Goal: Task Accomplishment & Management: Complete application form

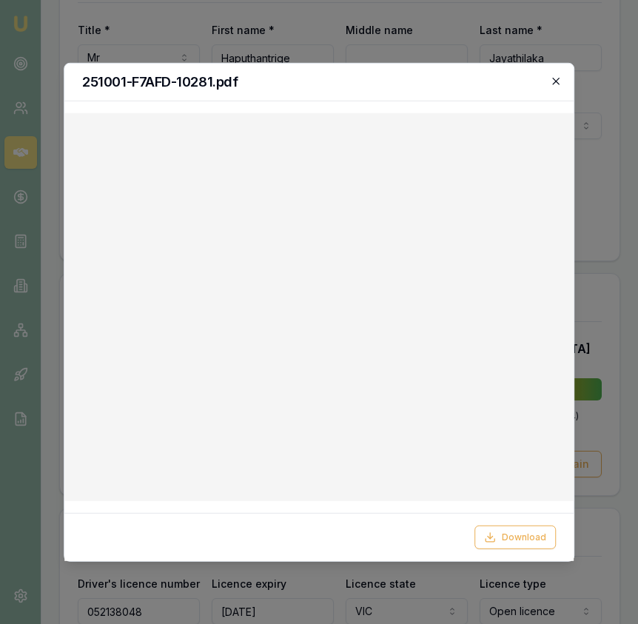
click at [559, 80] on icon "button" at bounding box center [556, 81] width 12 height 12
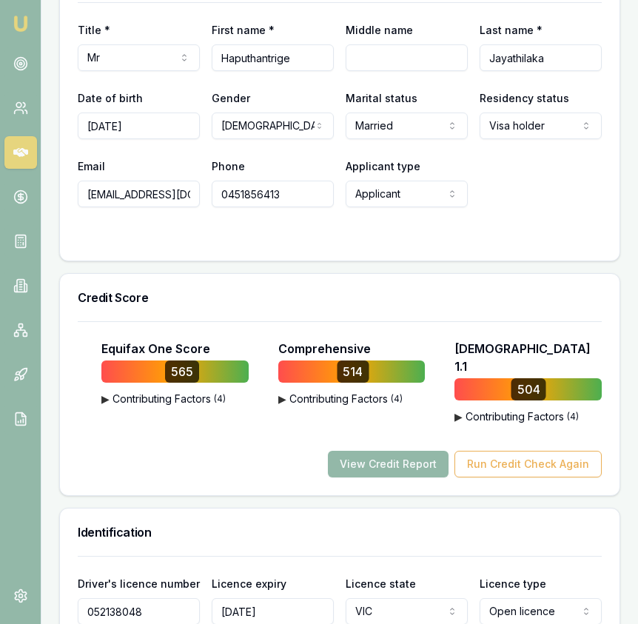
click at [27, 30] on img at bounding box center [21, 24] width 18 height 18
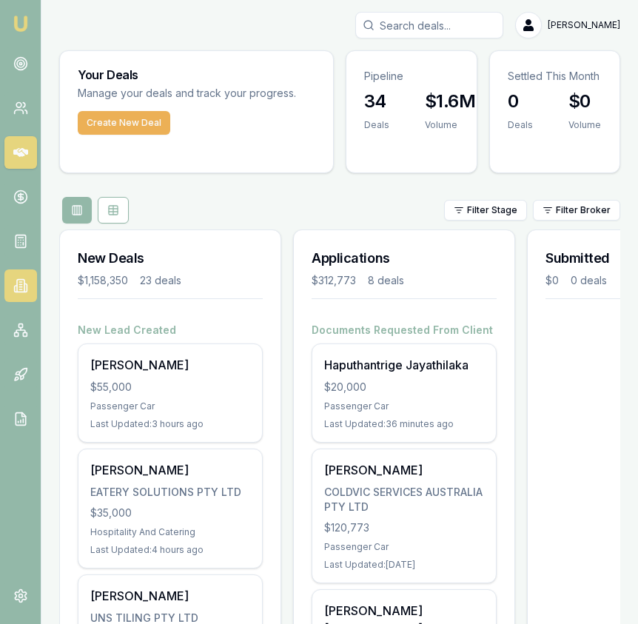
click at [24, 297] on link at bounding box center [20, 285] width 33 height 33
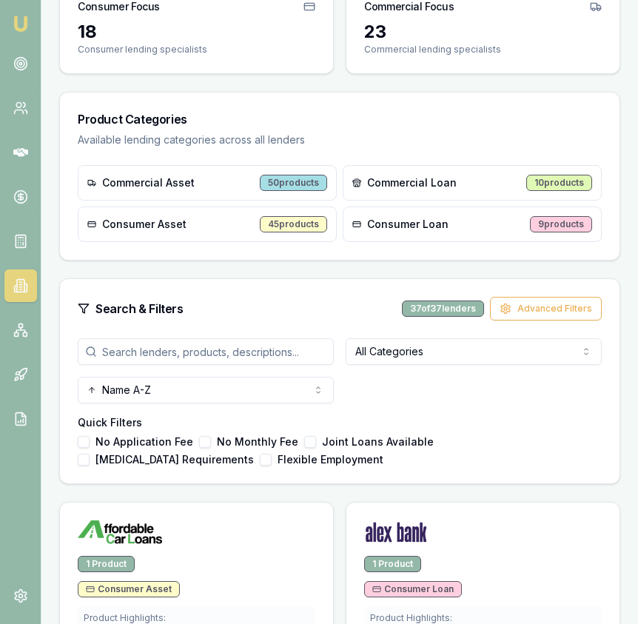
click at [242, 349] on input "search" at bounding box center [206, 351] width 256 height 27
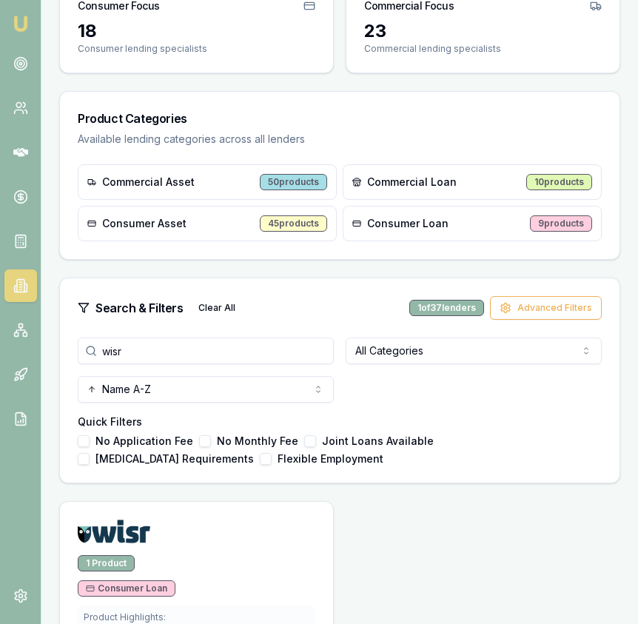
scroll to position [341, 0]
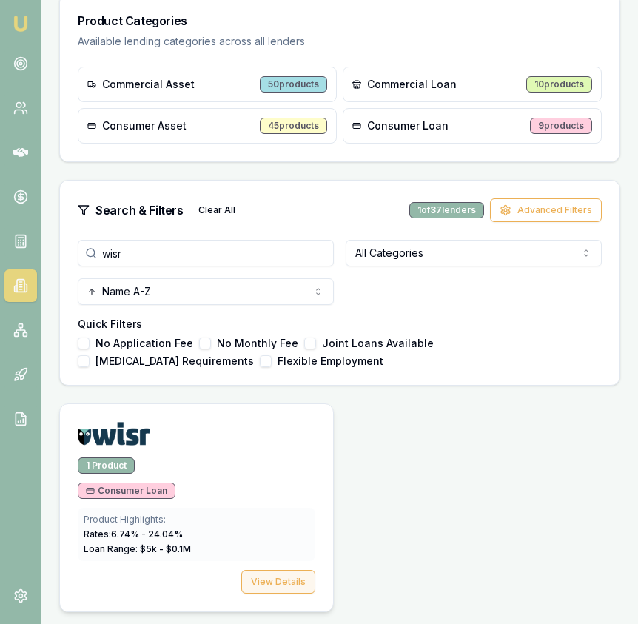
type input "wisr"
click at [296, 577] on button "View Details" at bounding box center [278, 582] width 74 height 24
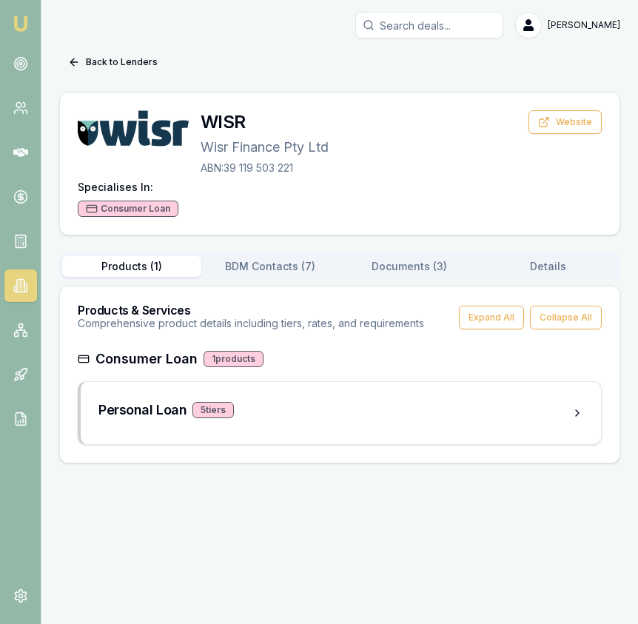
click at [414, 270] on button "Documents ( 3 )" at bounding box center [409, 266] width 139 height 21
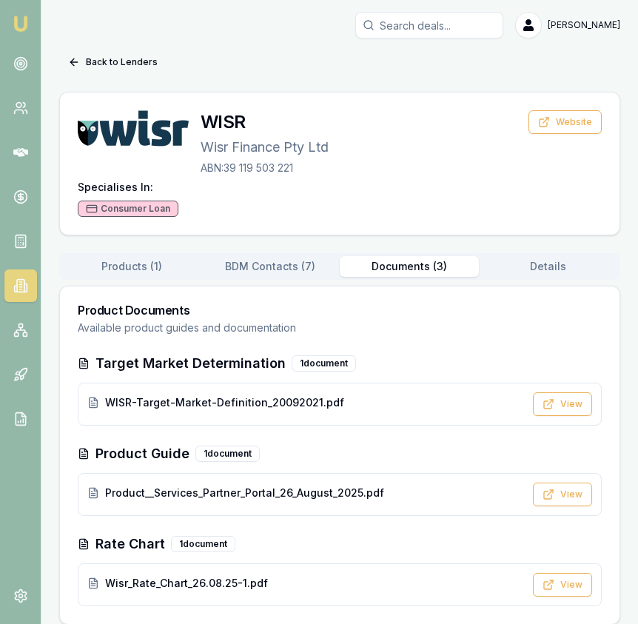
scroll to position [13, 0]
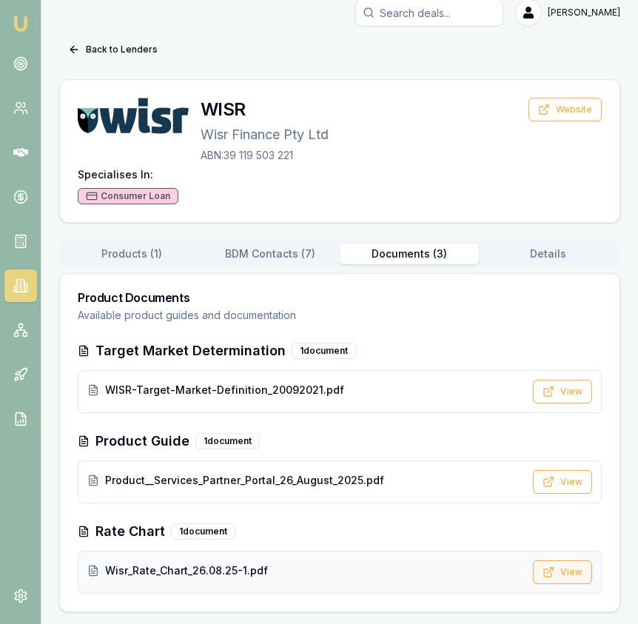
click at [578, 576] on button "View" at bounding box center [562, 572] width 59 height 24
click at [23, 64] on circle at bounding box center [20, 63] width 7 height 7
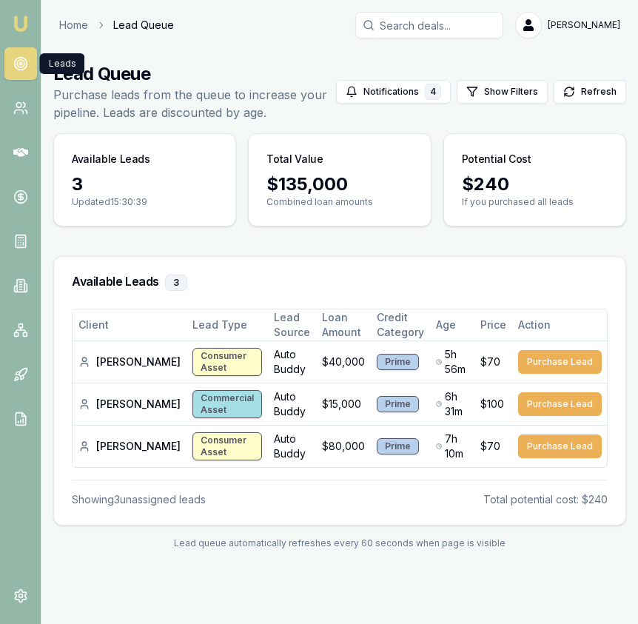
click at [24, 32] on img at bounding box center [21, 24] width 18 height 18
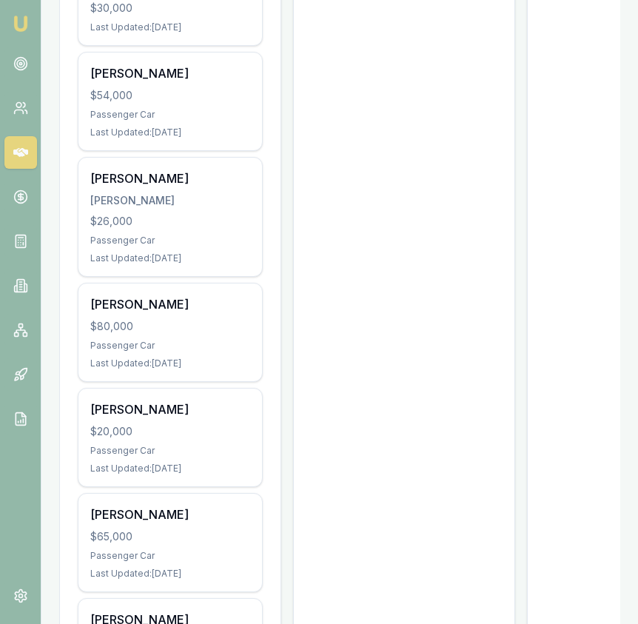
scroll to position [1542, 0]
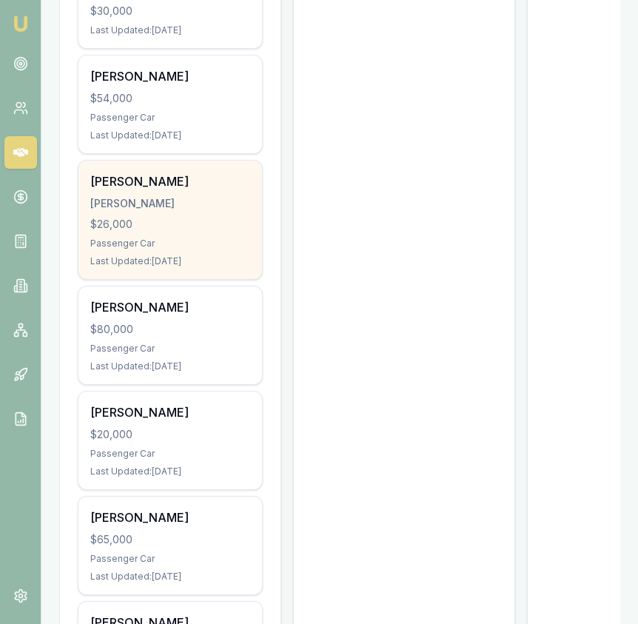
click at [229, 262] on div "Ashok Taya TAYA, ASHOK $26,000 Passenger Car Last Updated: 6 days ago" at bounding box center [170, 220] width 184 height 118
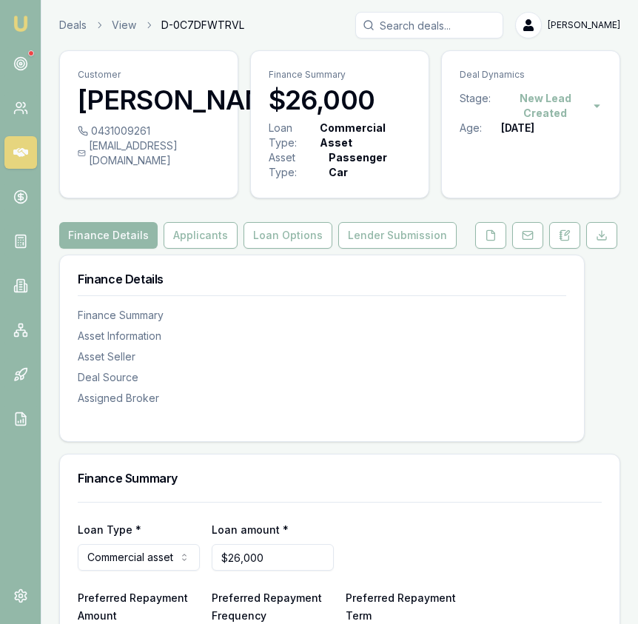
click at [151, 138] on div "0431009261" at bounding box center [149, 131] width 142 height 15
click at [204, 168] on div "[EMAIL_ADDRESS][DOMAIN_NAME]" at bounding box center [149, 153] width 142 height 30
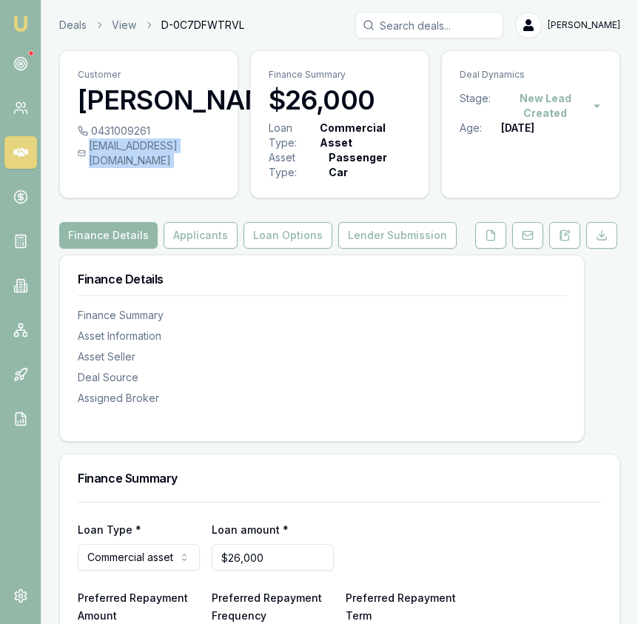
click at [204, 168] on div "[EMAIL_ADDRESS][DOMAIN_NAME]" at bounding box center [149, 153] width 142 height 30
copy div "[EMAIL_ADDRESS][DOMAIN_NAME]"
click at [21, 70] on icon at bounding box center [20, 63] width 15 height 15
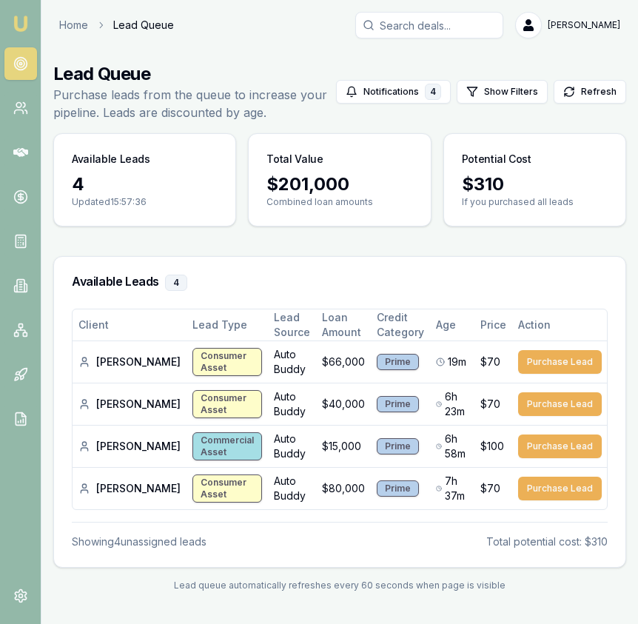
click at [24, 17] on img at bounding box center [21, 24] width 18 height 18
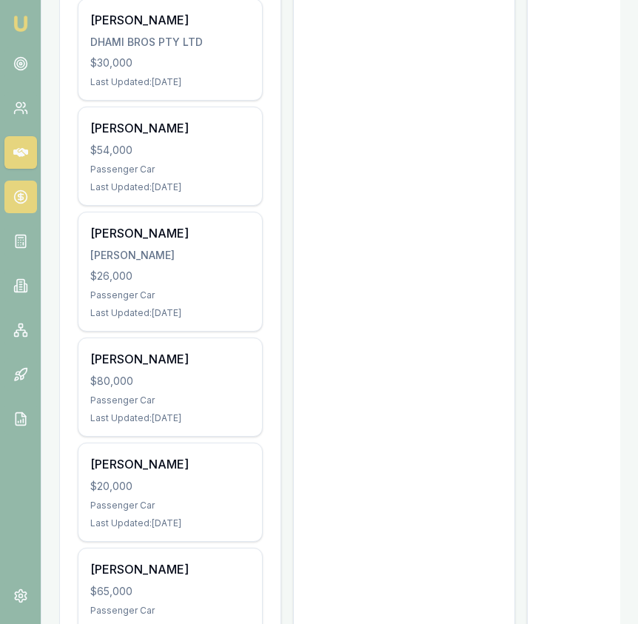
scroll to position [1488, 0]
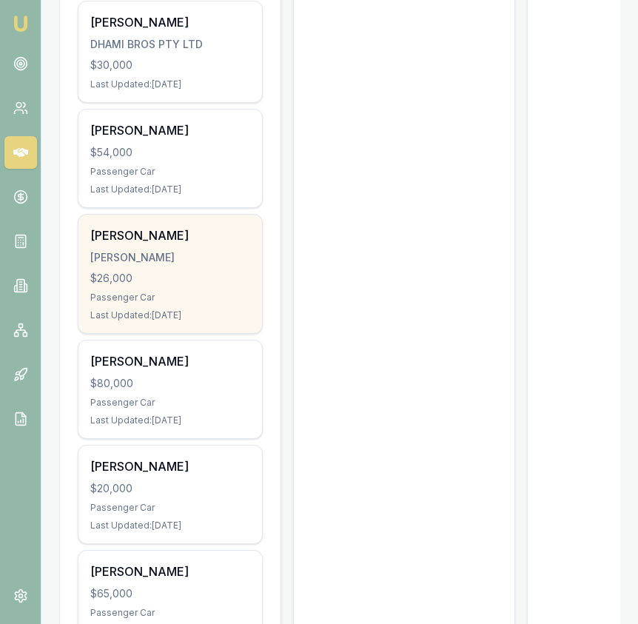
click at [138, 250] on div "[PERSON_NAME]" at bounding box center [170, 257] width 160 height 15
click at [0, 0] on div "Emu Broker Eujin Ooi Toggle Menu Your Deals Manage your deals and track your pr…" at bounding box center [319, 3] width 638 height 2983
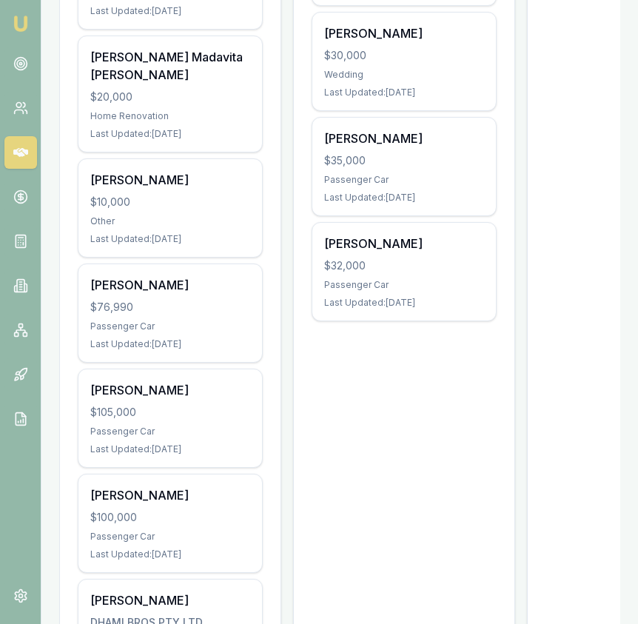
scroll to position [0, 0]
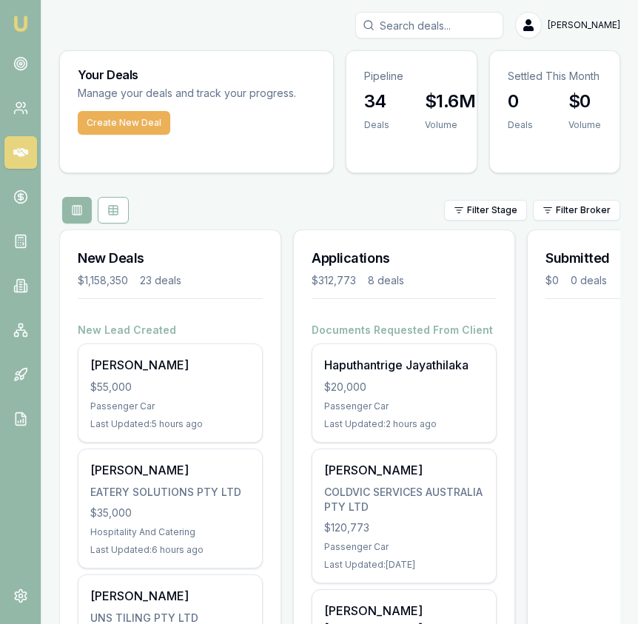
click at [447, 27] on input "Search deals" at bounding box center [429, 25] width 148 height 27
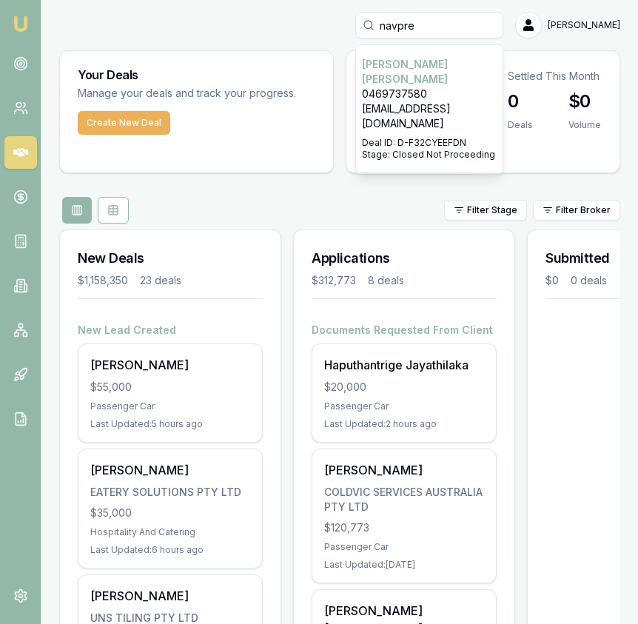
type input "navpre"
click at [478, 87] on p "0469737580" at bounding box center [429, 94] width 135 height 15
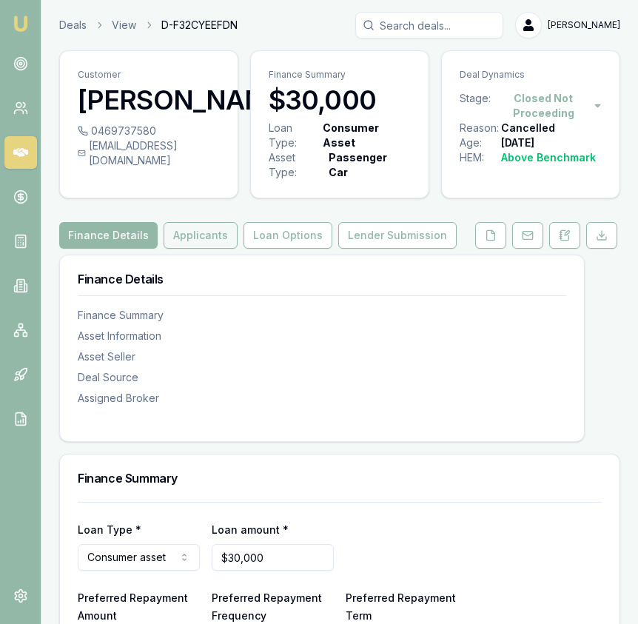
drag, startPoint x: 214, startPoint y: 258, endPoint x: 206, endPoint y: 248, distance: 12.7
click at [214, 258] on div "Finance Details Finance Summary Asset Information Asset Seller Deal Source Assi…" at bounding box center [322, 339] width 524 height 168
click at [205, 245] on button "Applicants" at bounding box center [201, 235] width 74 height 27
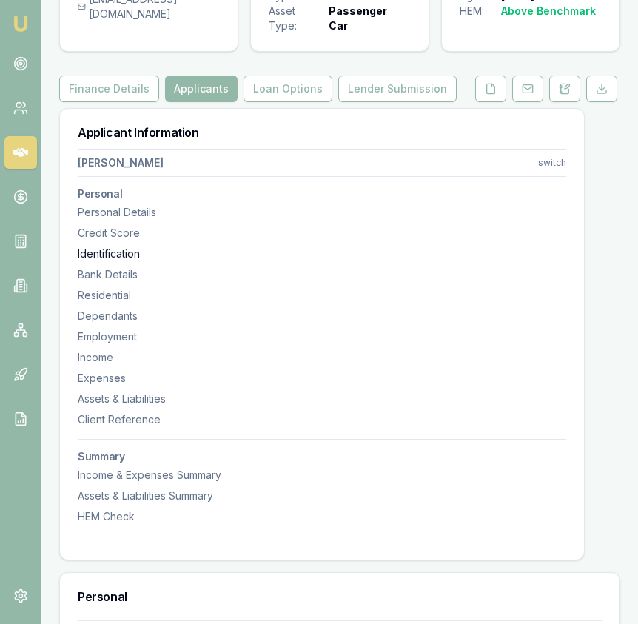
scroll to position [148, 0]
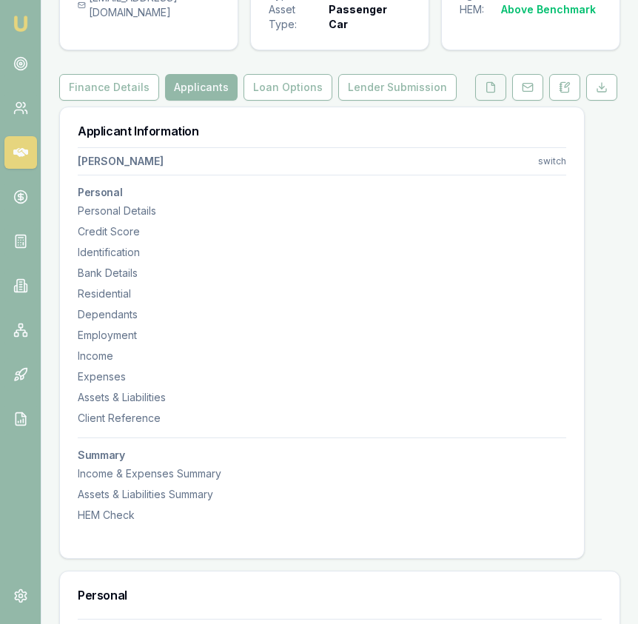
click at [483, 93] on button at bounding box center [490, 87] width 31 height 27
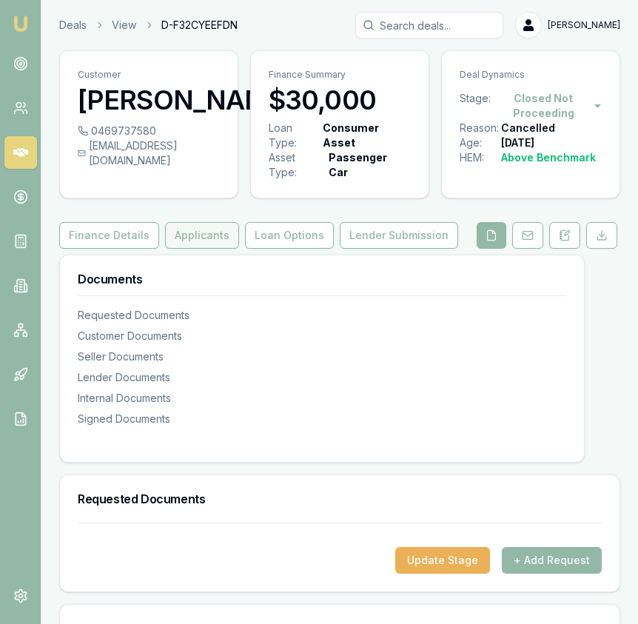
click at [209, 228] on button "Applicants" at bounding box center [202, 235] width 74 height 27
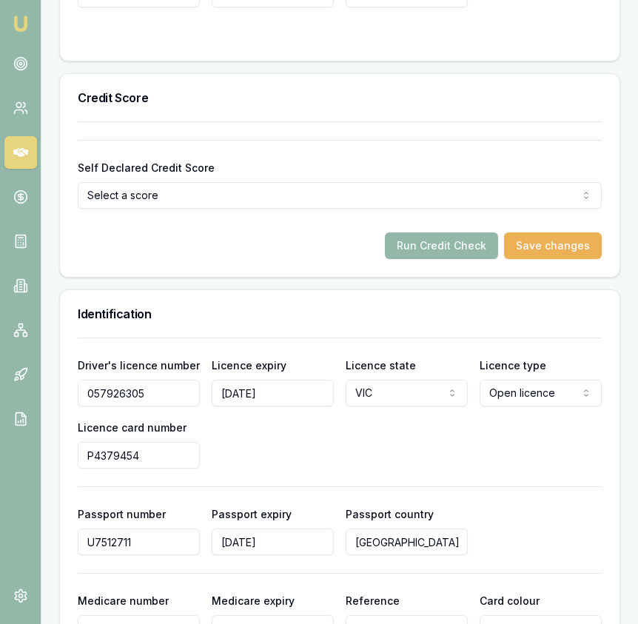
scroll to position [966, 0]
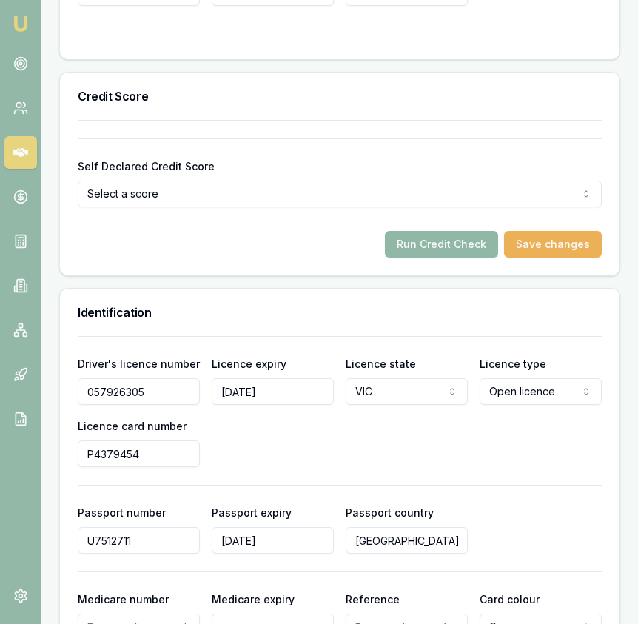
click at [470, 243] on button "Run Credit Check" at bounding box center [441, 244] width 113 height 27
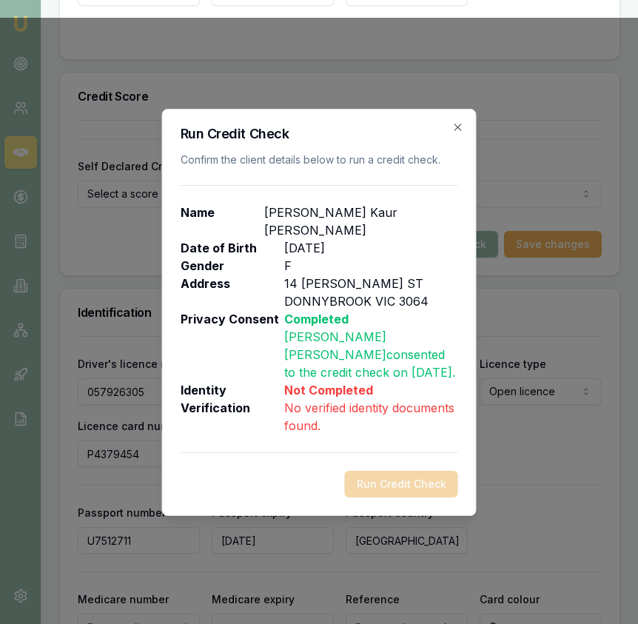
click at [457, 133] on icon "button" at bounding box center [458, 127] width 12 height 12
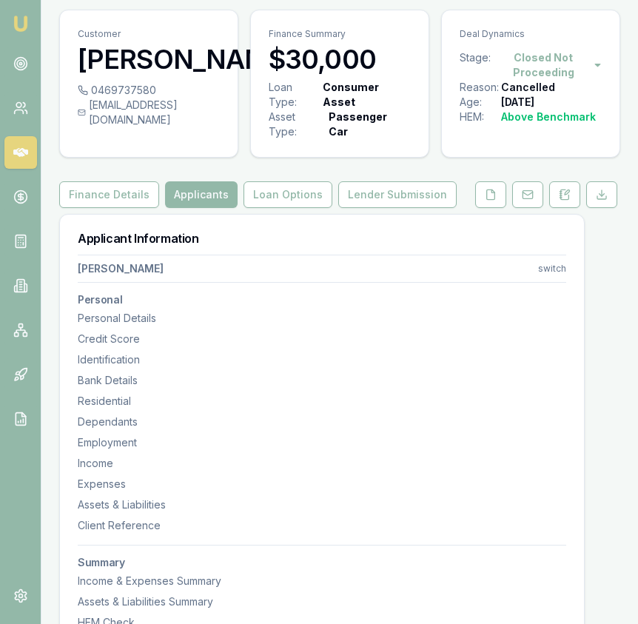
scroll to position [0, 0]
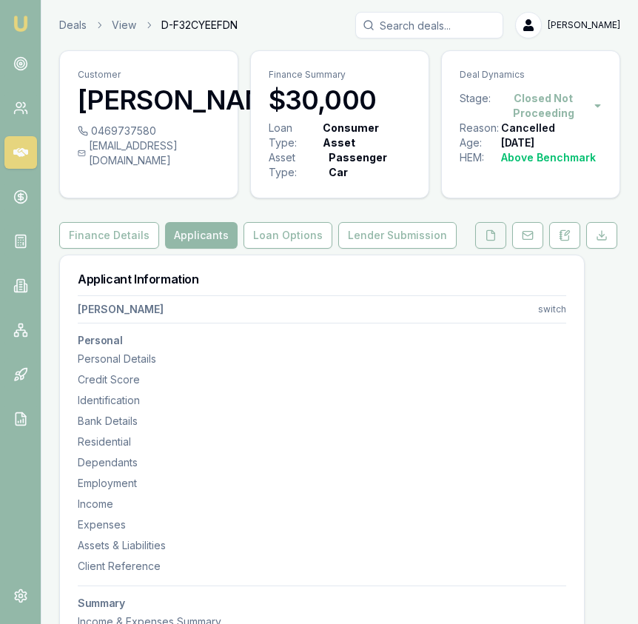
click at [497, 249] on button at bounding box center [490, 235] width 31 height 27
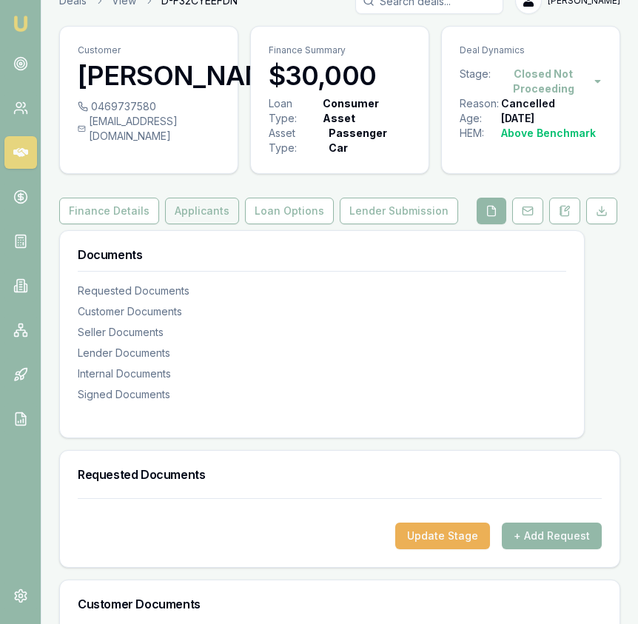
scroll to position [32, 0]
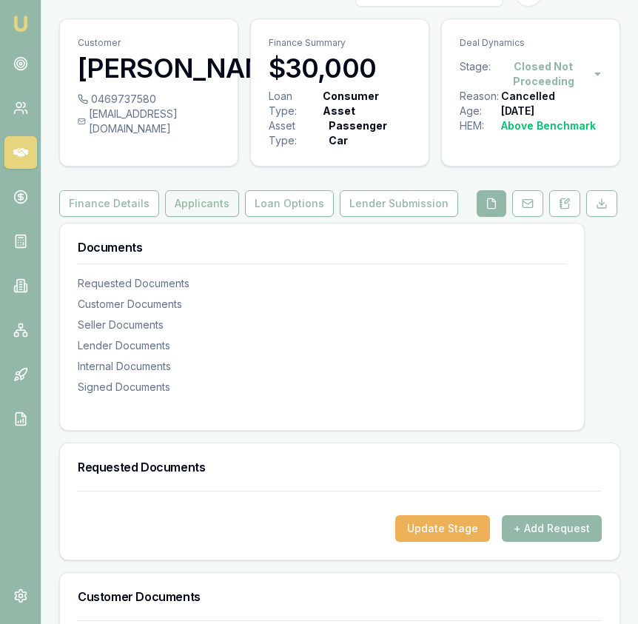
click at [187, 217] on button "Applicants" at bounding box center [202, 203] width 74 height 27
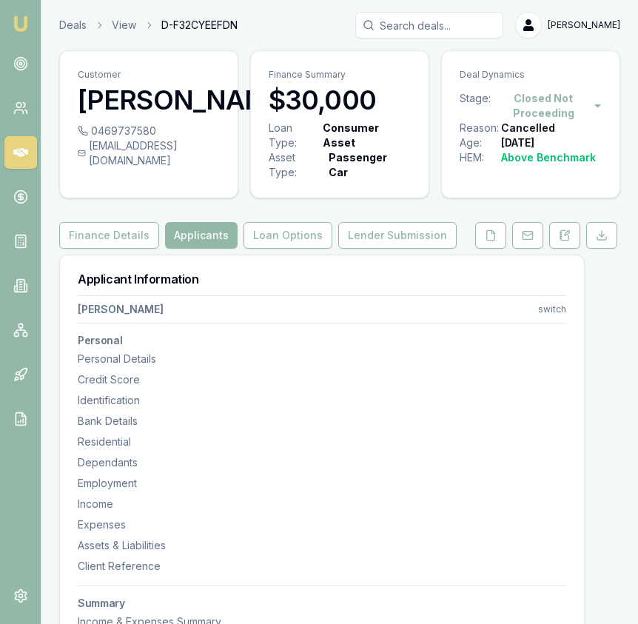
click at [546, 99] on html "Emu Broker Deals View D-F32CYEEFDN Eujin Ooi Toggle Menu Customer Navpreet Khan…" at bounding box center [319, 312] width 638 height 624
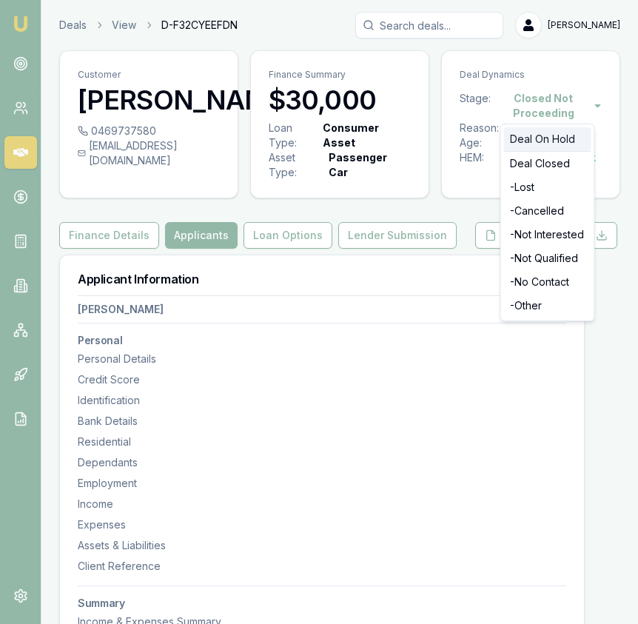
click at [545, 144] on div "Deal On Hold" at bounding box center [547, 139] width 87 height 24
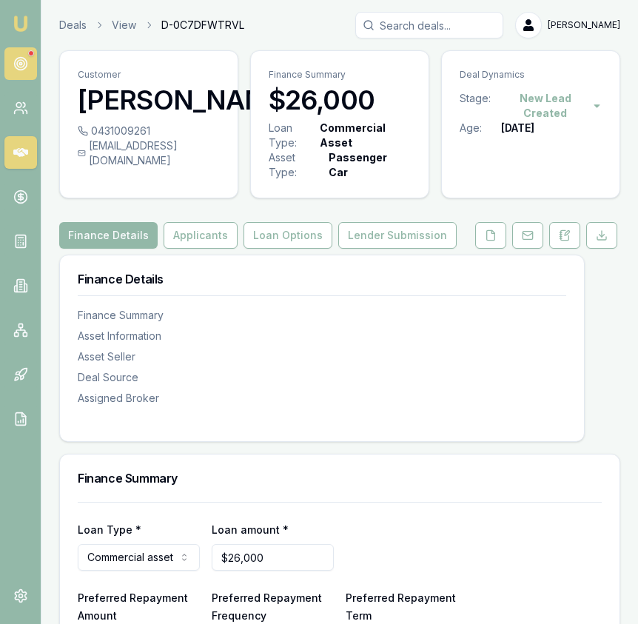
click at [10, 65] on link at bounding box center [20, 63] width 33 height 33
click at [18, 18] on img at bounding box center [21, 24] width 18 height 18
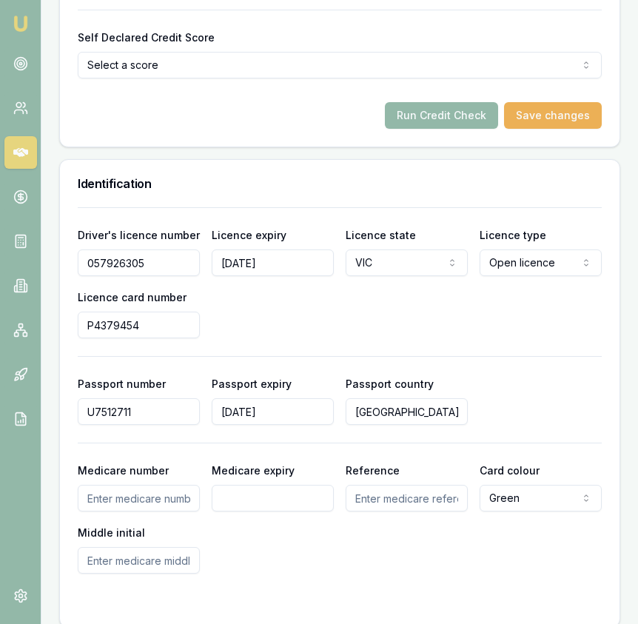
scroll to position [1091, 0]
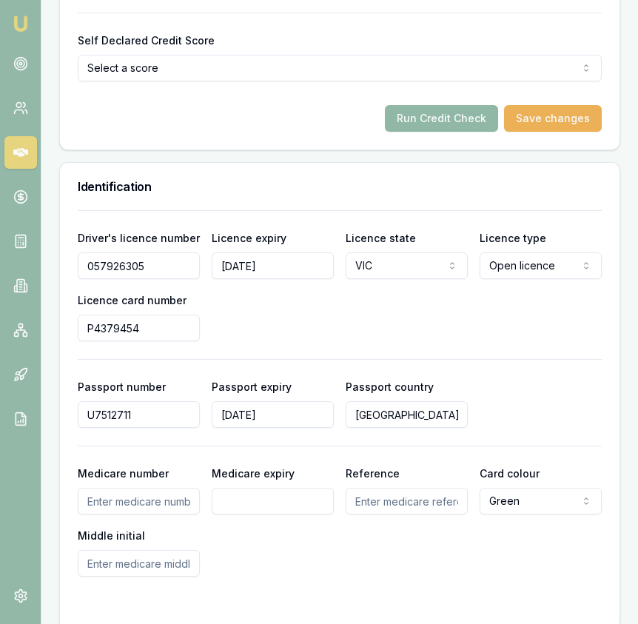
click at [431, 121] on button "Run Credit Check" at bounding box center [441, 118] width 113 height 27
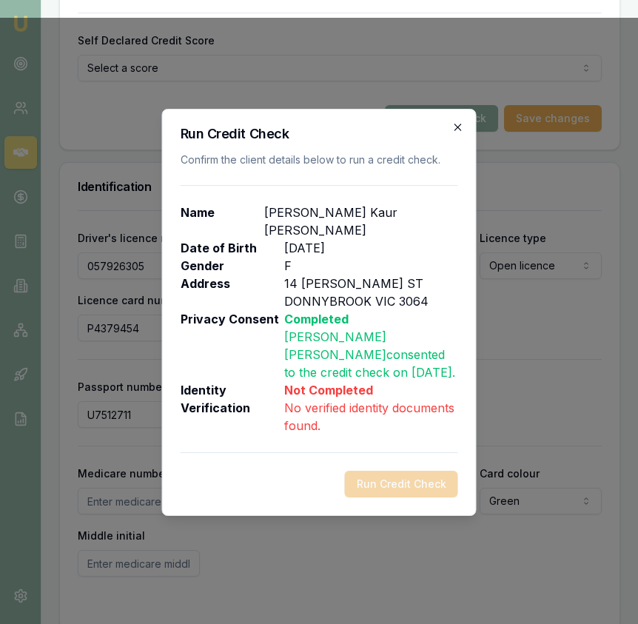
click at [454, 133] on icon "button" at bounding box center [458, 127] width 12 height 12
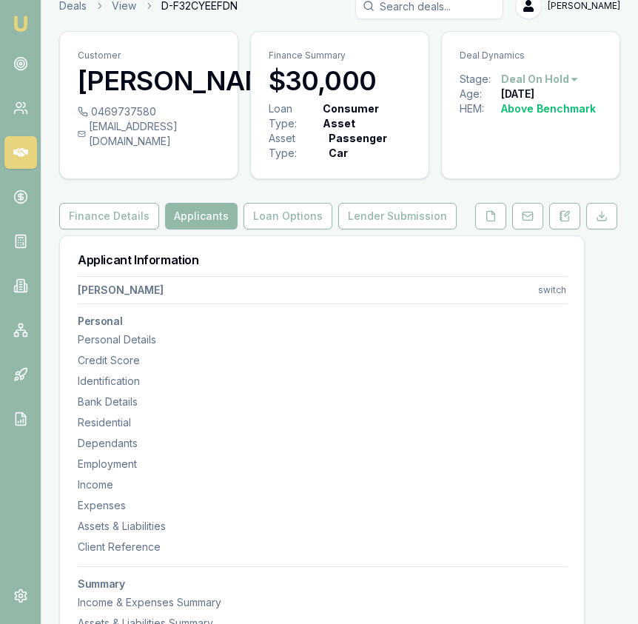
scroll to position [0, 0]
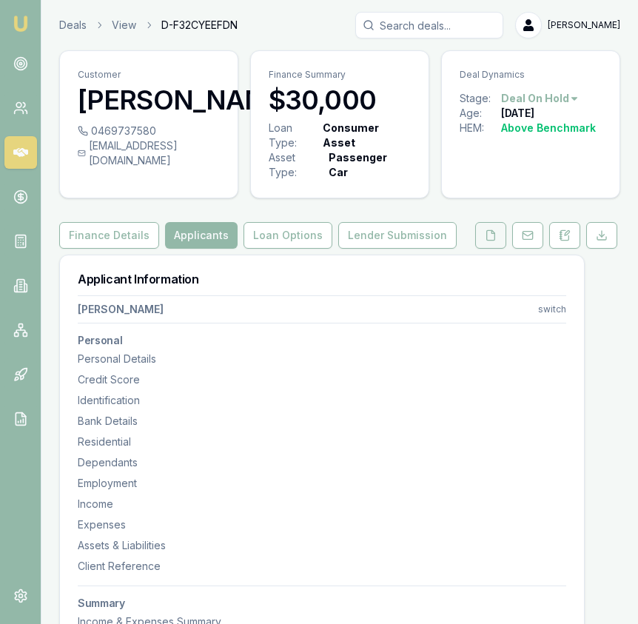
click at [488, 232] on icon at bounding box center [491, 235] width 12 height 12
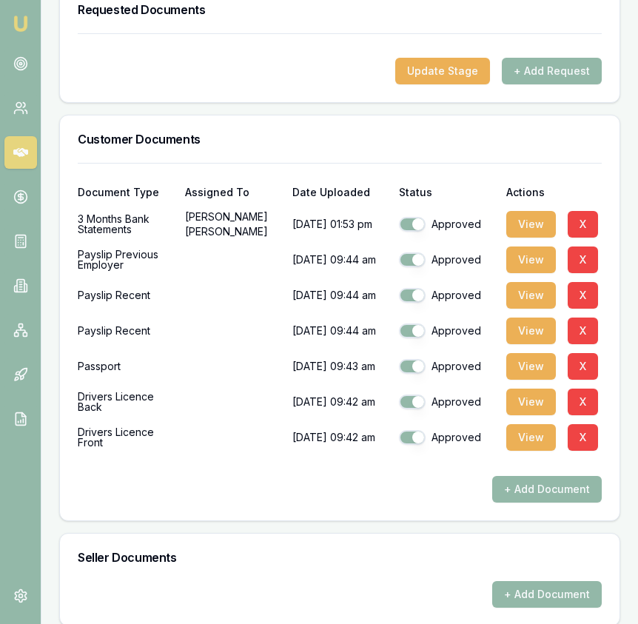
scroll to position [480, 0]
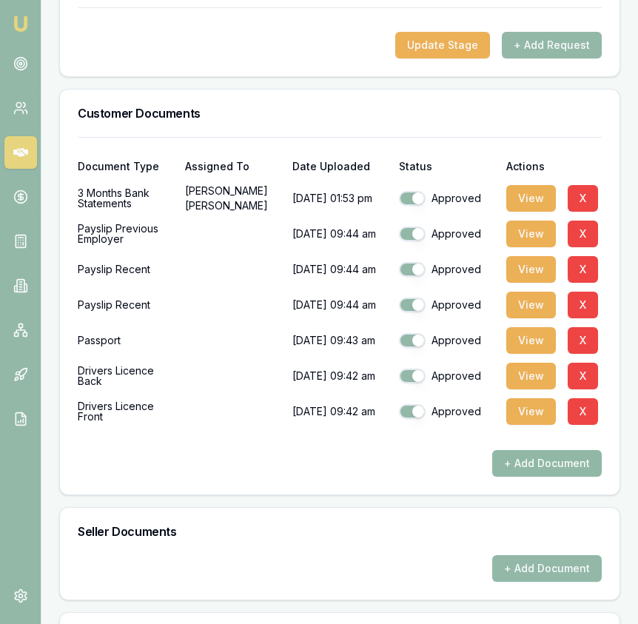
click at [534, 470] on button "+ Add Document" at bounding box center [547, 463] width 110 height 27
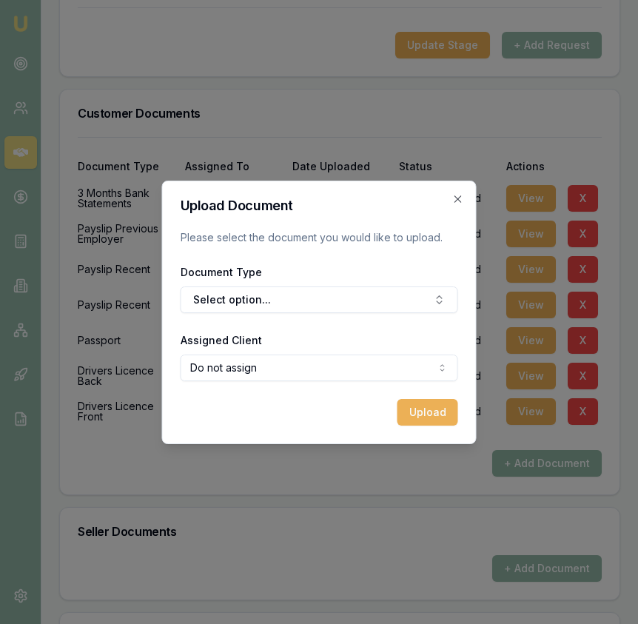
scroll to position [517, 0]
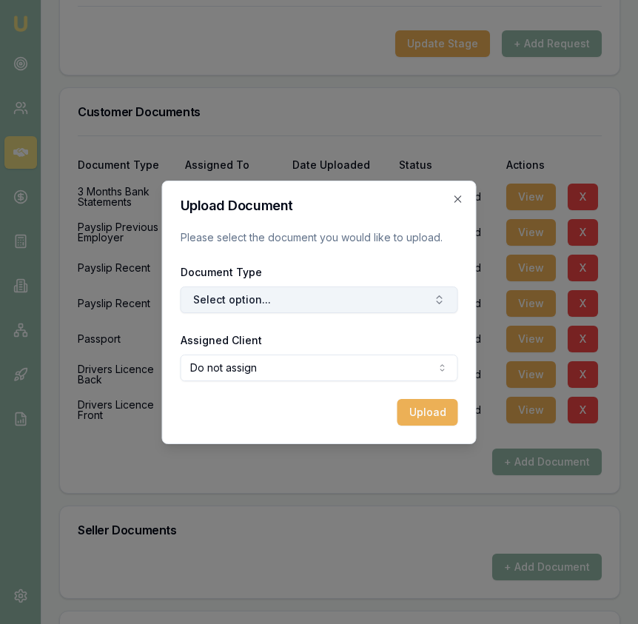
click at [335, 297] on button "Select option..." at bounding box center [319, 299] width 277 height 27
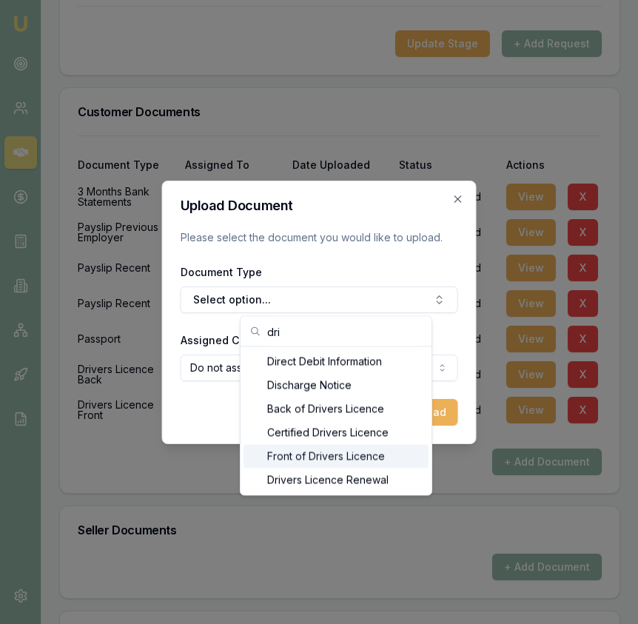
type input "dri"
click at [349, 463] on div "Front of Drivers Licence" at bounding box center [335, 457] width 185 height 24
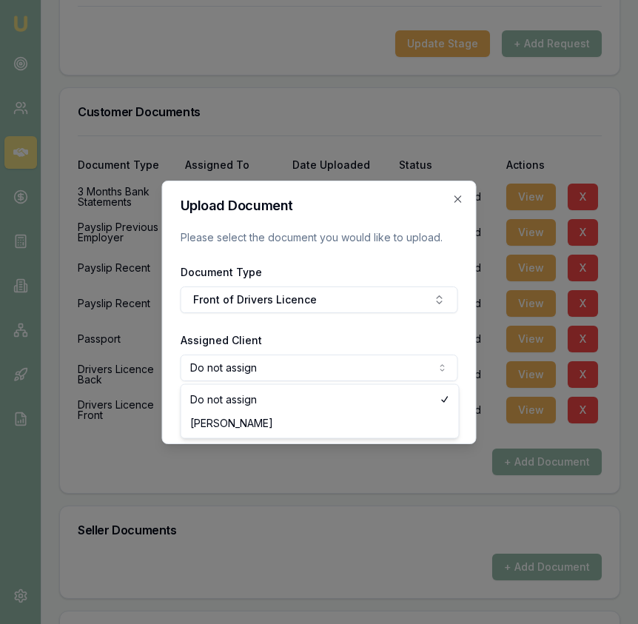
select select "U-1LJ1QTO76P"
drag, startPoint x: 276, startPoint y: 423, endPoint x: 287, endPoint y: 422, distance: 11.2
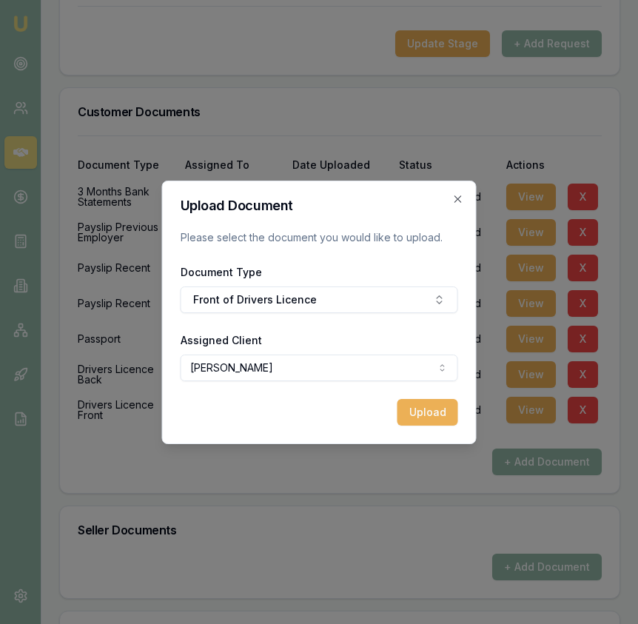
click at [440, 415] on button "Upload" at bounding box center [427, 412] width 61 height 27
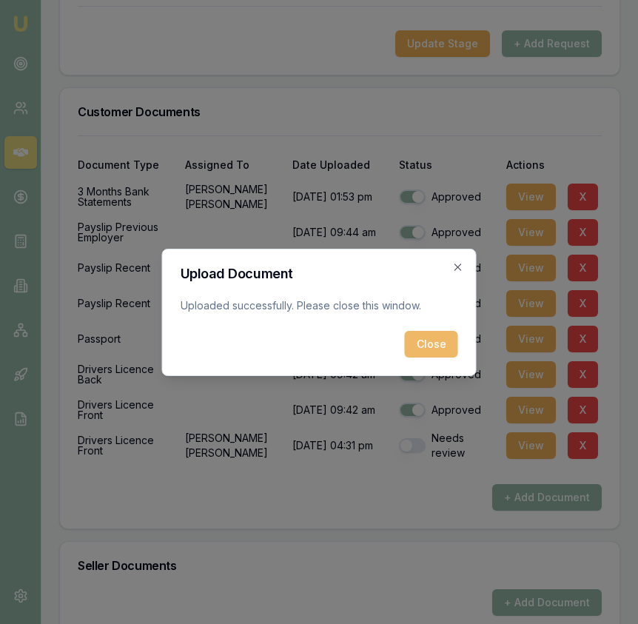
click at [430, 346] on button "Close" at bounding box center [431, 344] width 53 height 27
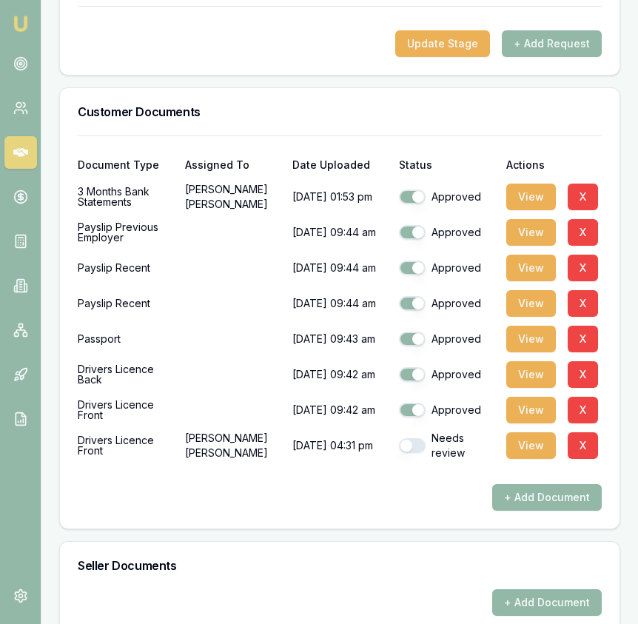
scroll to position [0, 0]
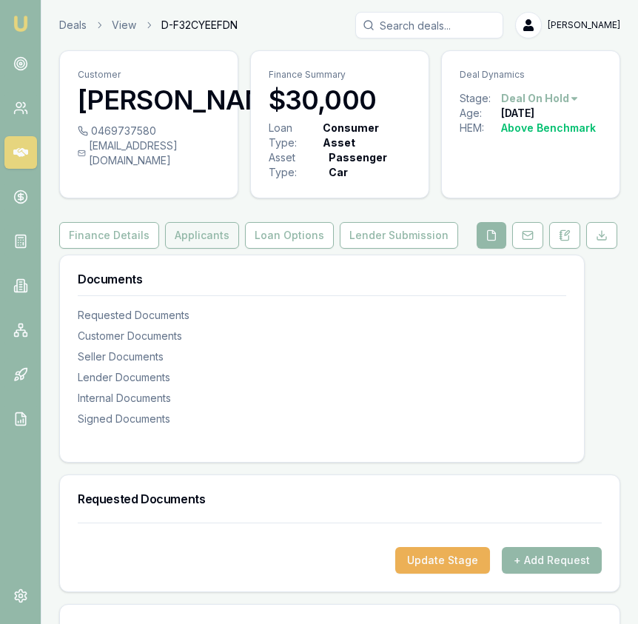
click at [189, 245] on button "Applicants" at bounding box center [202, 235] width 74 height 27
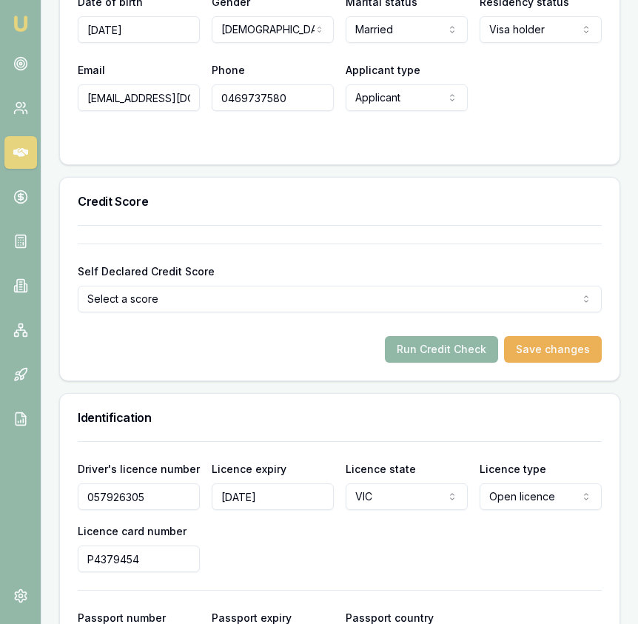
click at [438, 342] on button "Run Credit Check" at bounding box center [441, 349] width 113 height 27
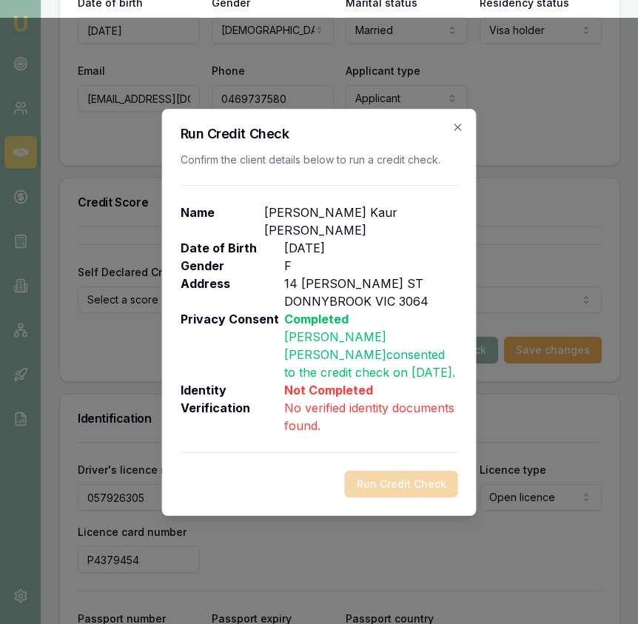
click at [459, 133] on icon "button" at bounding box center [458, 127] width 12 height 12
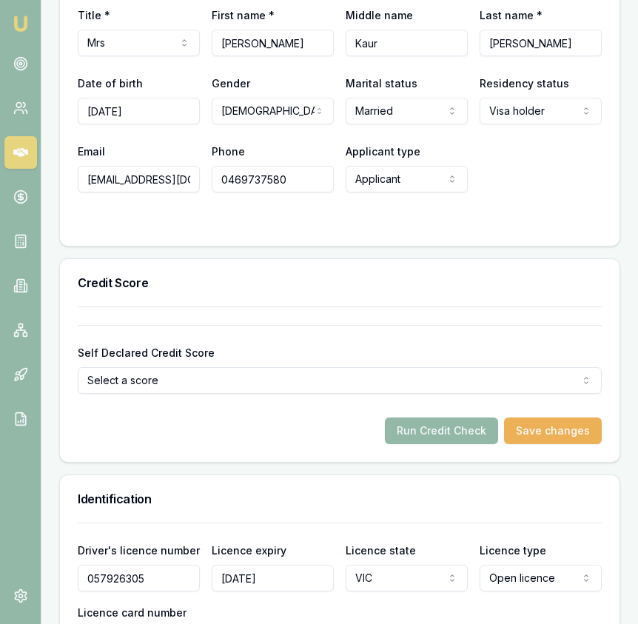
scroll to position [777, 0]
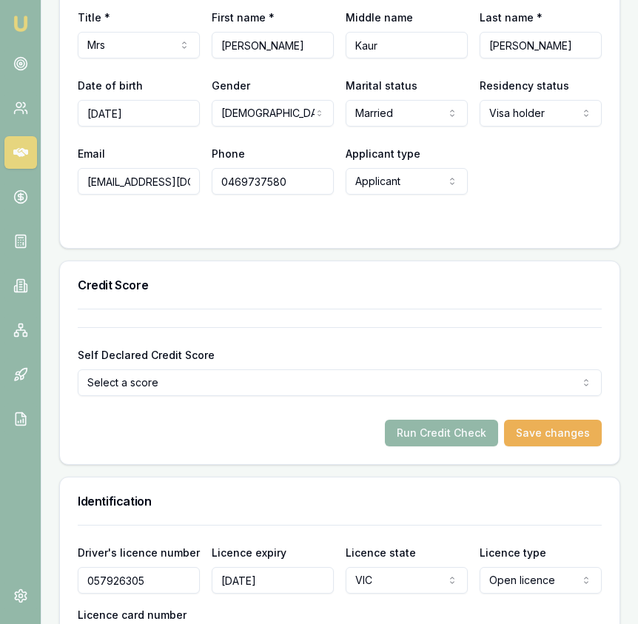
click at [488, 147] on div "Email navugrewal27@gmail.com Phone 0469737580 Applicant type Applicant Applican…" at bounding box center [340, 169] width 524 height 50
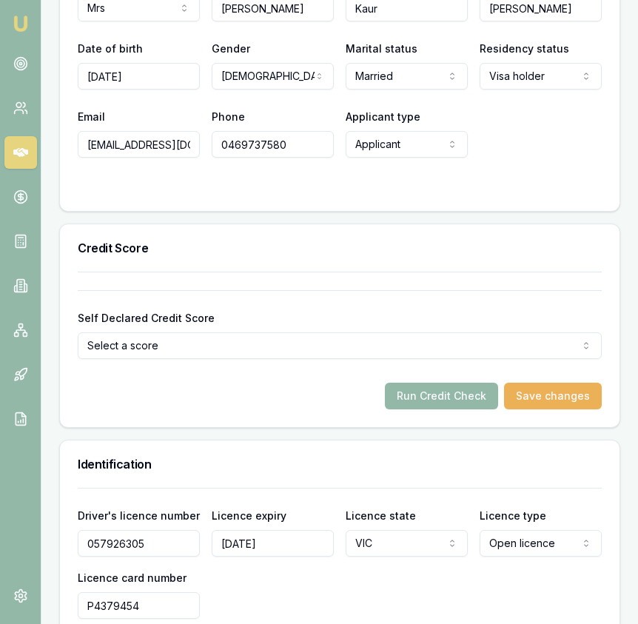
scroll to position [832, 0]
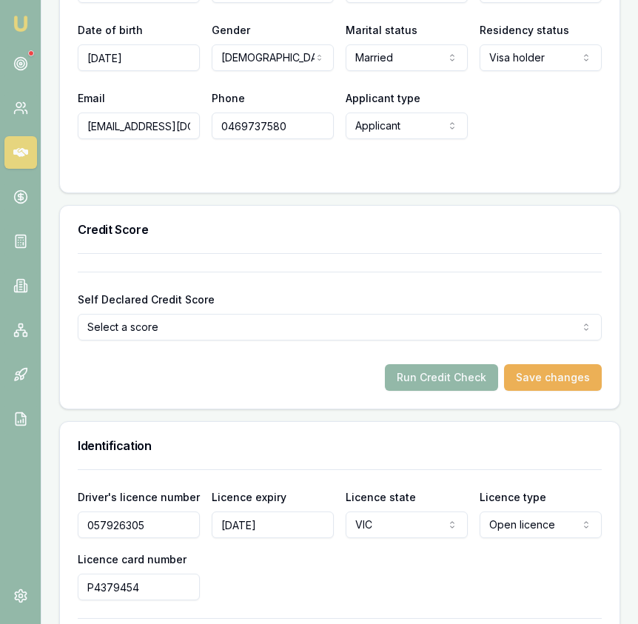
click at [21, 27] on img at bounding box center [21, 24] width 18 height 18
click at [27, 75] on link at bounding box center [20, 63] width 33 height 33
click at [26, 67] on icon at bounding box center [20, 63] width 15 height 15
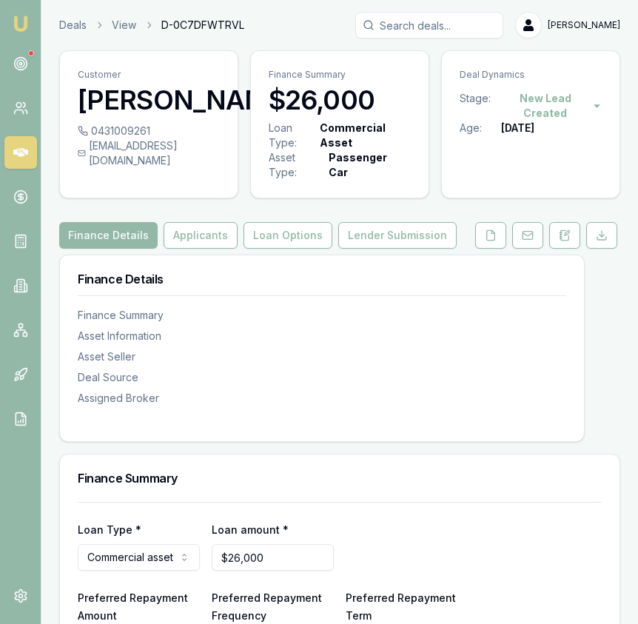
click at [23, 24] on img at bounding box center [21, 24] width 18 height 18
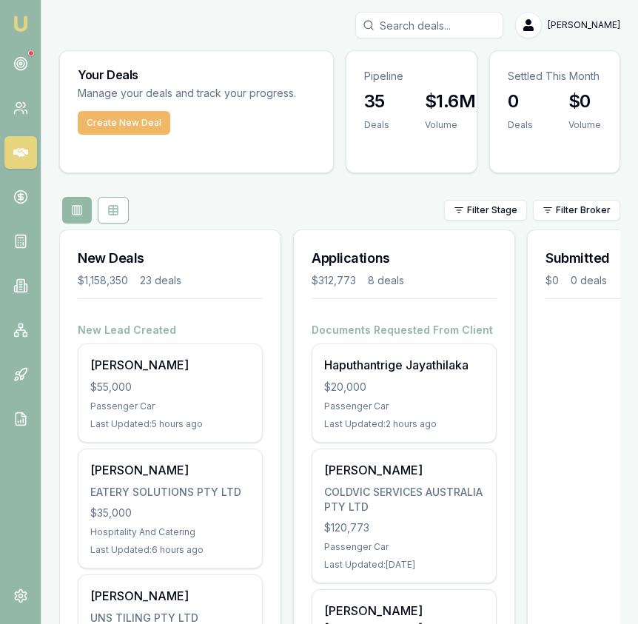
click at [153, 127] on button "Create New Deal" at bounding box center [124, 123] width 92 height 24
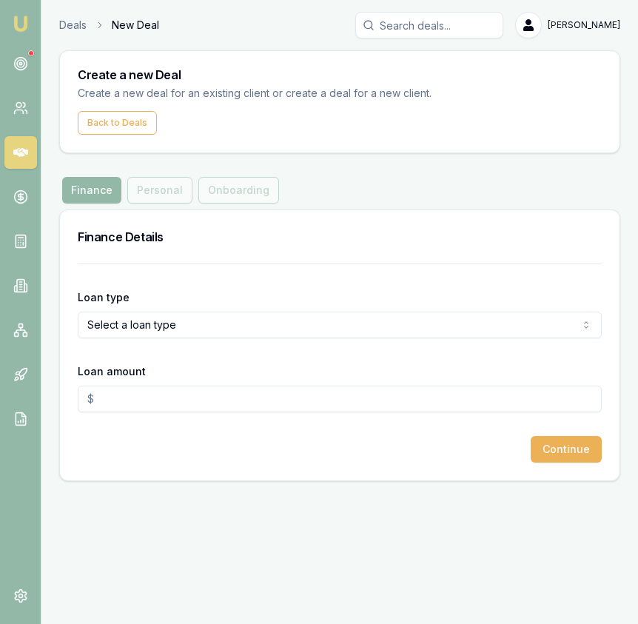
click at [155, 325] on html "Emu Broker Deals New Deal [PERSON_NAME] Toggle Menu Create a new Deal Create a …" at bounding box center [319, 312] width 638 height 624
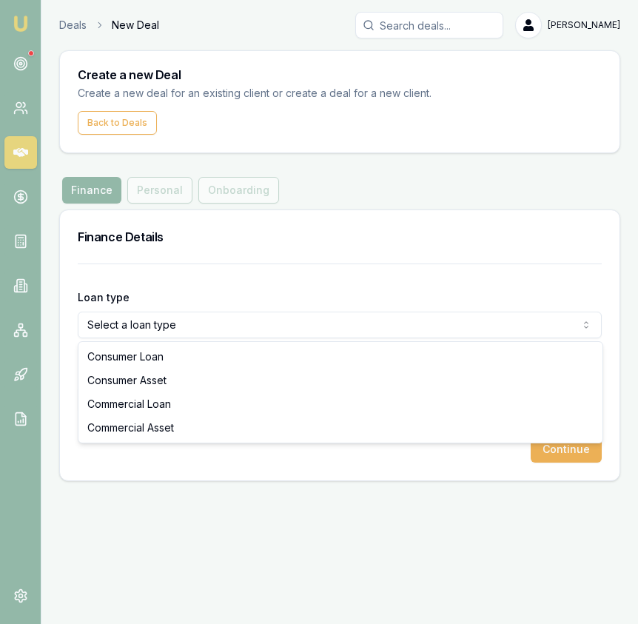
select select "CONSUMER_ASSET"
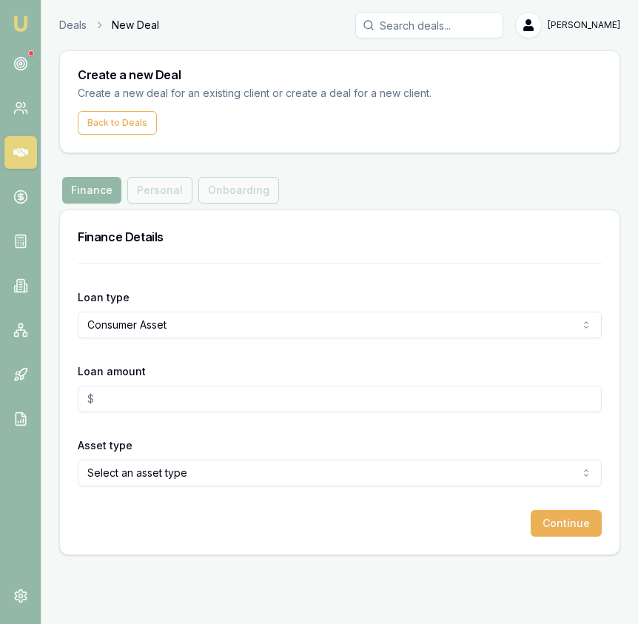
click at [166, 398] on input "Loan amount" at bounding box center [340, 399] width 524 height 27
type input "$26,000.00"
click at [238, 471] on html "Emu Broker Deals New Deal [PERSON_NAME] Toggle Menu Create a new Deal Create a …" at bounding box center [319, 312] width 638 height 624
click at [539, 512] on button "Continue" at bounding box center [566, 523] width 71 height 27
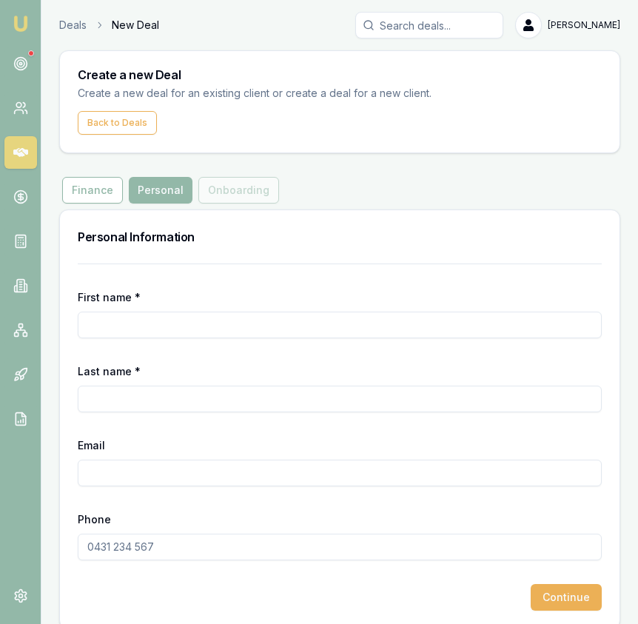
click at [313, 335] on input "First name *" at bounding box center [340, 325] width 524 height 27
type input "Achol"
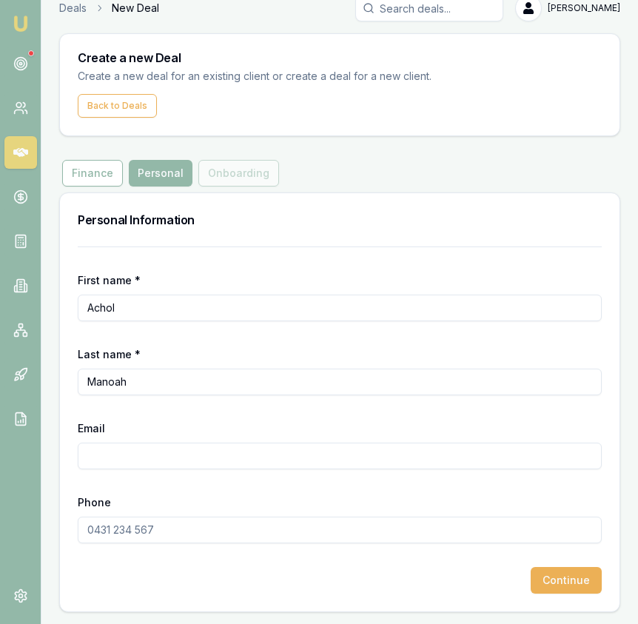
type input "Manoah"
click at [325, 451] on input "Email" at bounding box center [340, 456] width 524 height 27
paste input "[EMAIL_ADDRESS][DOMAIN_NAME]"
type input "[EMAIL_ADDRESS][DOMAIN_NAME]"
click at [151, 533] on input "Phone" at bounding box center [340, 530] width 524 height 27
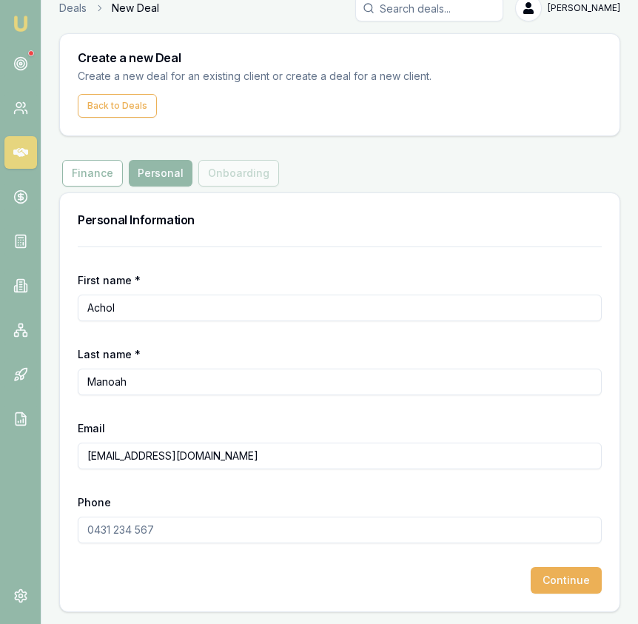
paste input "0411 522 471"
type input "0411 522 471"
click at [551, 573] on button "Continue" at bounding box center [566, 580] width 71 height 27
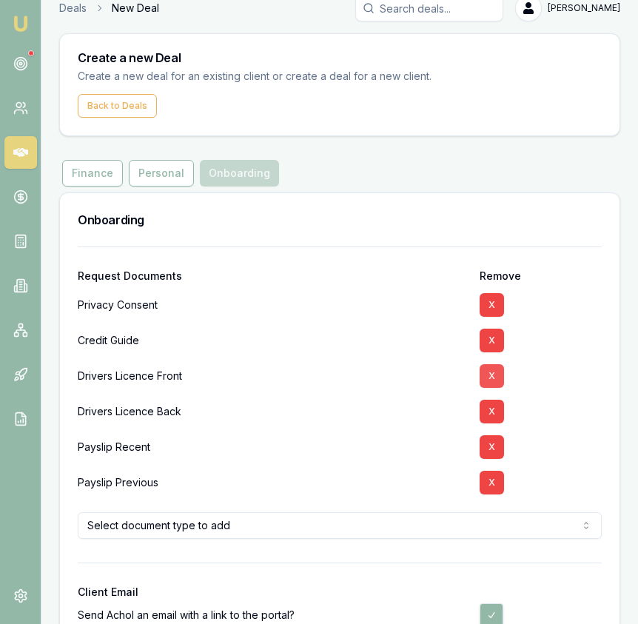
click at [496, 376] on button "X" at bounding box center [492, 376] width 24 height 24
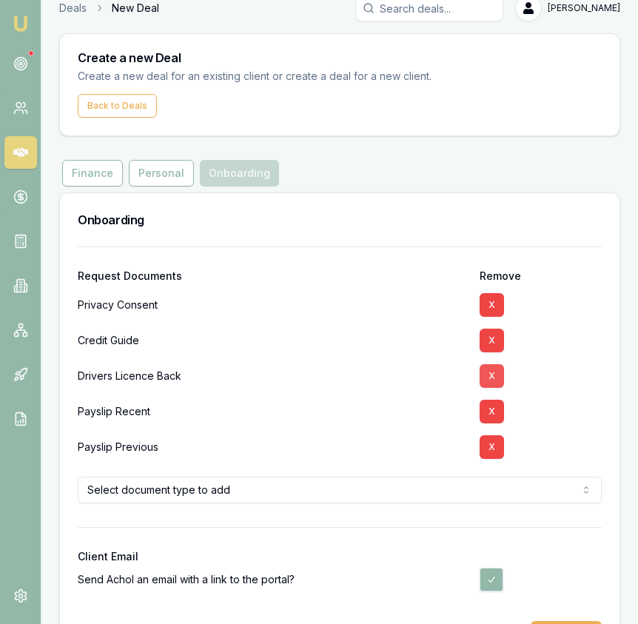
click at [496, 375] on button "X" at bounding box center [492, 376] width 24 height 24
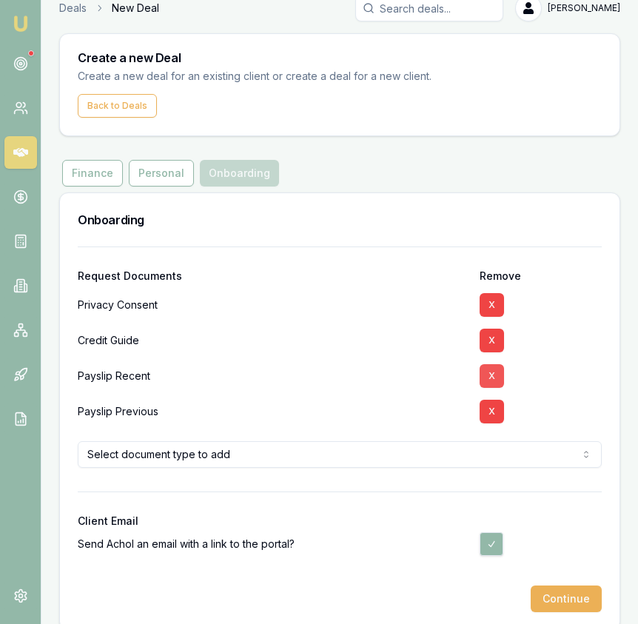
click at [496, 375] on button "X" at bounding box center [492, 376] width 24 height 24
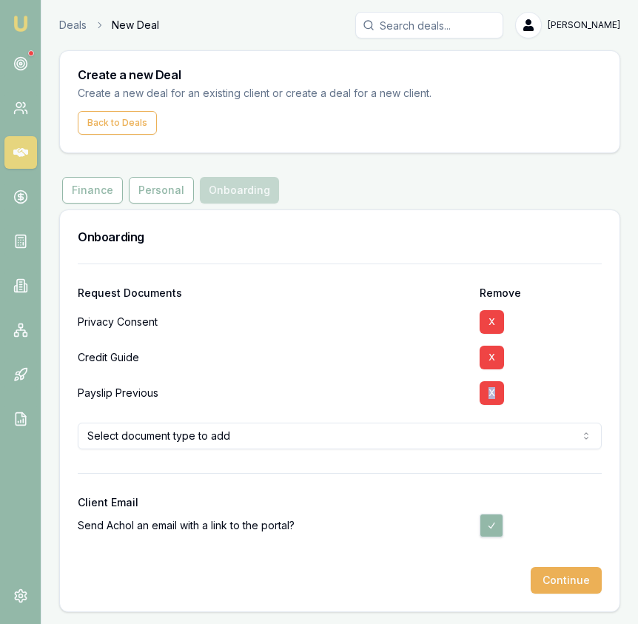
click at [496, 375] on div "X" at bounding box center [541, 393] width 122 height 36
click at [491, 393] on button "X" at bounding box center [492, 393] width 24 height 24
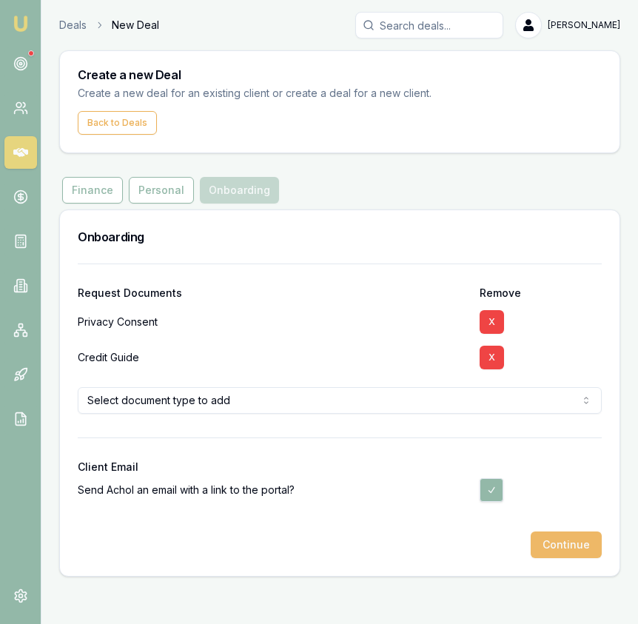
click at [571, 551] on button "Continue" at bounding box center [566, 544] width 71 height 27
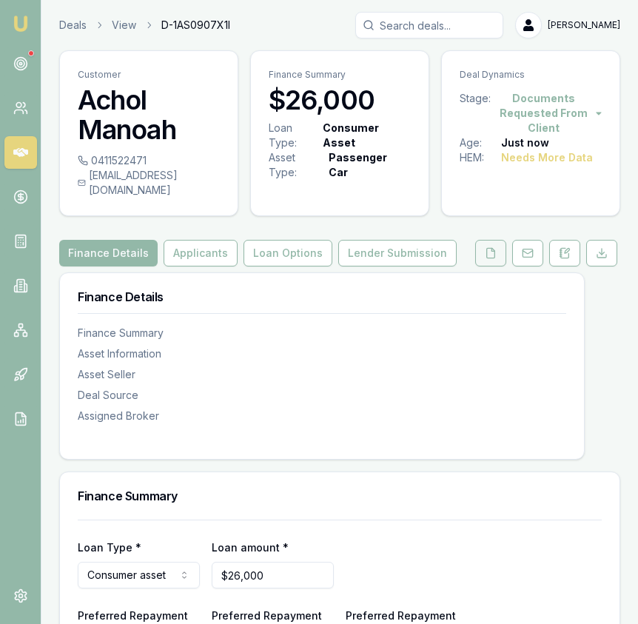
click at [476, 243] on button at bounding box center [490, 253] width 31 height 27
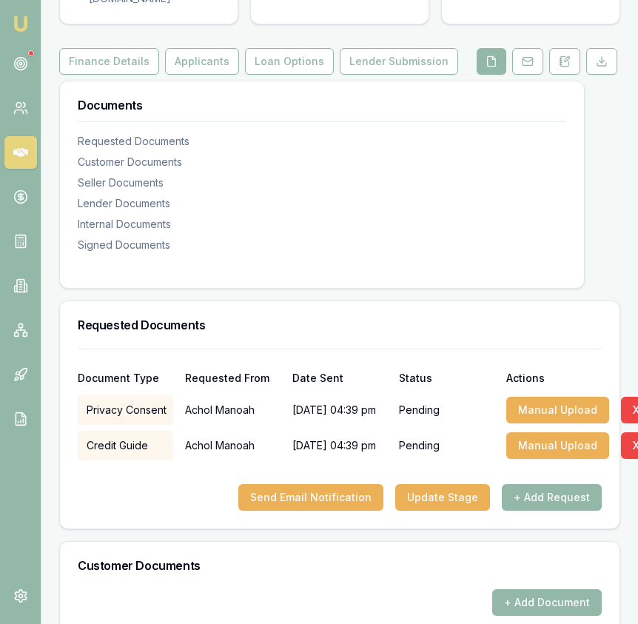
scroll to position [199, 0]
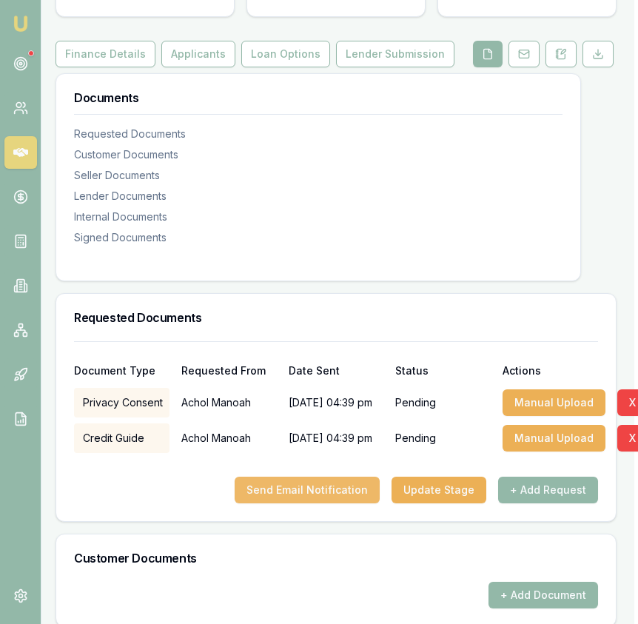
click at [350, 483] on button "Send Email Notification" at bounding box center [307, 490] width 145 height 27
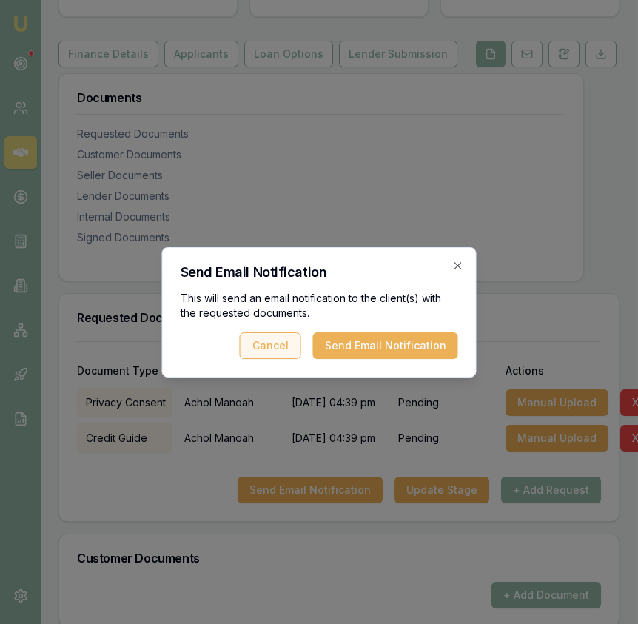
click at [369, 352] on button "Send Email Notification" at bounding box center [385, 345] width 145 height 27
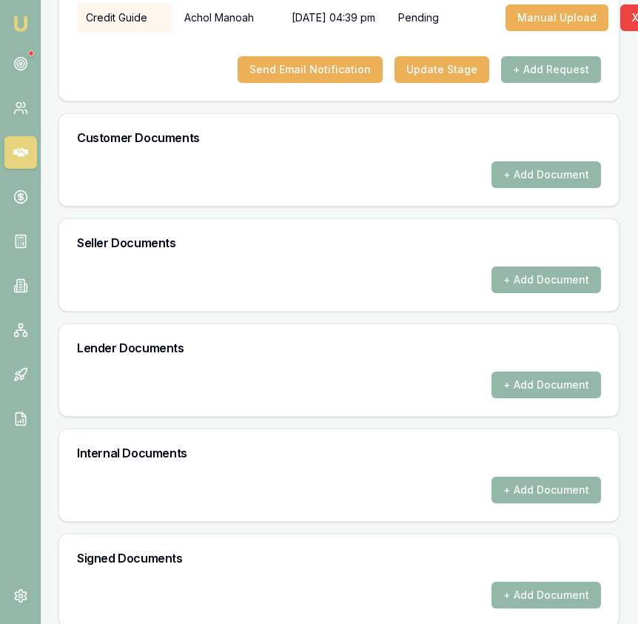
scroll to position [0, 1]
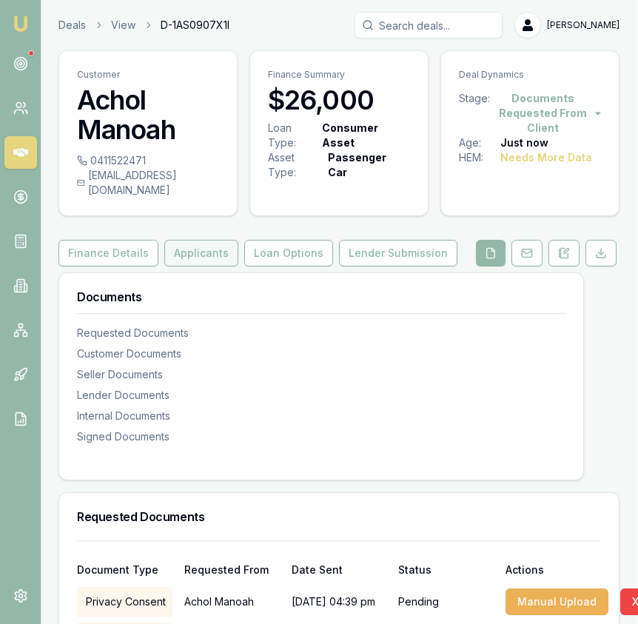
click at [192, 249] on button "Applicants" at bounding box center [201, 253] width 74 height 27
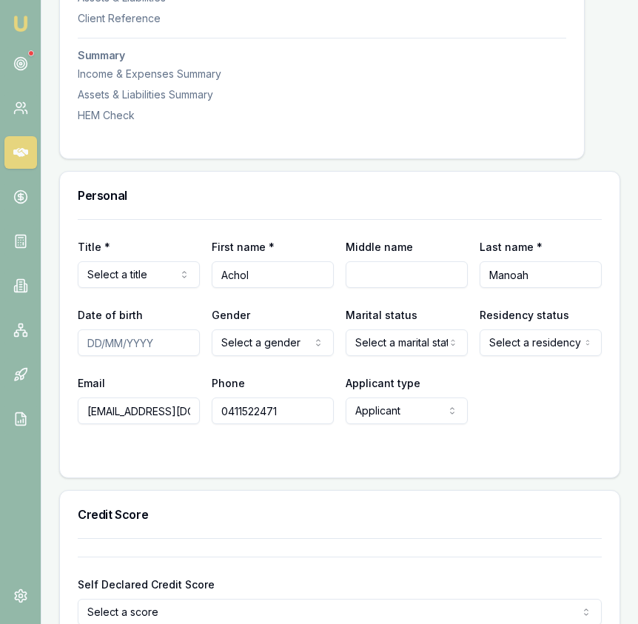
scroll to position [582, 0]
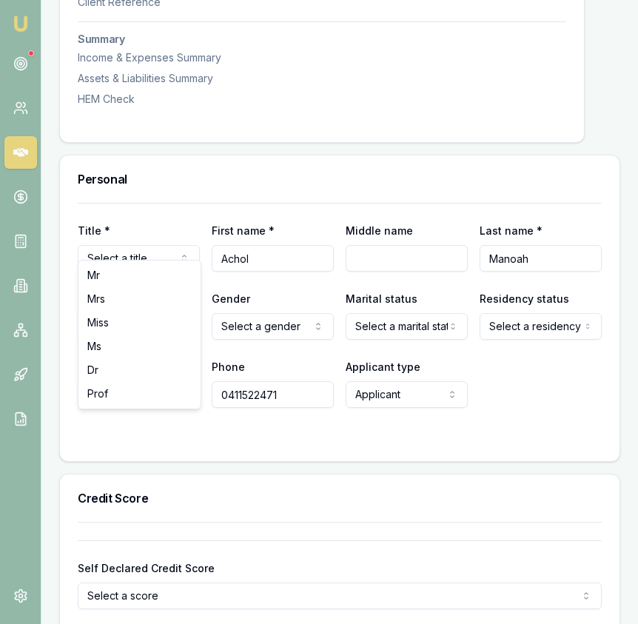
select select "Miss"
click at [83, 313] on input "Date of birth" at bounding box center [139, 326] width 122 height 27
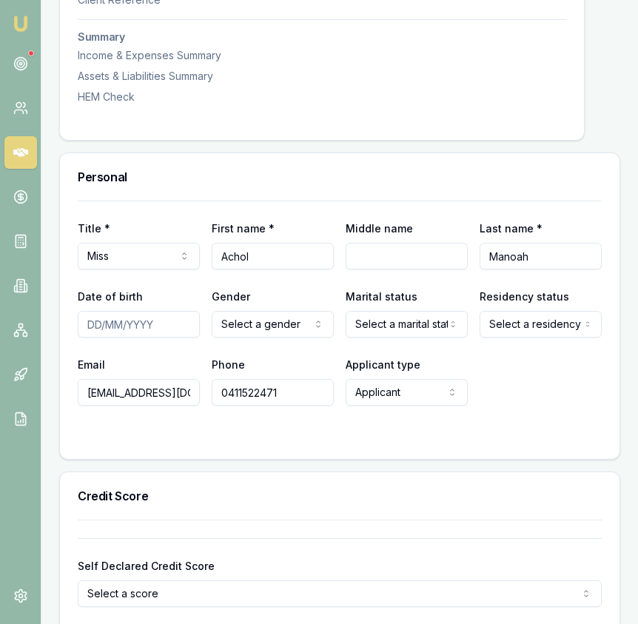
scroll to position [583, 0]
type input "[DATE]"
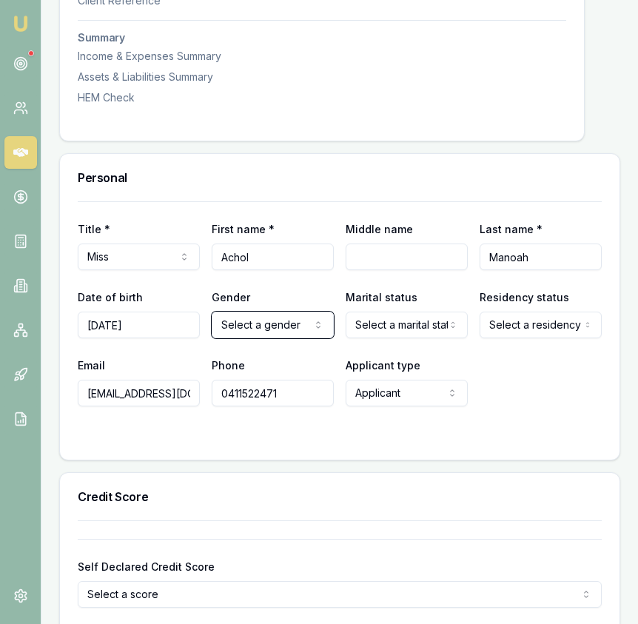
select select "[DEMOGRAPHIC_DATA]"
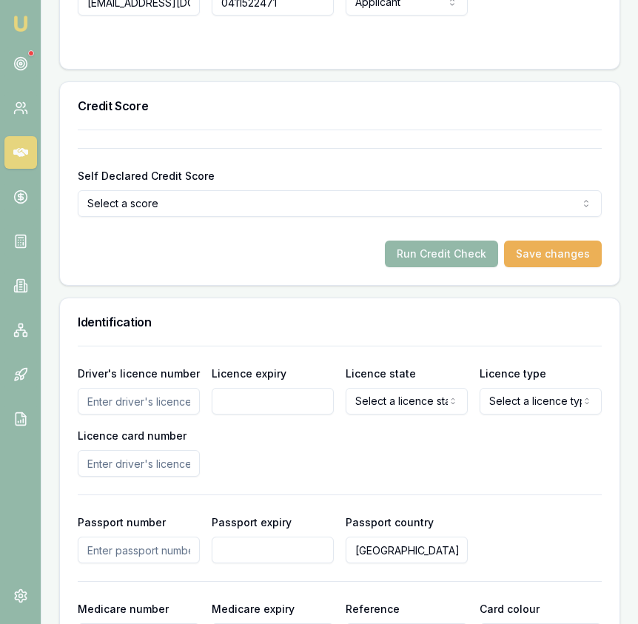
scroll to position [989, 0]
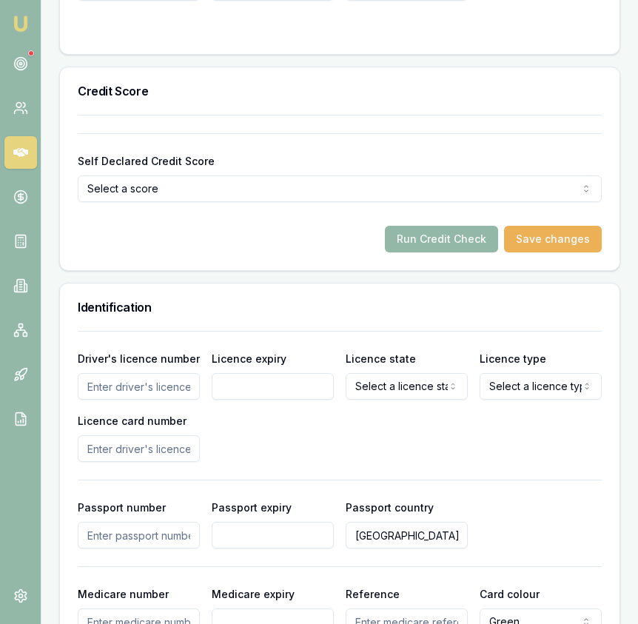
click at [181, 373] on input "Driver's licence number" at bounding box center [139, 386] width 122 height 27
type input "035062856"
type input "[DATE]"
select select "VIC"
select select "OPEN_LICENCE"
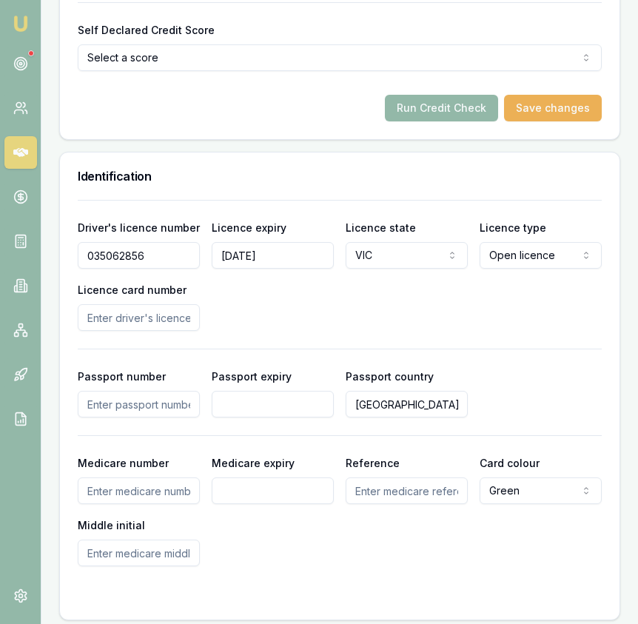
scroll to position [1126, 0]
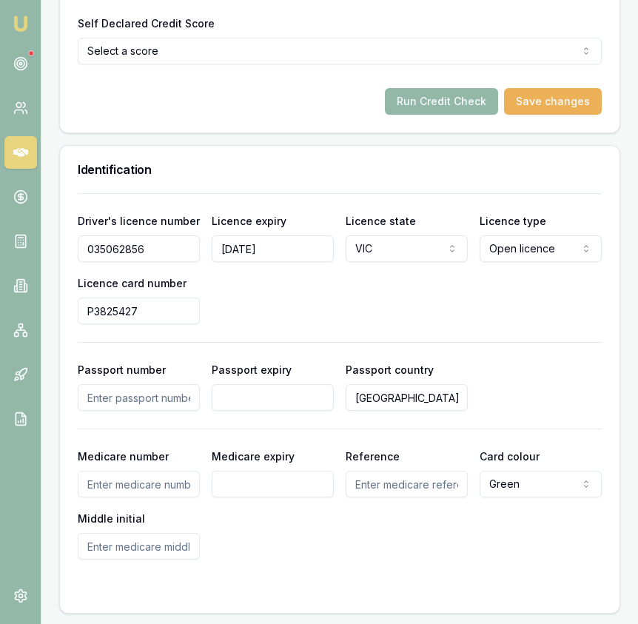
type input "P3825427"
click at [375, 280] on div "Driver's licence number 035062856 Licence expiry 25/11/2027 Licence state VIC N…" at bounding box center [340, 268] width 524 height 112
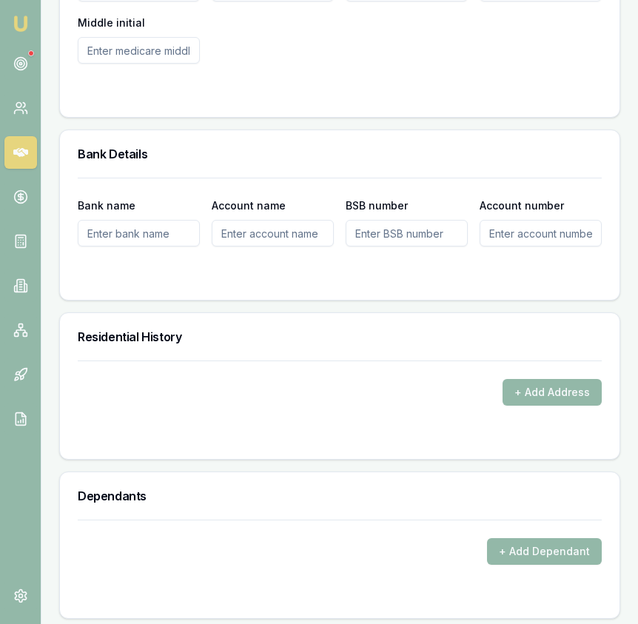
click at [529, 405] on form "+ Add Address" at bounding box center [340, 400] width 524 height 81
click at [535, 378] on button "+ Add Address" at bounding box center [551, 391] width 99 height 27
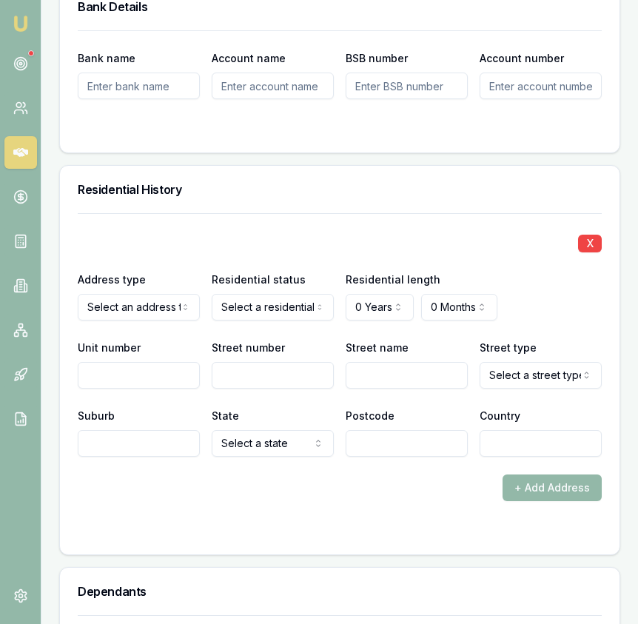
scroll to position [1772, 0]
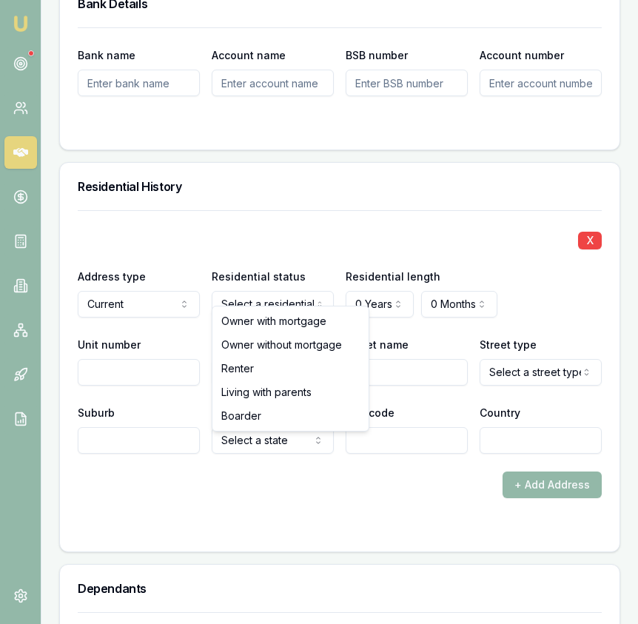
select select "RENTER"
drag, startPoint x: 276, startPoint y: 371, endPoint x: 344, endPoint y: 317, distance: 86.4
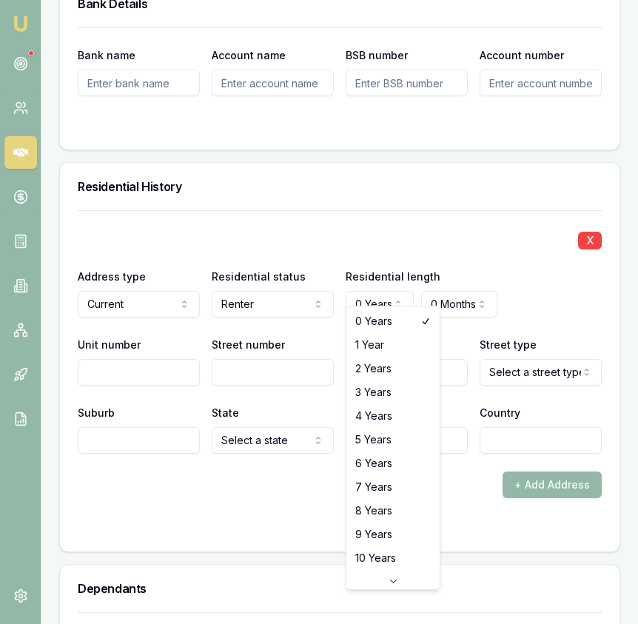
select select "3"
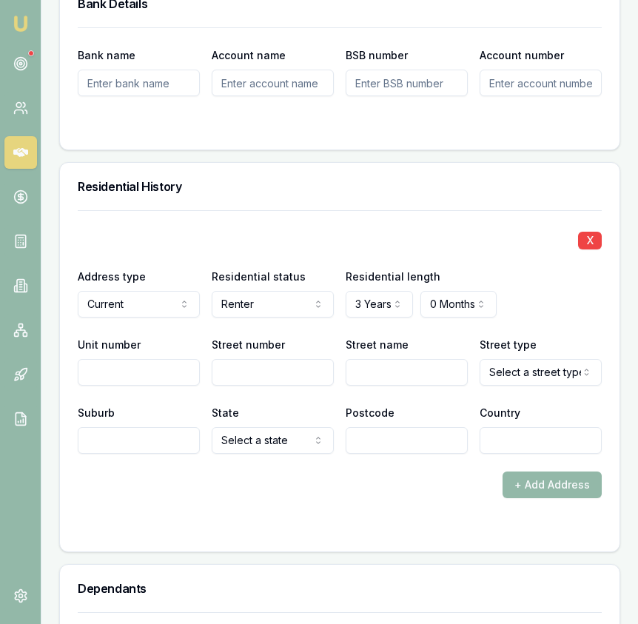
click at [260, 364] on input "Street number" at bounding box center [273, 372] width 122 height 27
type input "48"
type input "R"
type input "Twain"
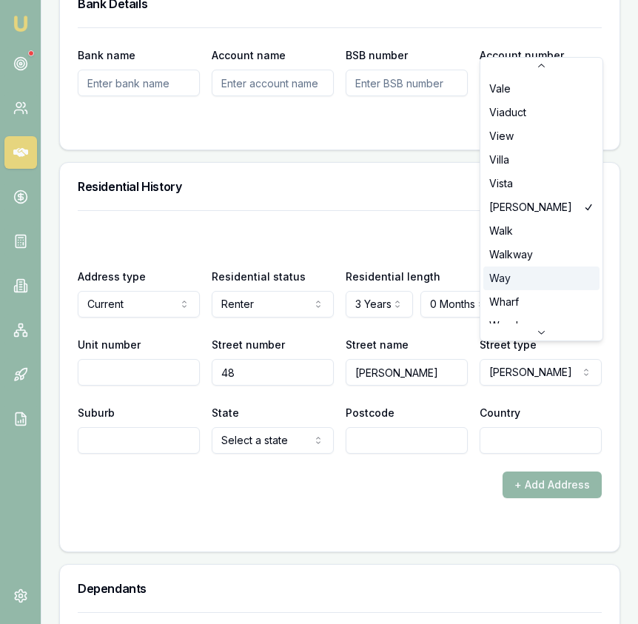
scroll to position [4477, 0]
select select "Way"
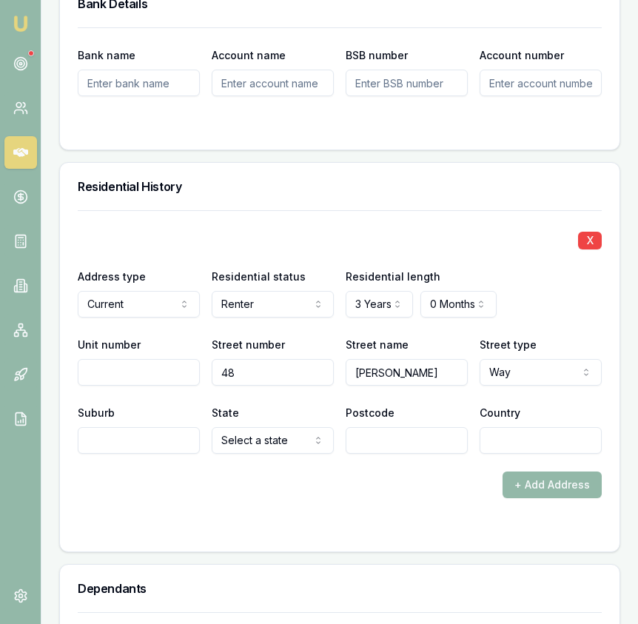
click at [178, 427] on input "Suburb" at bounding box center [139, 440] width 122 height 27
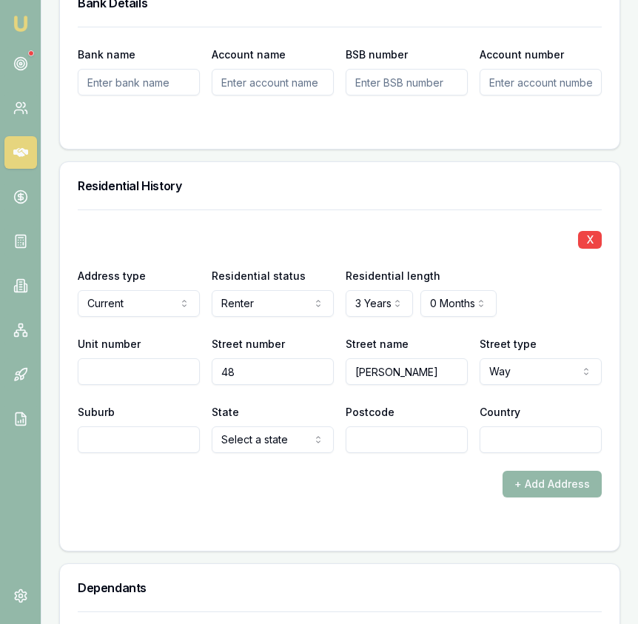
scroll to position [1777, 0]
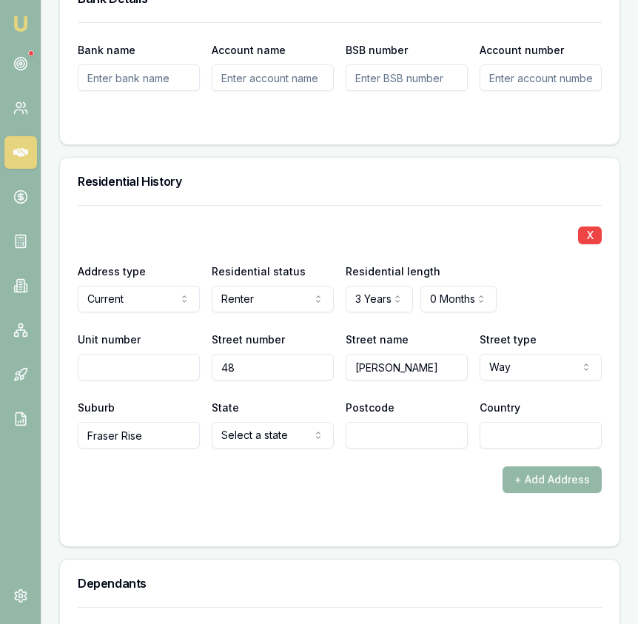
type input "Fraser Rise"
select select "VIC"
type input "3336"
type input "[GEOGRAPHIC_DATA]"
click at [195, 539] on div "Personal Title * Miss Mr Mrs Miss Ms Dr Prof First name * Achol Middle name Las…" at bounding box center [339, 566] width 561 height 3214
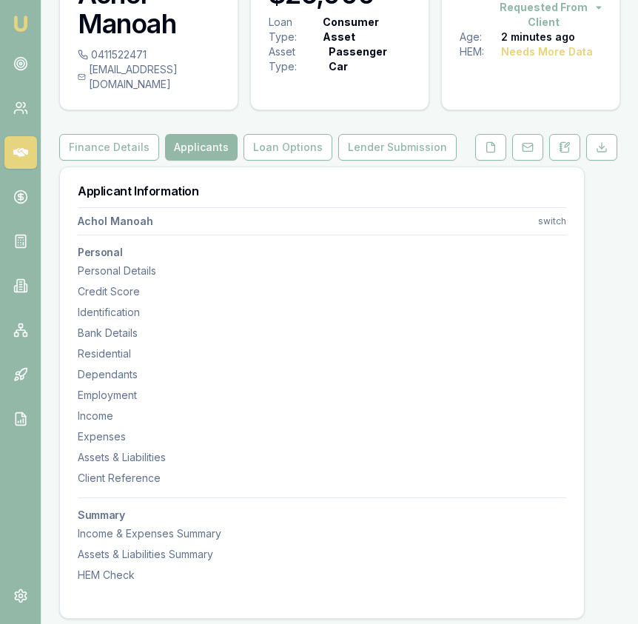
scroll to position [0, 0]
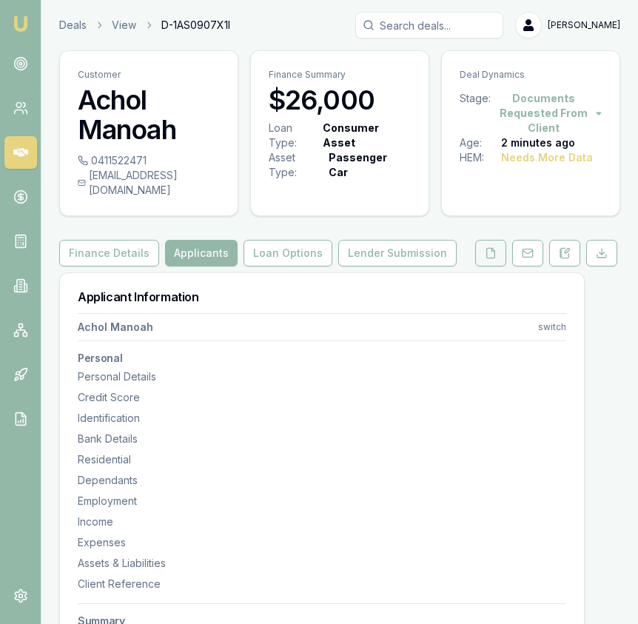
click at [496, 248] on button at bounding box center [490, 253] width 31 height 27
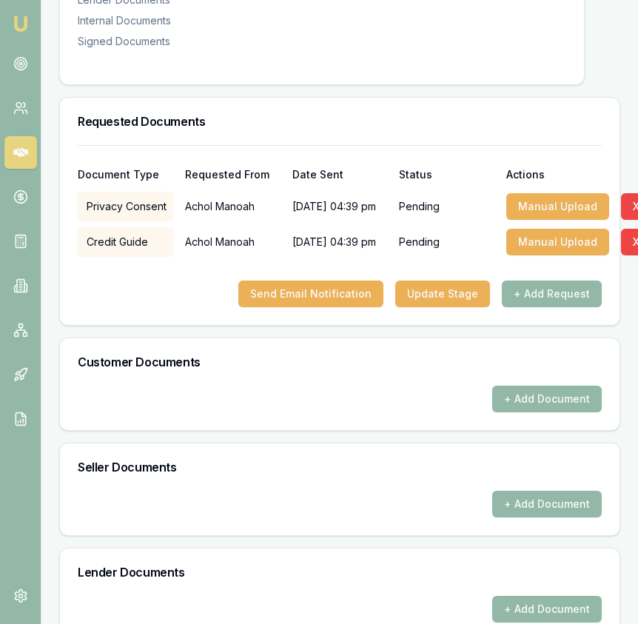
scroll to position [399, 0]
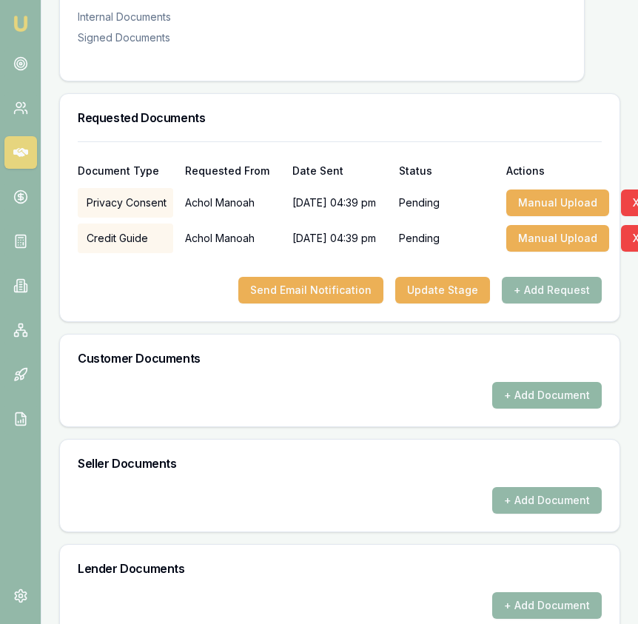
click at [525, 382] on button "+ Add Document" at bounding box center [547, 395] width 110 height 27
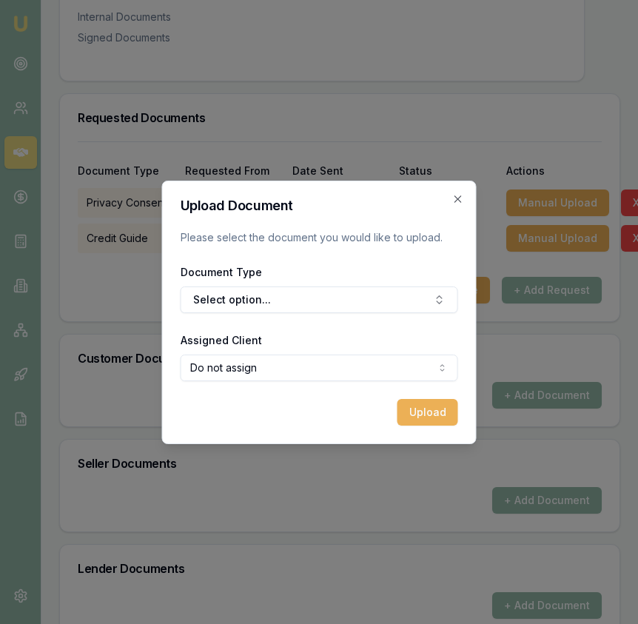
click at [339, 312] on form "Upload Document Please select the document you would like to upload. Document T…" at bounding box center [319, 312] width 277 height 226
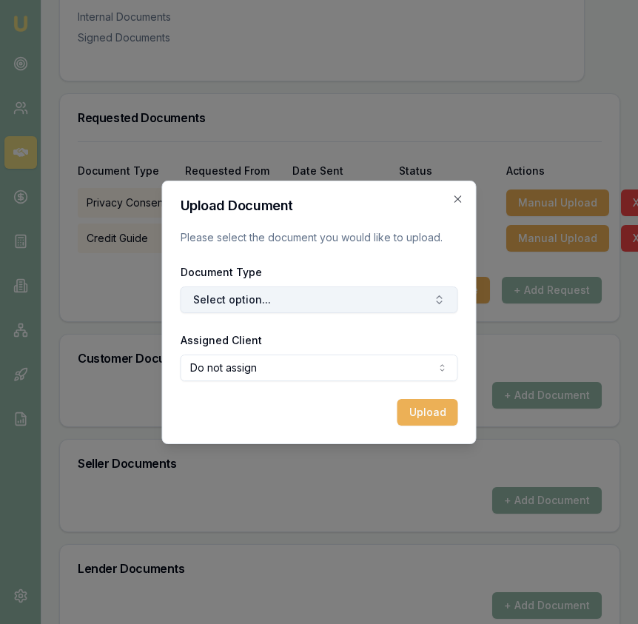
click at [344, 302] on button "Select option..." at bounding box center [319, 299] width 277 height 27
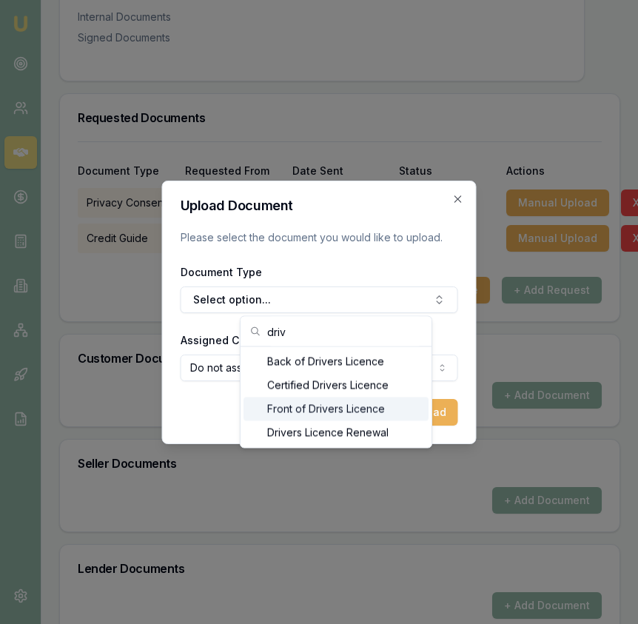
type input "driv"
click at [357, 403] on div "Front of Drivers Licence" at bounding box center [335, 409] width 185 height 24
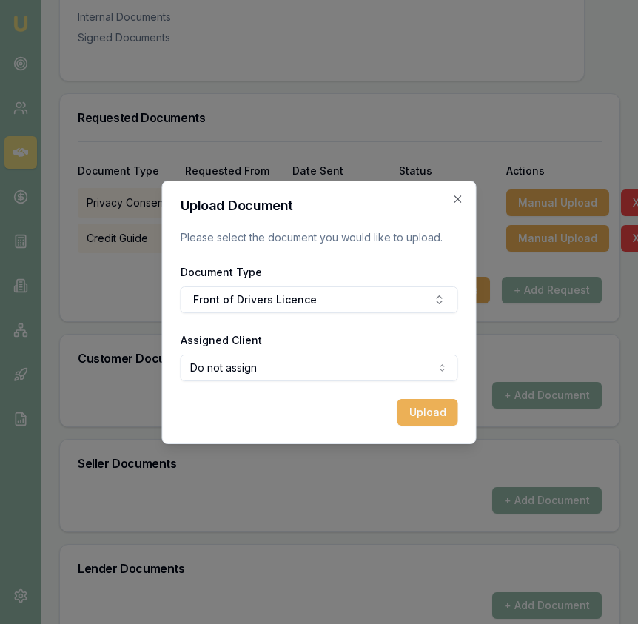
click at [314, 386] on form "Upload Document Please select the document you would like to upload. Document T…" at bounding box center [319, 312] width 277 height 226
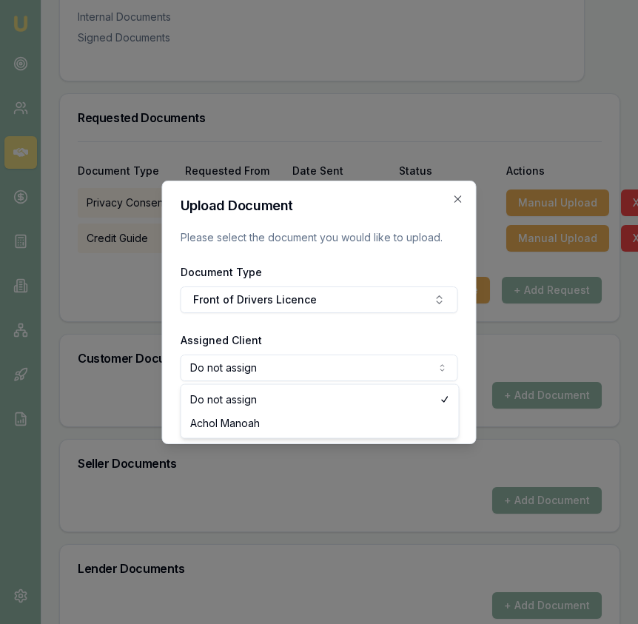
select select "U-ZJX41NFR9R"
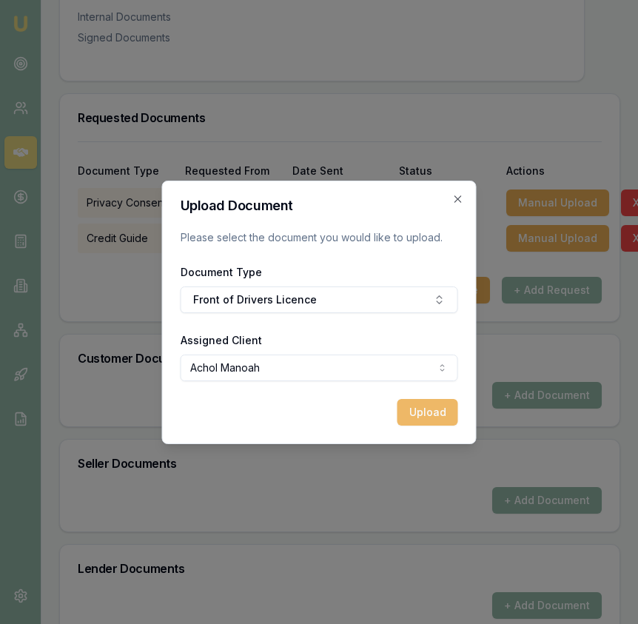
click at [403, 408] on button "Upload" at bounding box center [427, 412] width 61 height 27
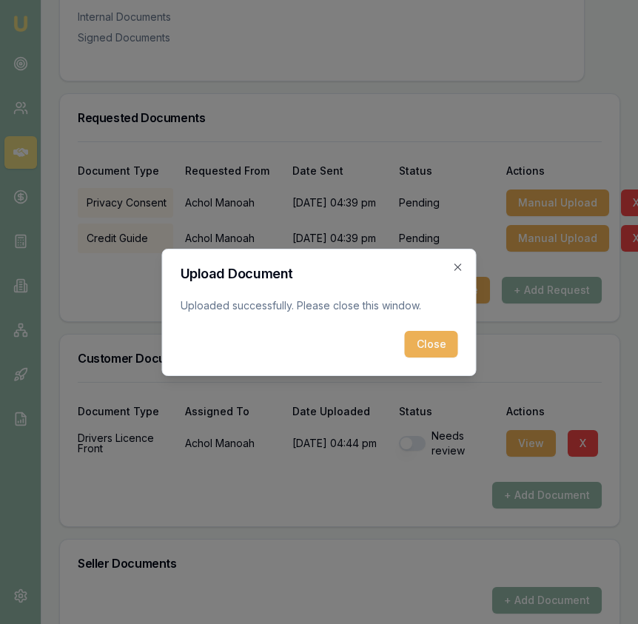
click at [426, 349] on button "Close" at bounding box center [431, 344] width 53 height 27
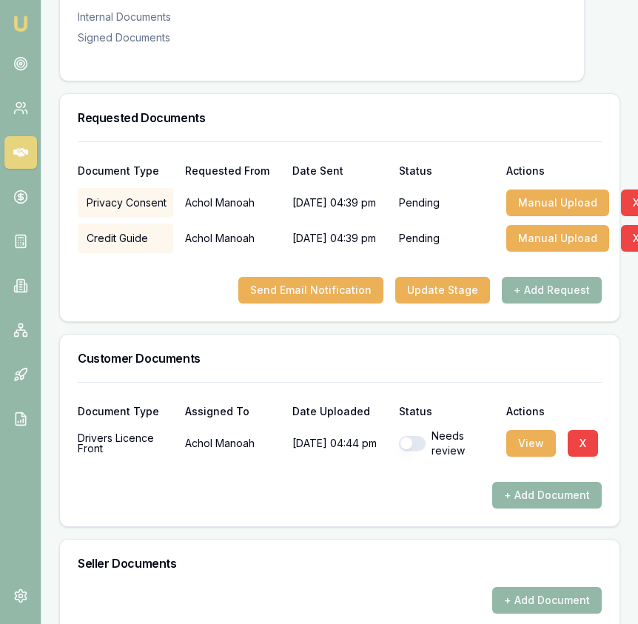
drag, startPoint x: 416, startPoint y: 427, endPoint x: 401, endPoint y: 427, distance: 14.8
click at [416, 436] on button "button" at bounding box center [412, 443] width 27 height 15
checkbox input "true"
click at [238, 557] on h3 "Seller Documents" at bounding box center [340, 563] width 524 height 12
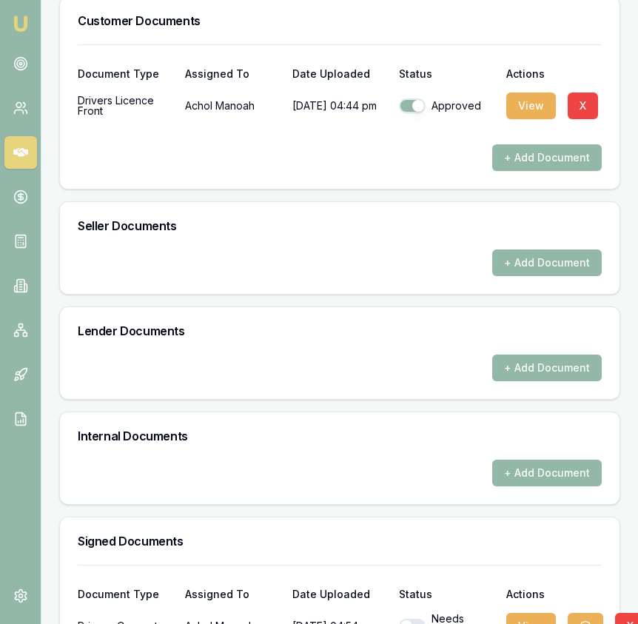
scroll to position [744, 0]
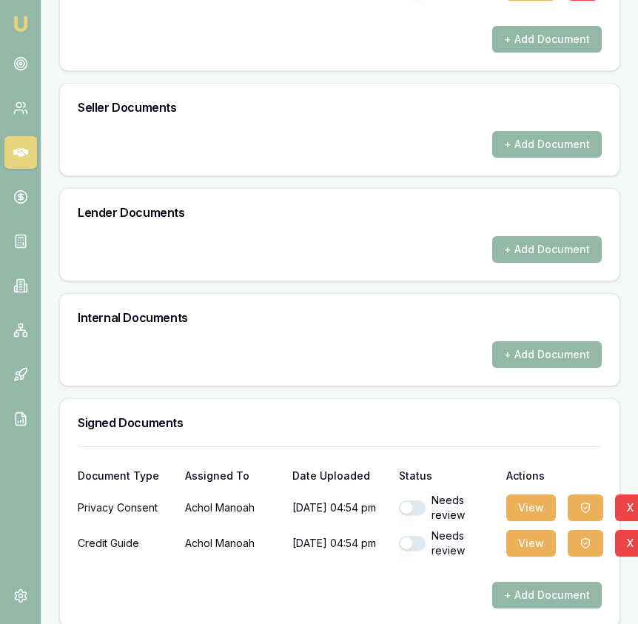
click at [404, 500] on button "button" at bounding box center [412, 507] width 27 height 15
checkbox input "true"
click at [407, 536] on button "button" at bounding box center [412, 543] width 27 height 15
checkbox input "true"
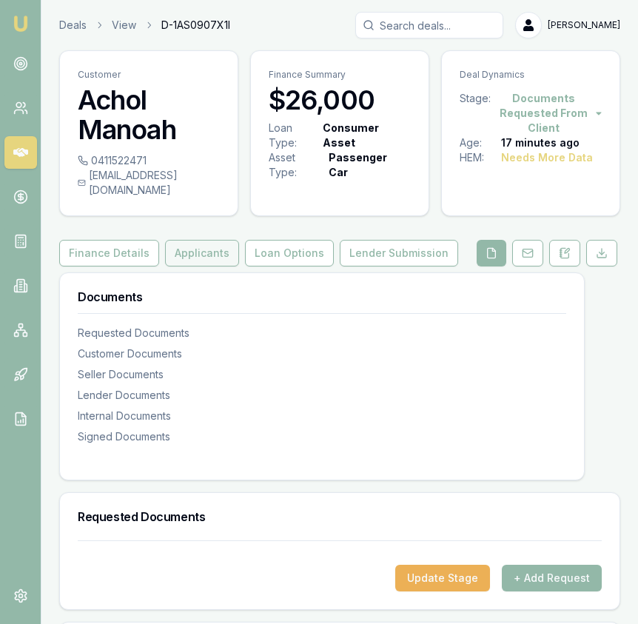
click at [201, 240] on button "Applicants" at bounding box center [202, 253] width 74 height 27
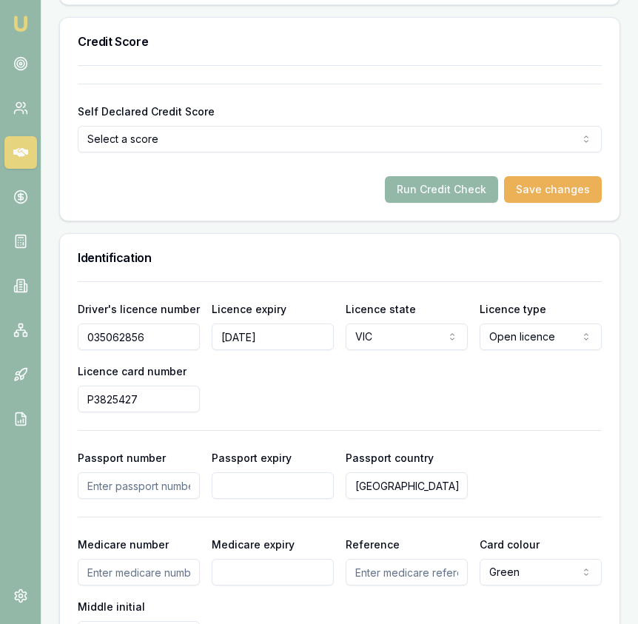
scroll to position [1037, 0]
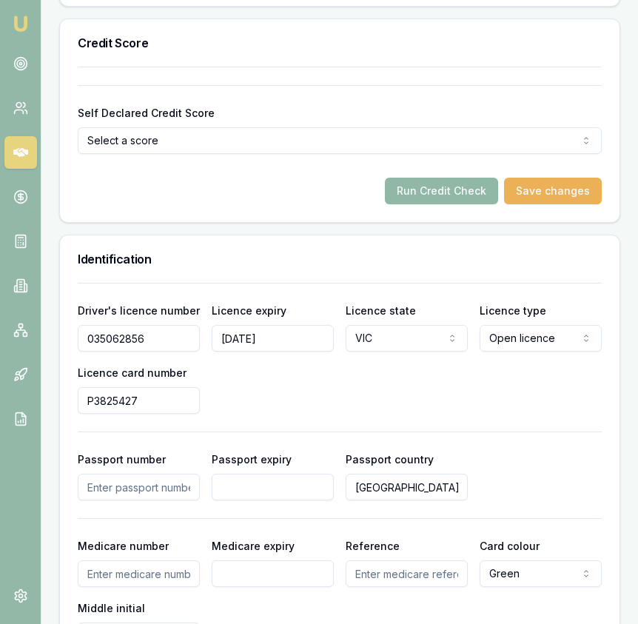
click at [401, 178] on button "Run Credit Check" at bounding box center [441, 191] width 113 height 27
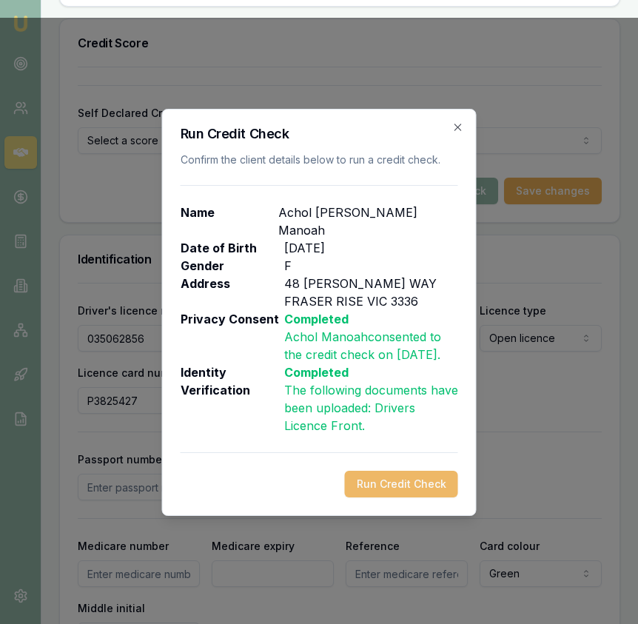
click at [376, 471] on button "Run Credit Check" at bounding box center [401, 484] width 113 height 27
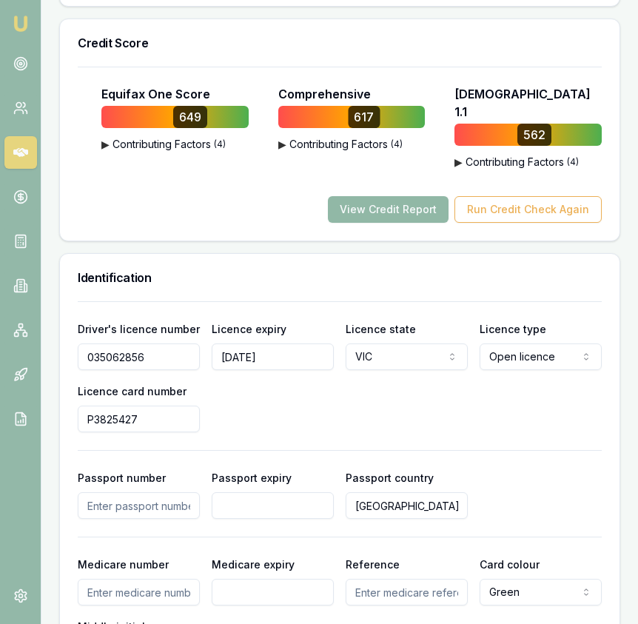
click at [431, 196] on button "View Credit Report" at bounding box center [388, 209] width 121 height 27
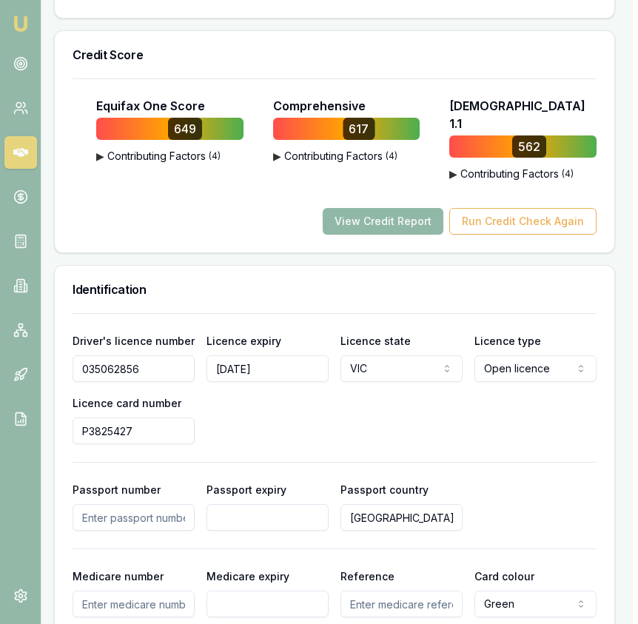
scroll to position [1035, 5]
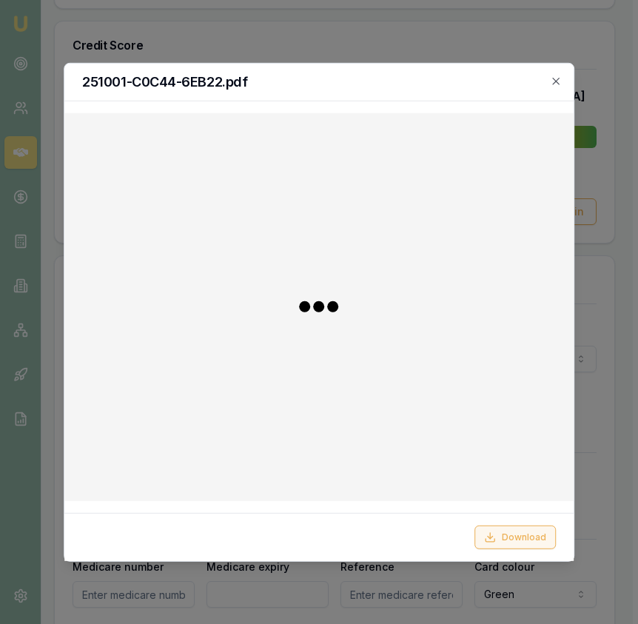
click at [507, 531] on button "Download" at bounding box center [514, 537] width 81 height 24
click at [413, 45] on div at bounding box center [319, 312] width 638 height 624
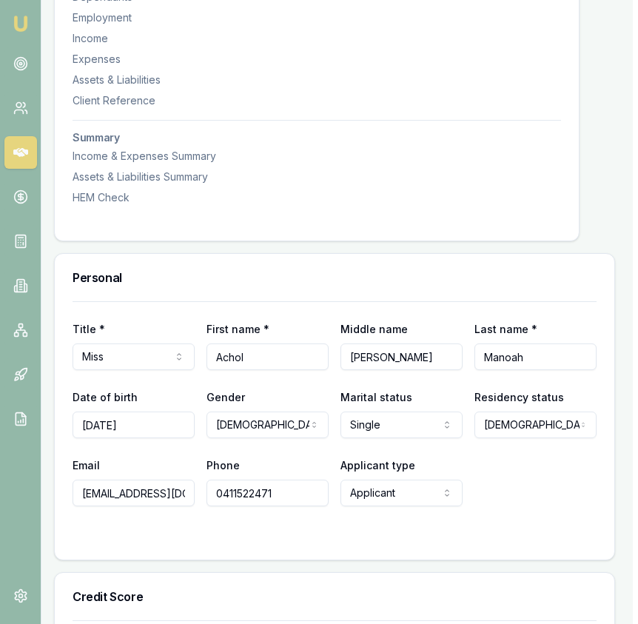
scroll to position [0, 5]
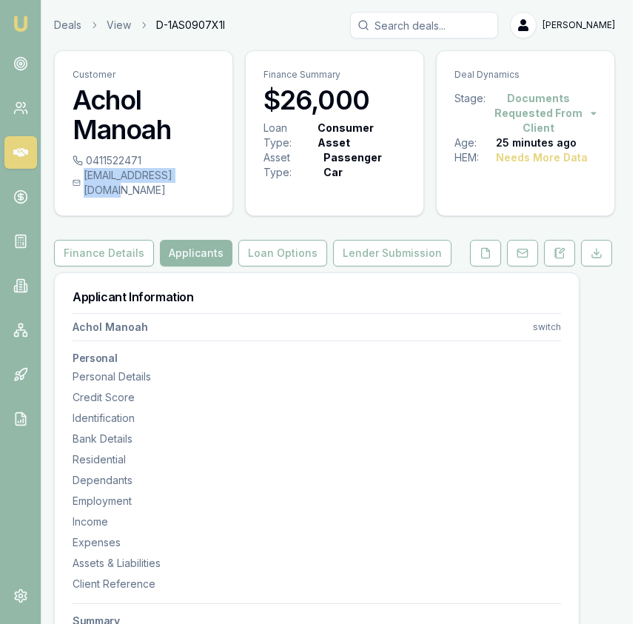
drag, startPoint x: 85, startPoint y: 173, endPoint x: 211, endPoint y: 178, distance: 125.9
click at [211, 177] on div "acholmanoah@gmail.com" at bounding box center [144, 183] width 142 height 30
copy div "acholmanoah@gmail.com"
drag, startPoint x: 150, startPoint y: 161, endPoint x: 142, endPoint y: 161, distance: 8.1
click at [142, 160] on div "0411522471" at bounding box center [144, 160] width 142 height 15
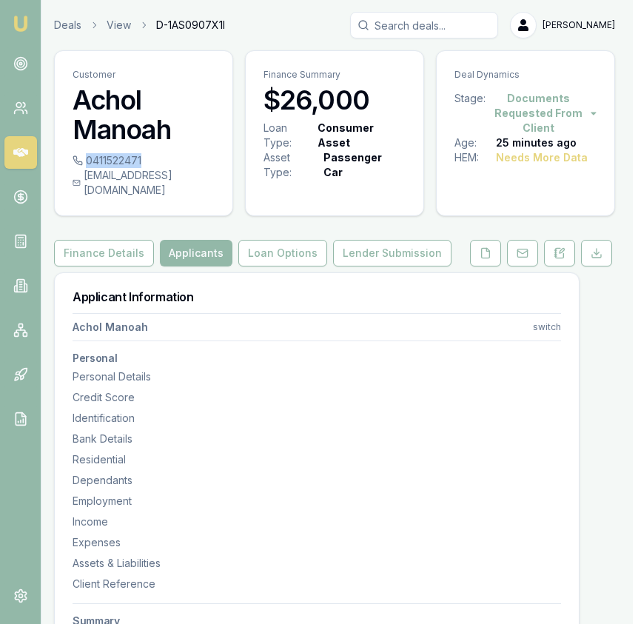
copy div "0411522471"
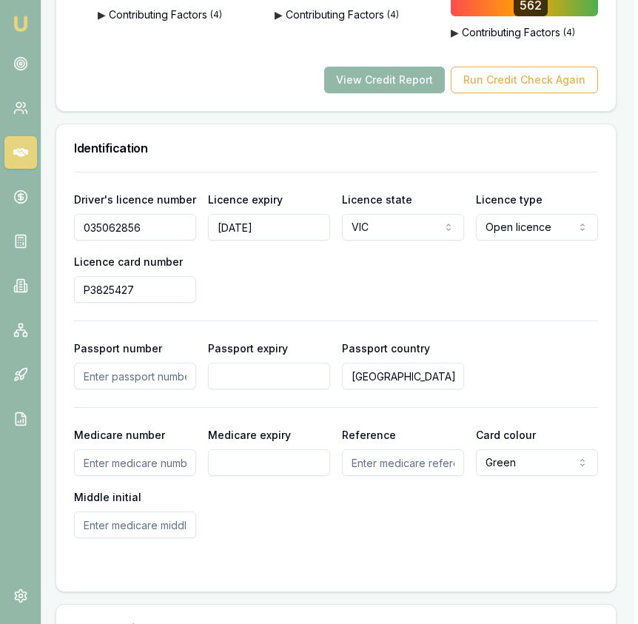
scroll to position [1168, 4]
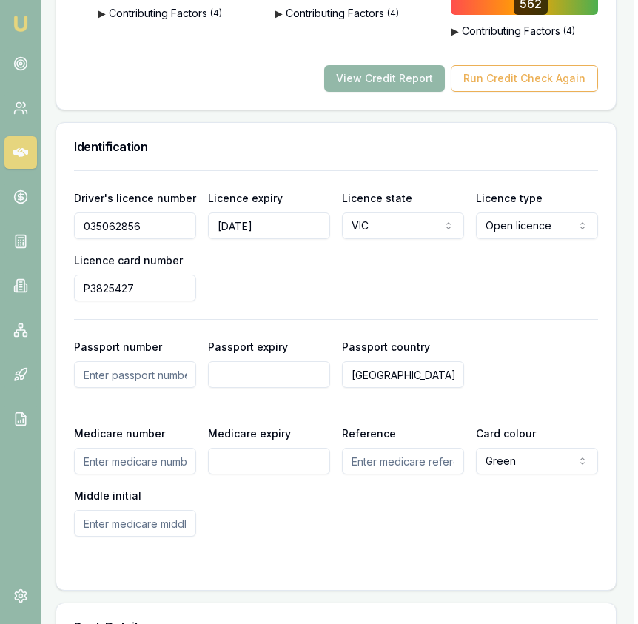
click at [98, 448] on input "Medicare number" at bounding box center [135, 461] width 122 height 27
type input "3535969047"
type input "02/2028"
type input "1"
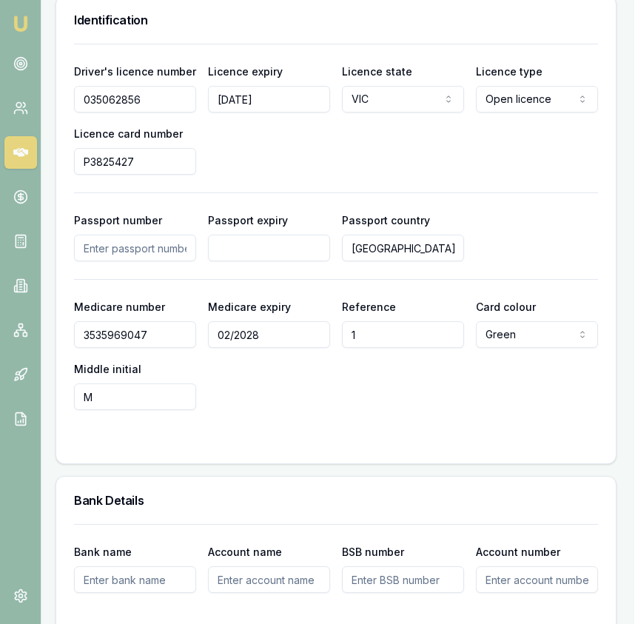
scroll to position [1301, 4]
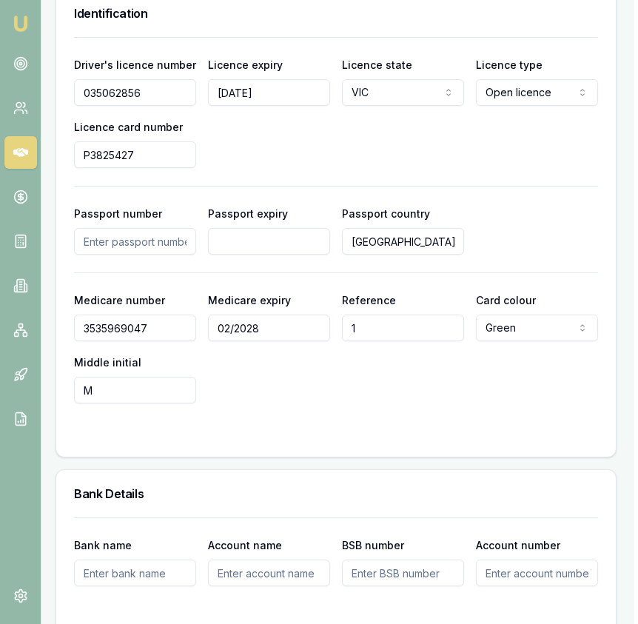
type input "M"
click at [204, 423] on div "Driver's licence number 035062856 Licence expiry 25/11/2027 Licence state VIC N…" at bounding box center [335, 247] width 559 height 420
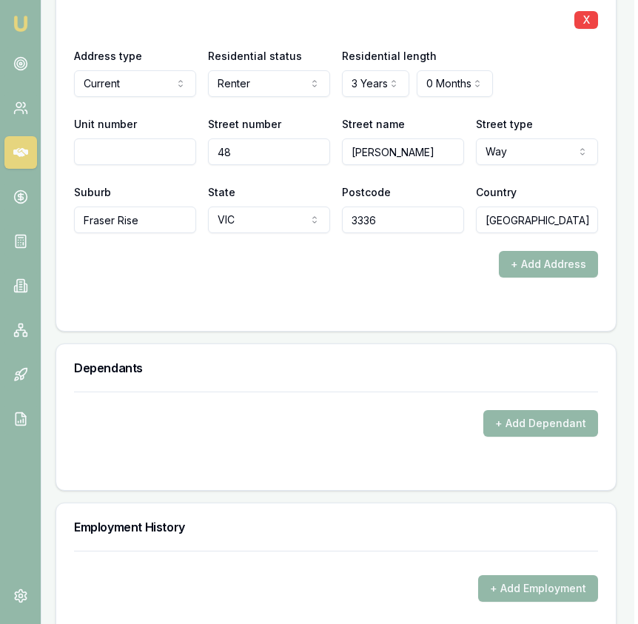
scroll to position [2012, 4]
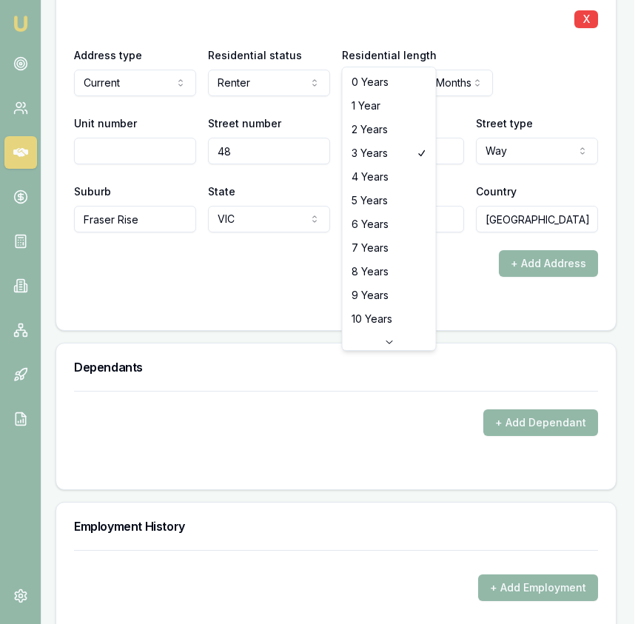
select select "0"
drag, startPoint x: 391, startPoint y: 78, endPoint x: 403, endPoint y: 73, distance: 12.9
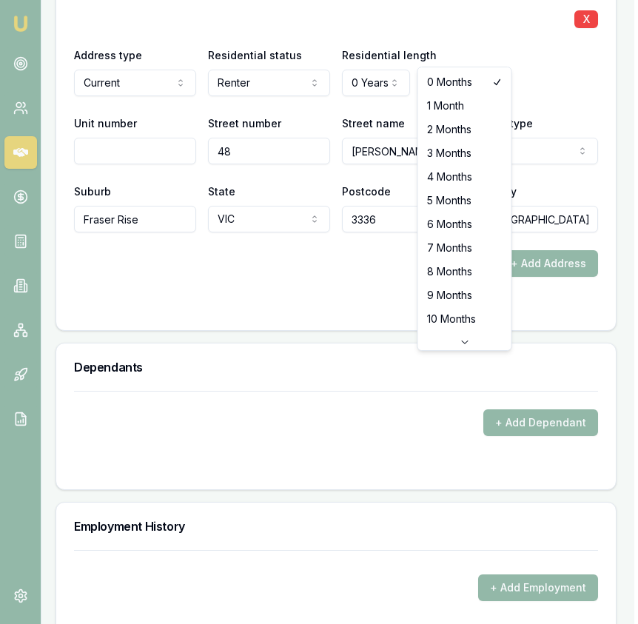
select select "5"
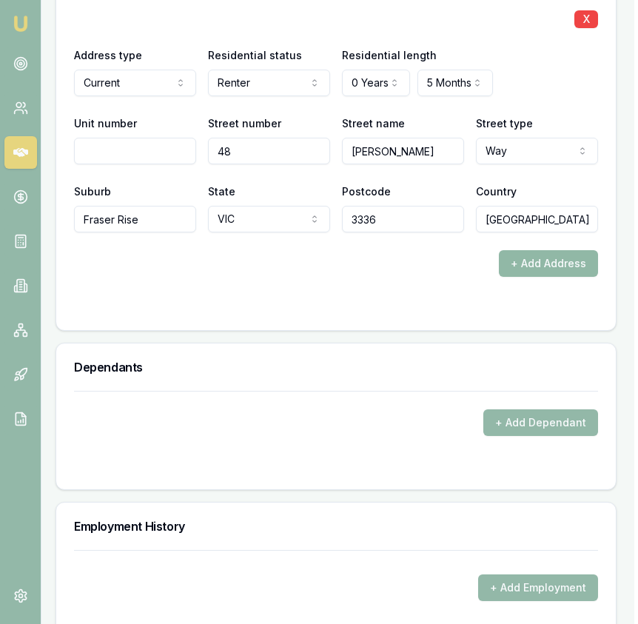
click at [511, 250] on button "+ Add Address" at bounding box center [548, 263] width 99 height 27
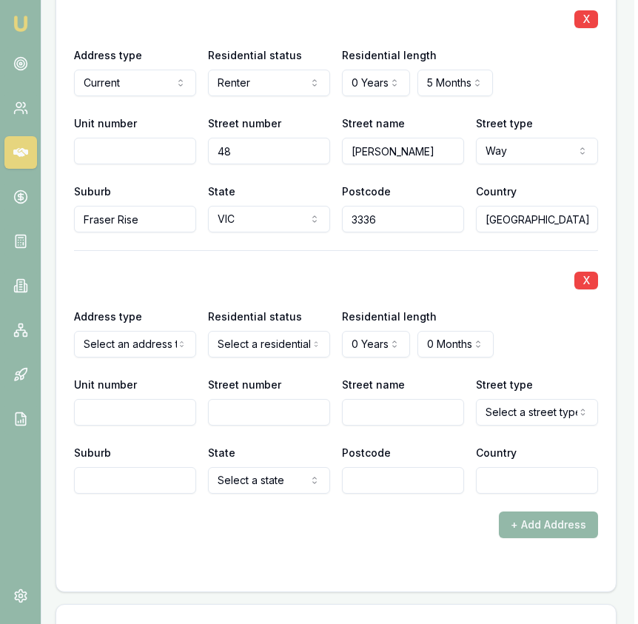
select select "PREVIOUS"
drag, startPoint x: 166, startPoint y: 363, endPoint x: 271, endPoint y: 306, distance: 118.9
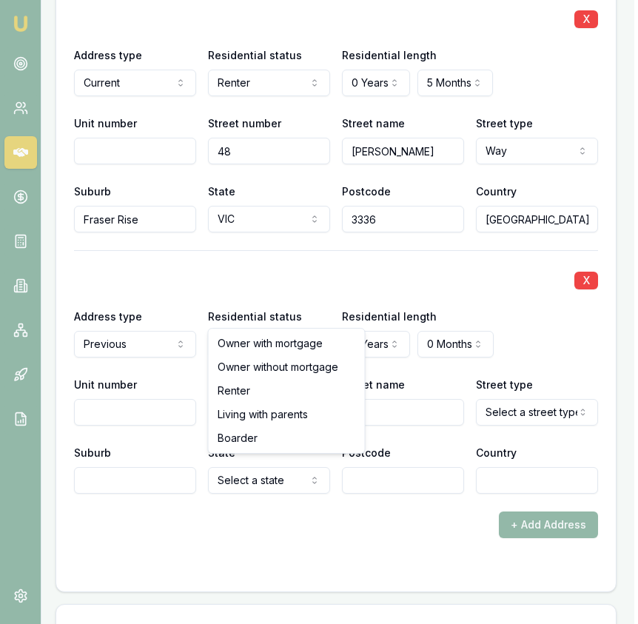
select select "RENTER"
drag, startPoint x: 275, startPoint y: 397, endPoint x: 296, endPoint y: 391, distance: 22.3
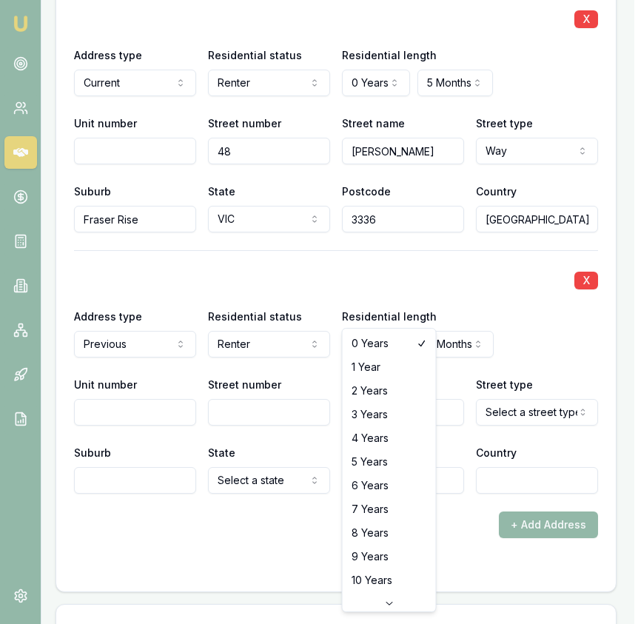
select select "3"
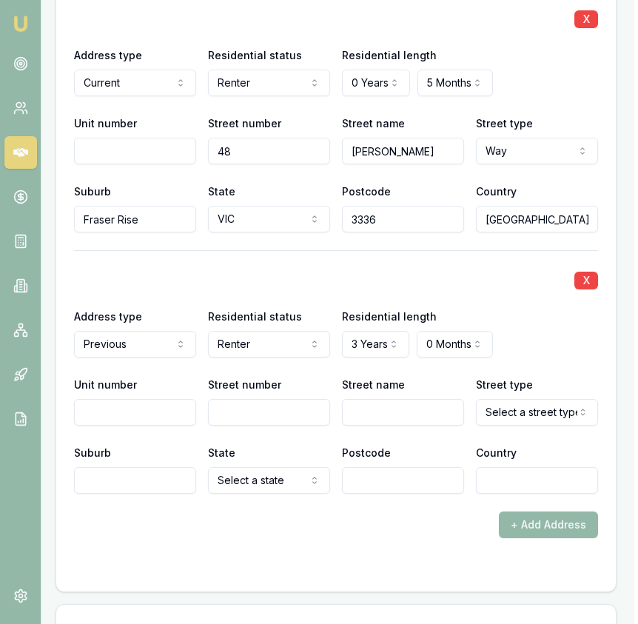
click at [297, 399] on input "Street number" at bounding box center [269, 412] width 122 height 27
click at [175, 399] on input "Unit number" at bounding box center [135, 412] width 122 height 27
type input "10"
type input "657"
type input "Barkly"
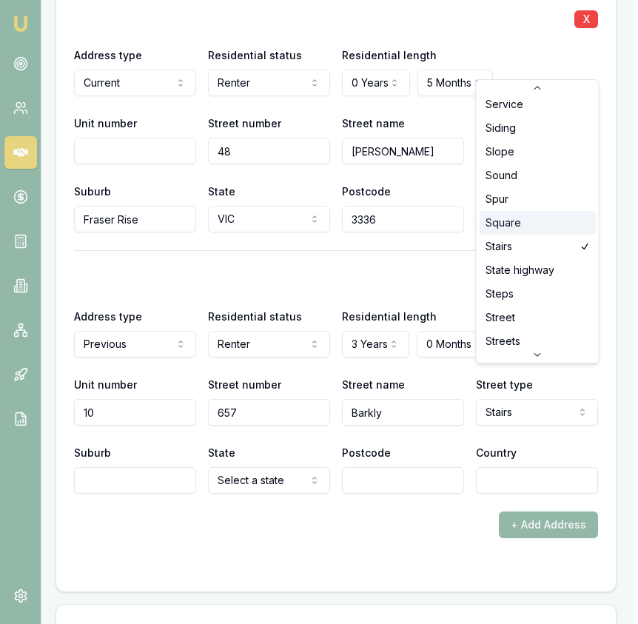
scroll to position [3849, 0]
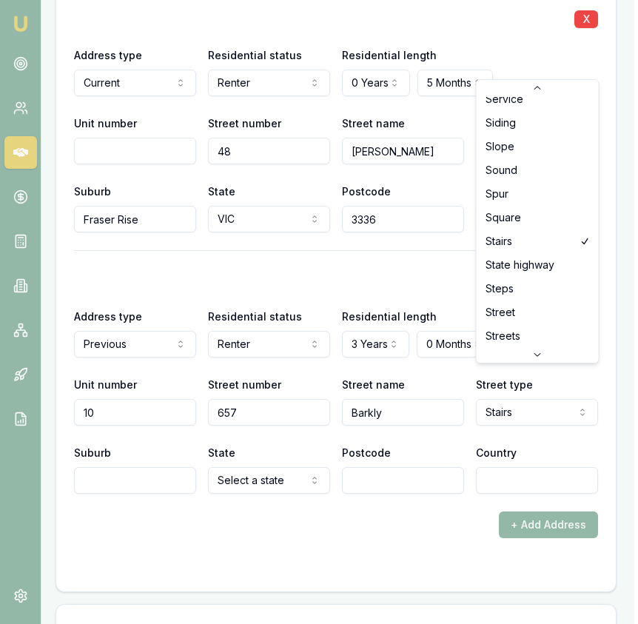
select select "Street"
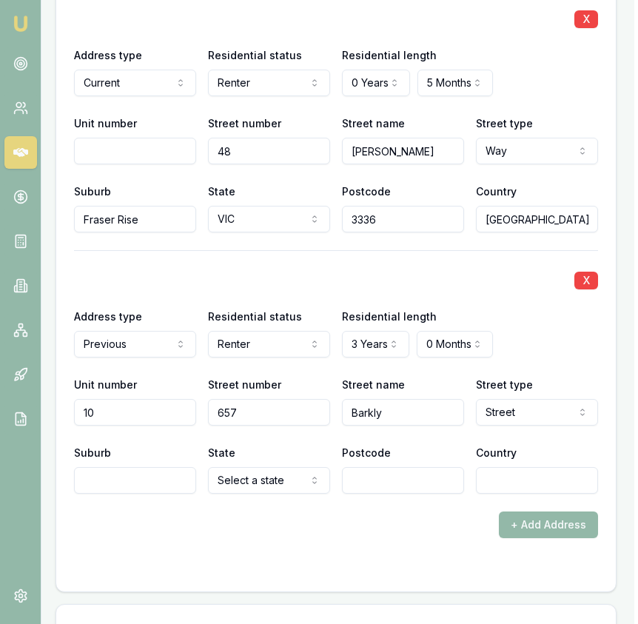
click at [141, 467] on input "Suburb" at bounding box center [135, 480] width 122 height 27
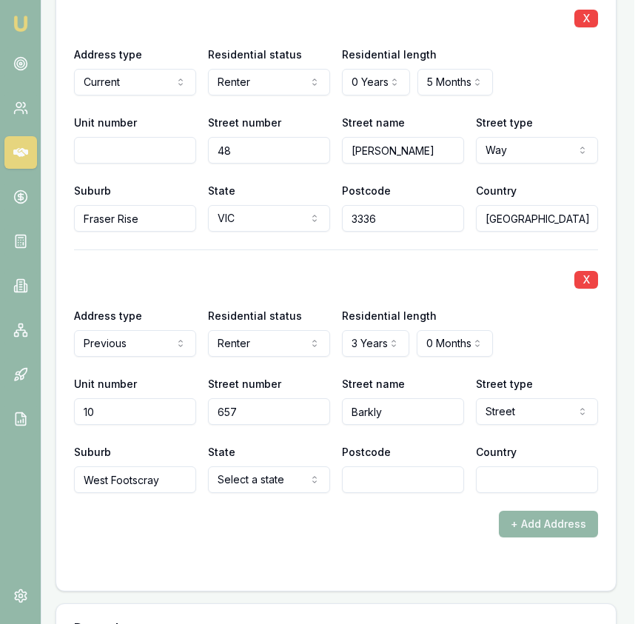
type input "West Footscray"
select select "VIC"
type input "3012"
type input "[GEOGRAPHIC_DATA]"
click at [283, 256] on div "X Address type Previous Current Previous Residential status Renter Owner with m…" at bounding box center [336, 370] width 524 height 243
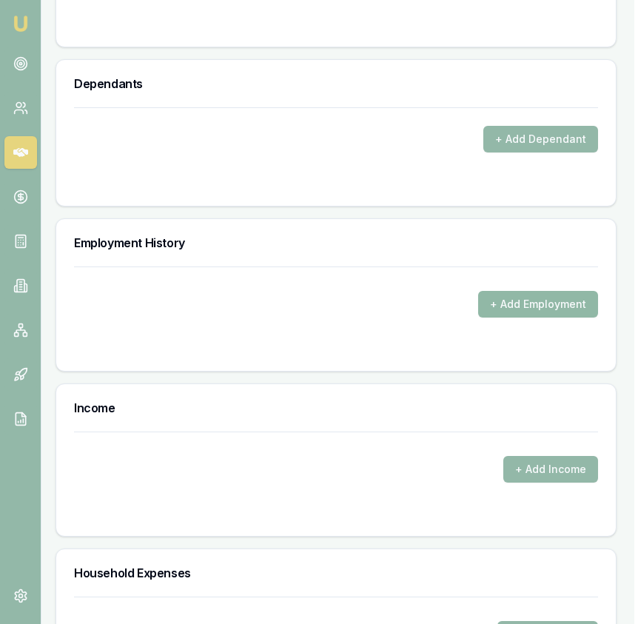
scroll to position [2561, 2]
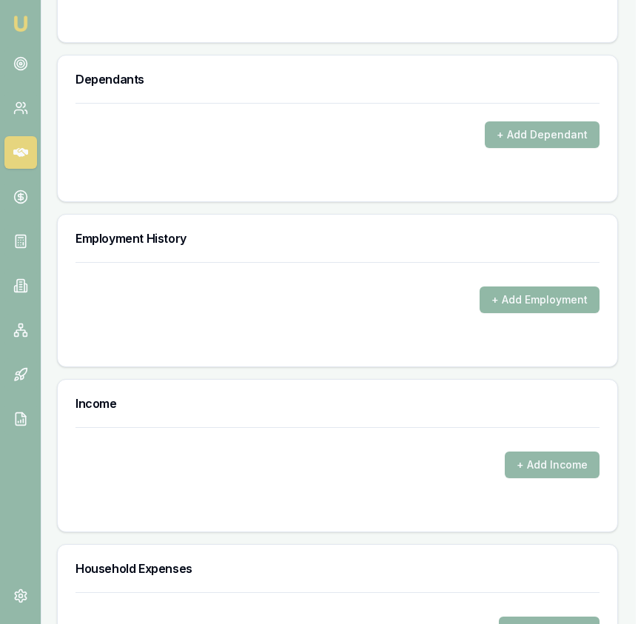
click at [501, 286] on button "+ Add Employment" at bounding box center [540, 299] width 120 height 27
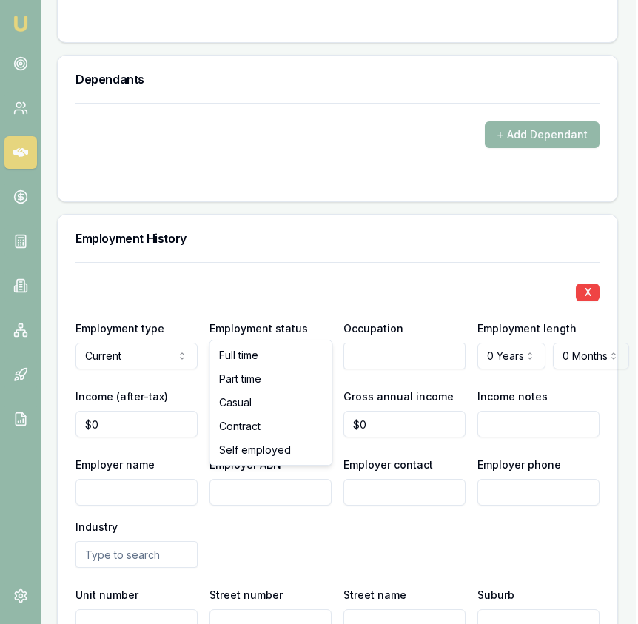
drag, startPoint x: 250, startPoint y: 355, endPoint x: 309, endPoint y: 331, distance: 63.4
click at [370, 343] on input "text" at bounding box center [404, 356] width 122 height 27
click at [363, 343] on input "text" at bounding box center [404, 356] width 122 height 27
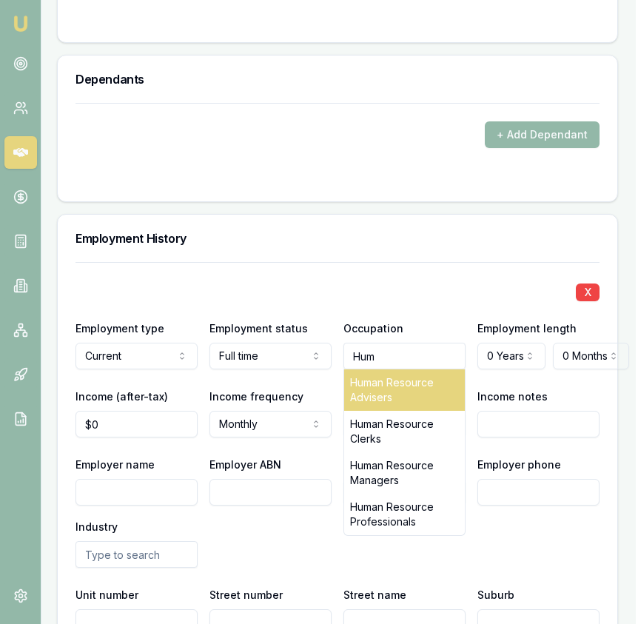
click at [403, 369] on div "Human Resource Advisers" at bounding box center [404, 389] width 121 height 41
type input "Human Resource Advisers"
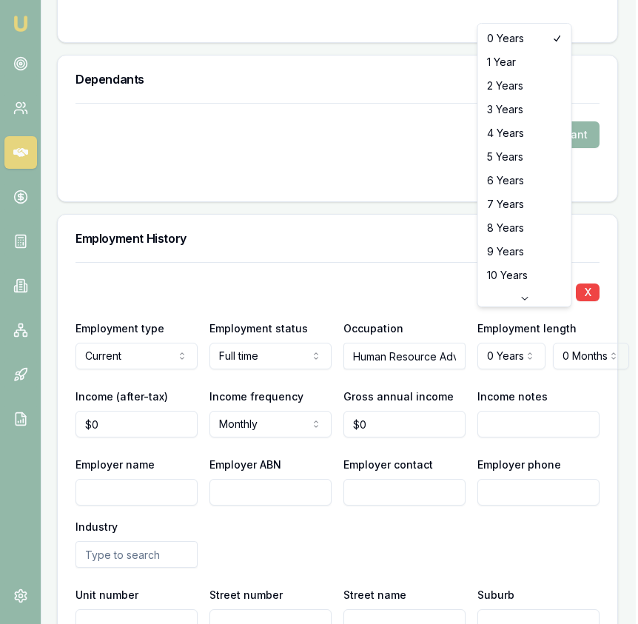
select select "1"
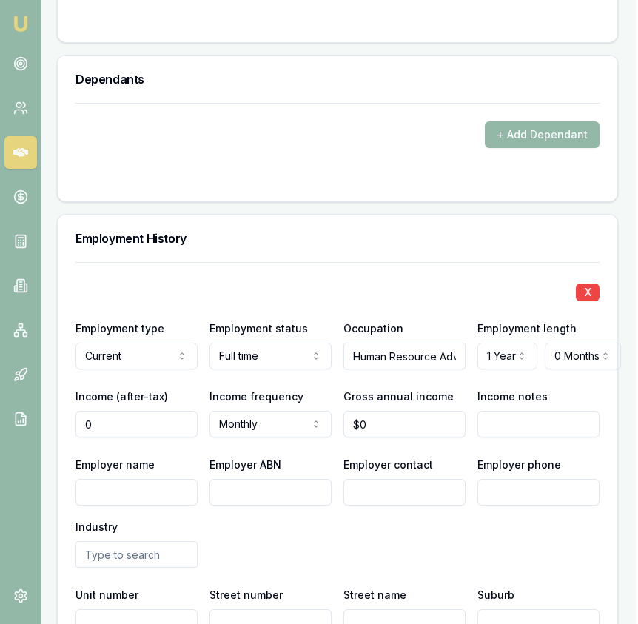
click at [147, 411] on input "0" at bounding box center [136, 424] width 122 height 27
type input "$0"
click at [386, 411] on input "0" at bounding box center [404, 424] width 122 height 27
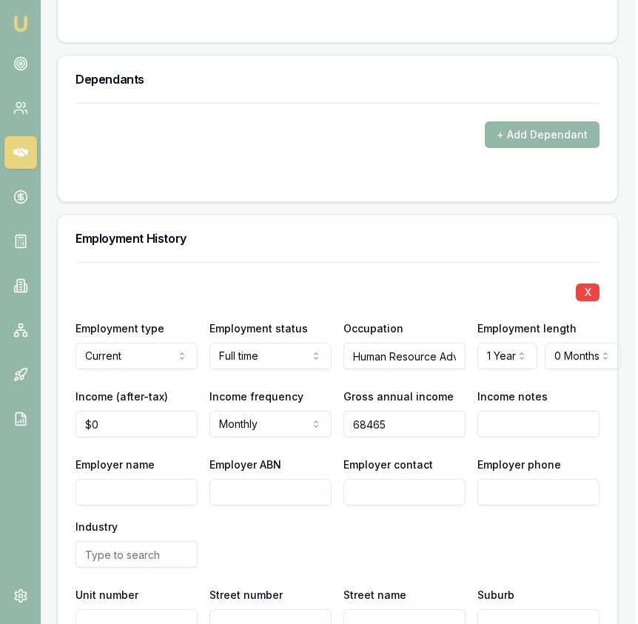
type input "$68,465"
click at [187, 411] on input "0" at bounding box center [136, 424] width 122 height 27
click at [185, 411] on input "0" at bounding box center [136, 424] width 122 height 27
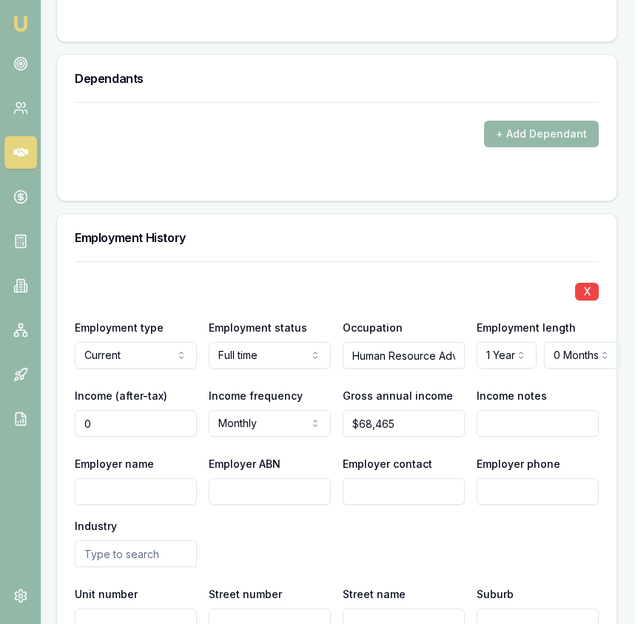
click at [186, 410] on input "0" at bounding box center [136, 423] width 122 height 27
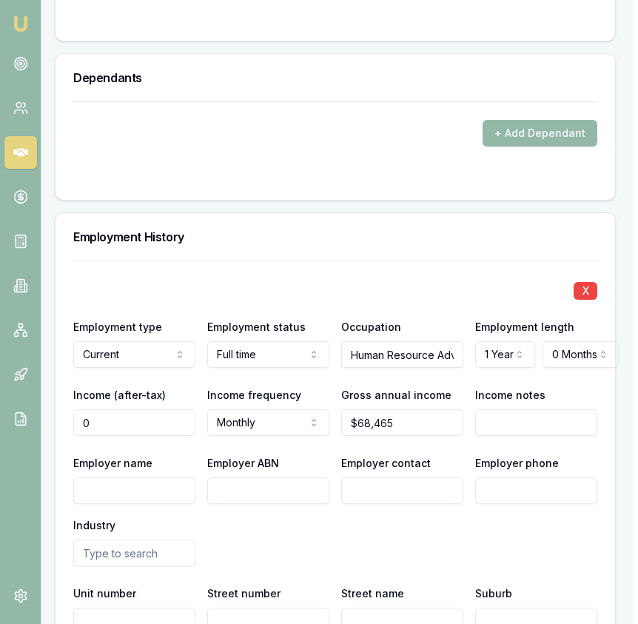
scroll to position [2563, 4]
type input "5"
type input "$4,645"
click at [268, 457] on label "Employer ABN" at bounding box center [244, 463] width 72 height 13
click at [268, 477] on input "Employer ABN" at bounding box center [269, 490] width 122 height 27
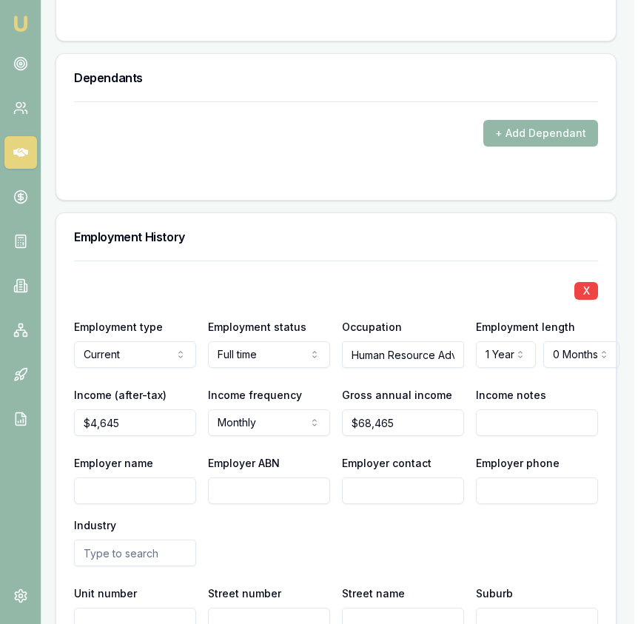
click at [188, 477] on input "Employer name" at bounding box center [135, 490] width 122 height 27
type input "Opendoor Ltd"
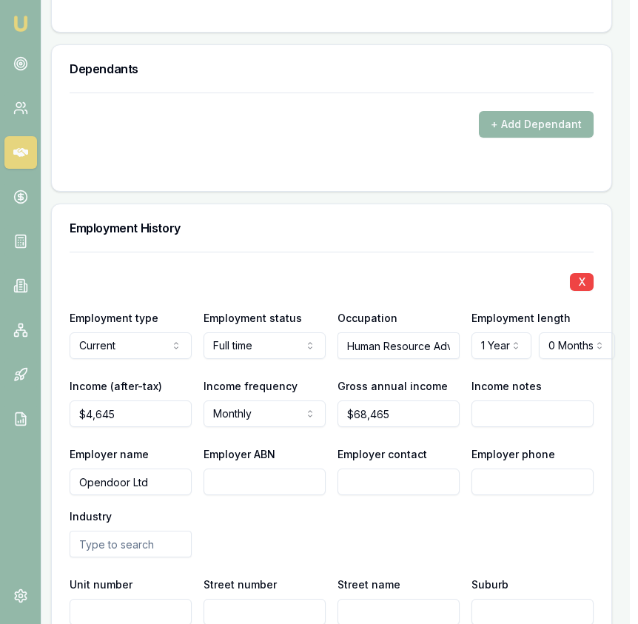
scroll to position [2572, 8]
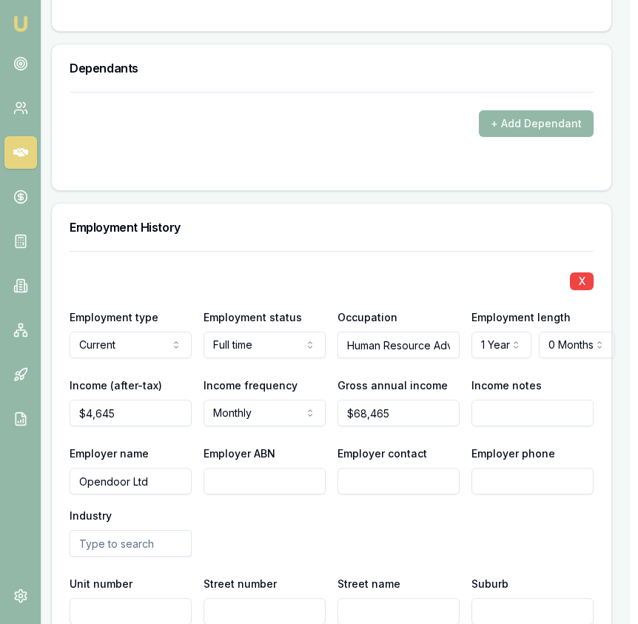
click at [241, 468] on input "Employer ABN" at bounding box center [264, 481] width 122 height 27
click at [242, 468] on input "Employer ABN" at bounding box center [264, 481] width 122 height 27
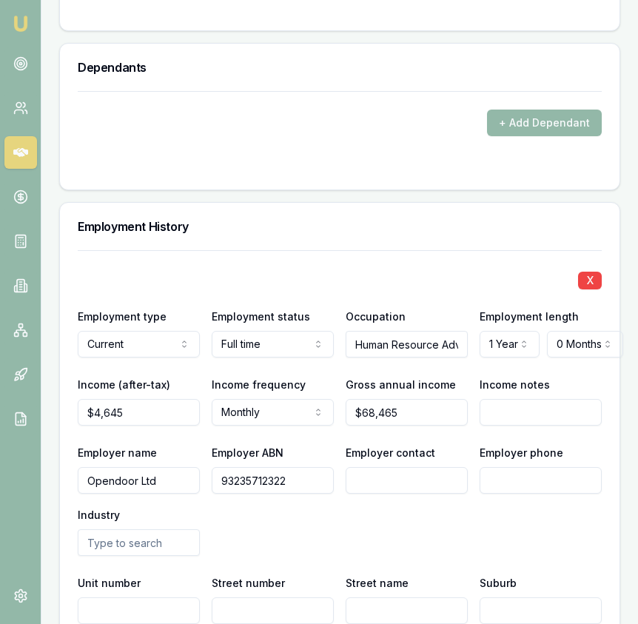
type input "93235712322"
click at [365, 467] on input "Employer contact" at bounding box center [407, 480] width 122 height 27
type input "HR"
click at [488, 467] on input "Employer phone" at bounding box center [541, 480] width 122 height 27
type input "0402 883 065"
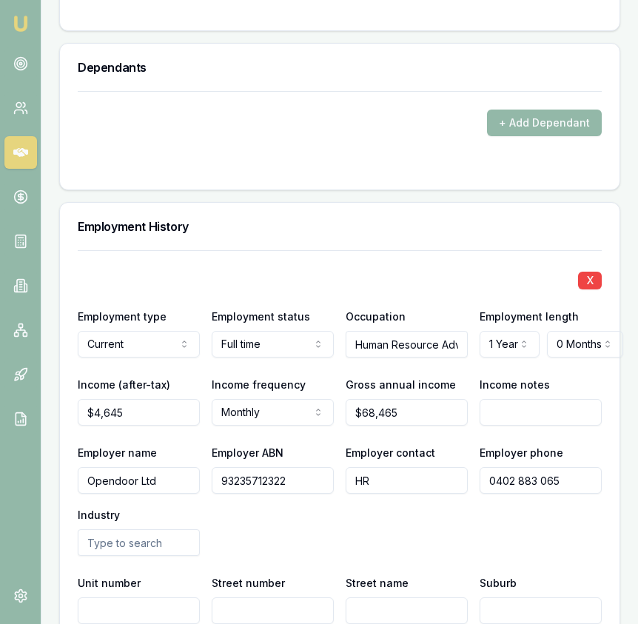
click at [174, 529] on input "text" at bounding box center [139, 542] width 122 height 27
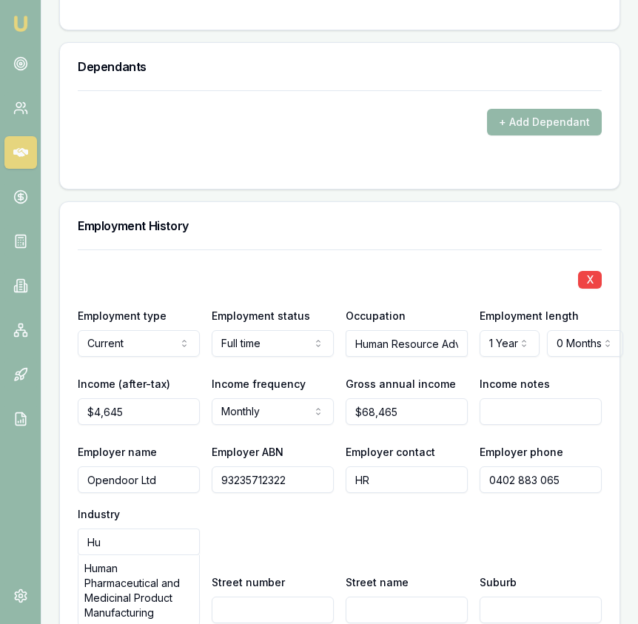
type input "H"
click at [154, 568] on div "Employment Placement and Recruitment Services" at bounding box center [138, 583] width 121 height 56
type input "Employment Placement and Recruitment Services"
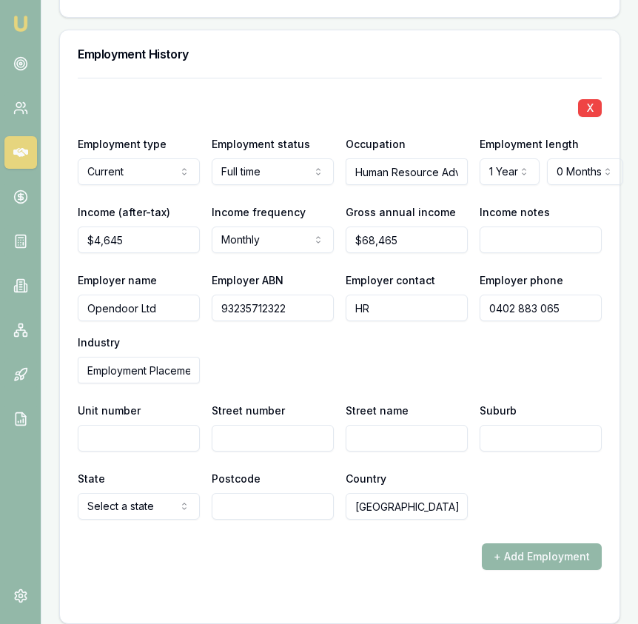
click at [277, 425] on input "Street number" at bounding box center [273, 438] width 122 height 27
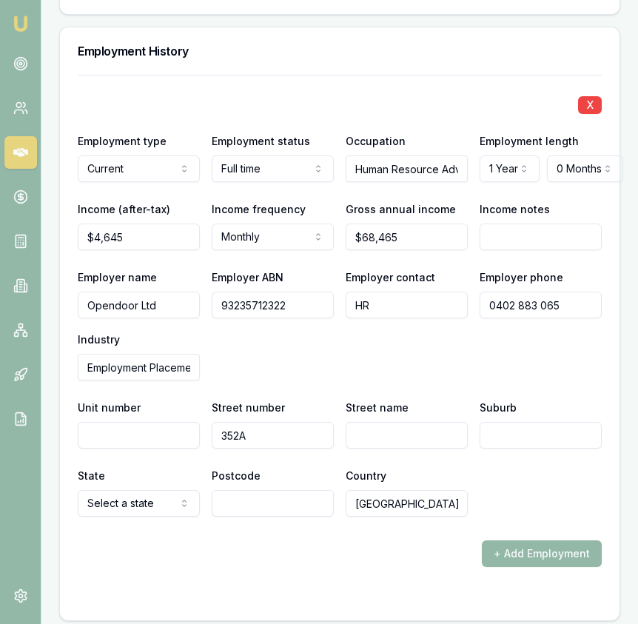
type input "352A"
type input "Main Road"
type input "S"
click at [418, 422] on input "Main Road" at bounding box center [407, 435] width 122 height 27
type input "Main Road West"
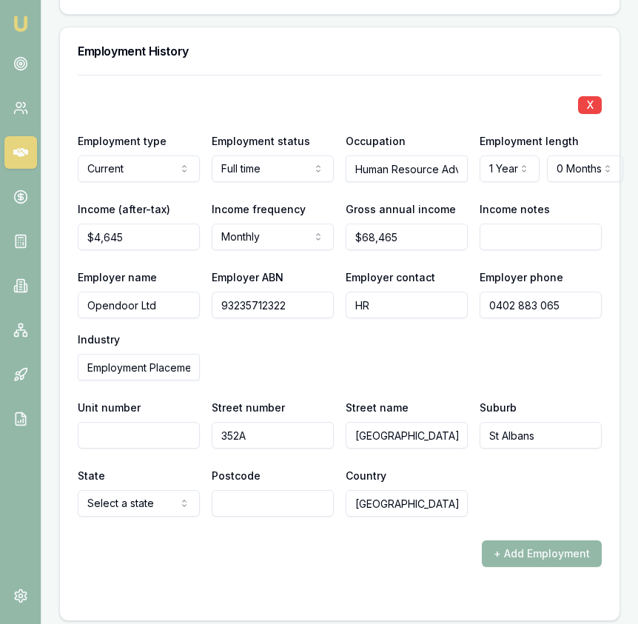
type input "St Albans"
select select "VIC"
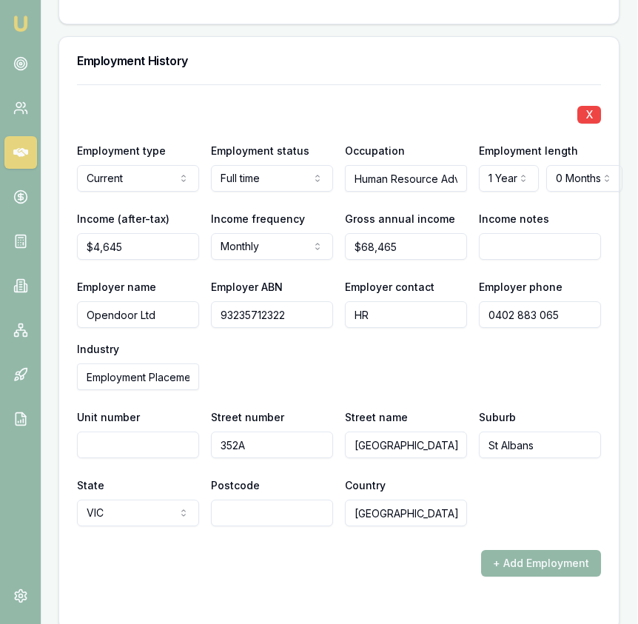
click at [295, 499] on input "Postcode" at bounding box center [272, 512] width 122 height 27
type input "3021"
click at [374, 326] on div "Employer name Opendoor Ltd Employer ABN 93235712322 Employer contact HR Employe…" at bounding box center [339, 333] width 524 height 112
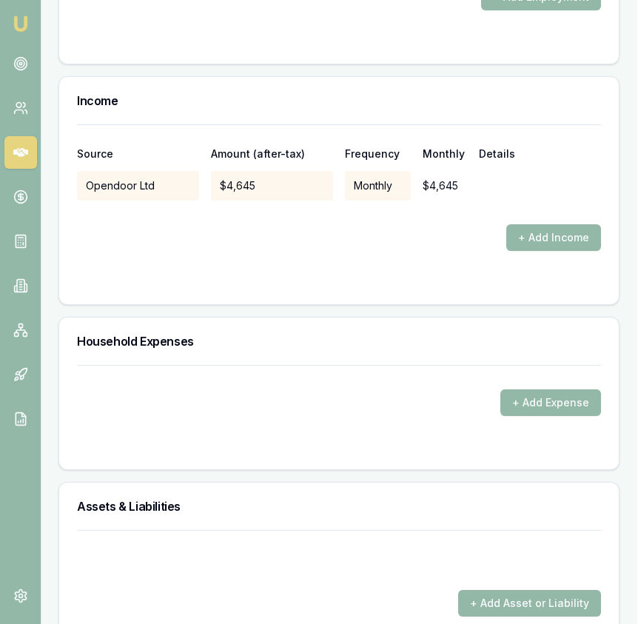
scroll to position [3326, 1]
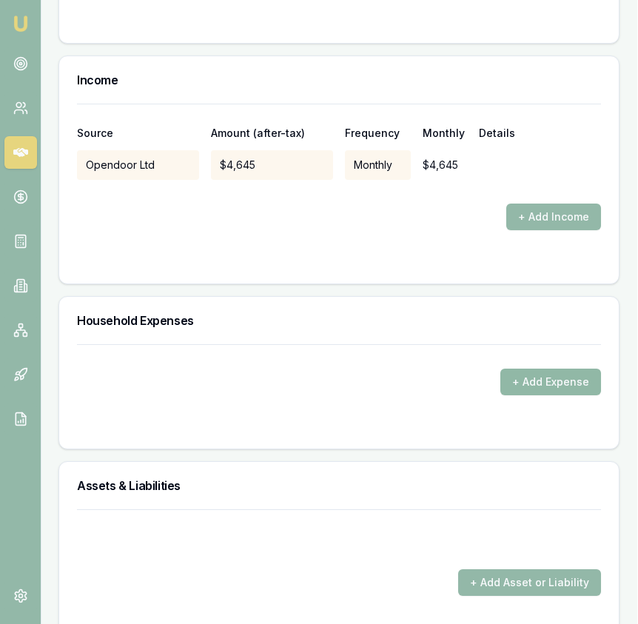
click at [526, 369] on button "+ Add Expense" at bounding box center [550, 382] width 101 height 27
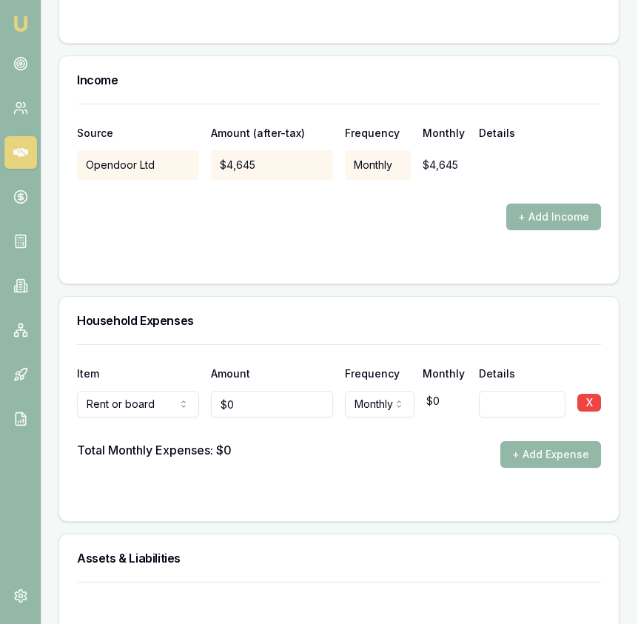
click at [245, 417] on div at bounding box center [339, 429] width 524 height 24
type input "0"
click at [243, 391] on input "0" at bounding box center [272, 404] width 122 height 27
type input "$666"
click at [314, 441] on div "Total Monthly Expenses: $0 + Add Expense" at bounding box center [339, 454] width 524 height 27
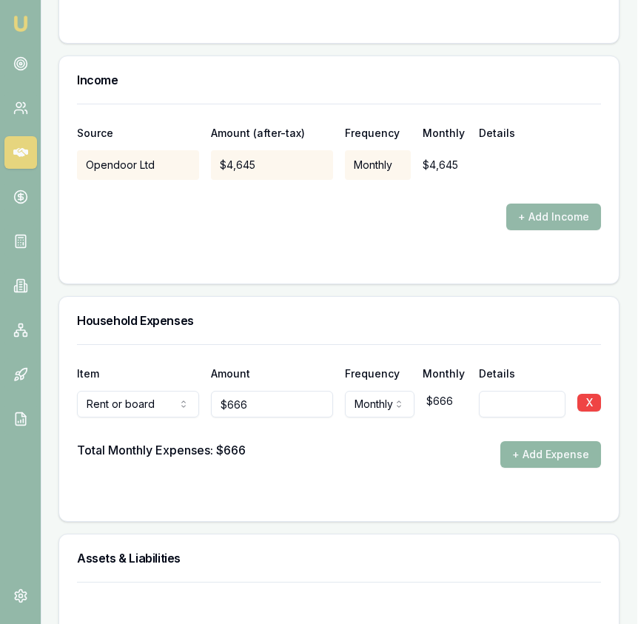
click at [523, 441] on button "+ Add Expense" at bounding box center [550, 454] width 101 height 27
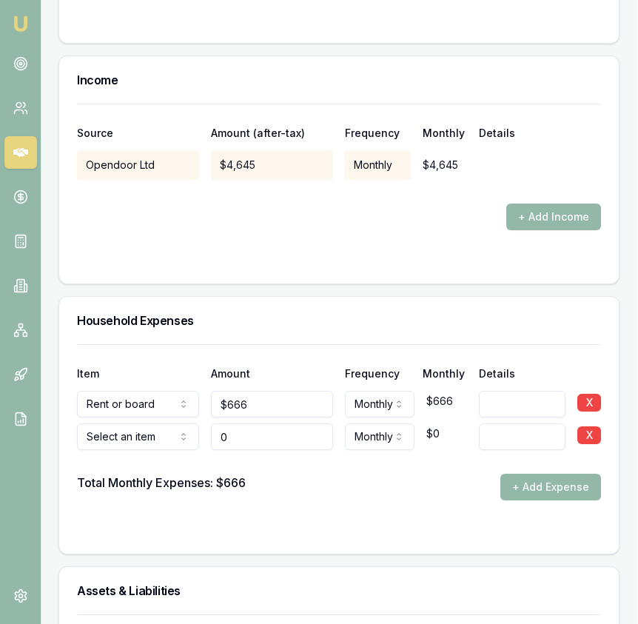
scroll to position [3326, 3]
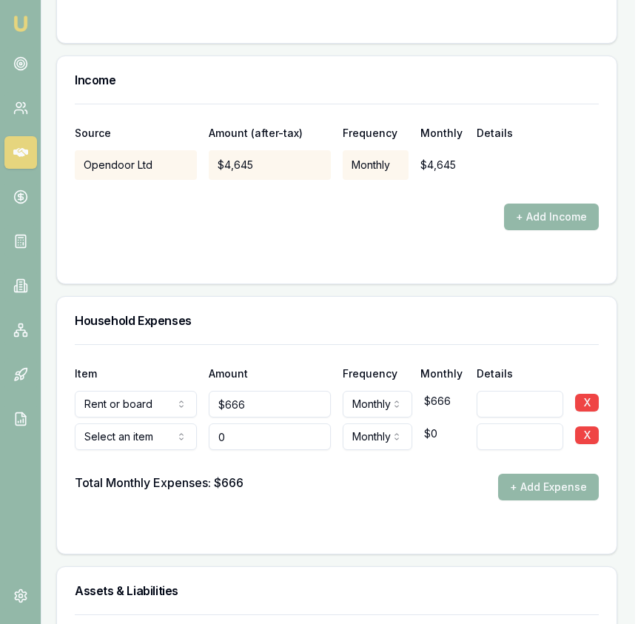
type input "$0"
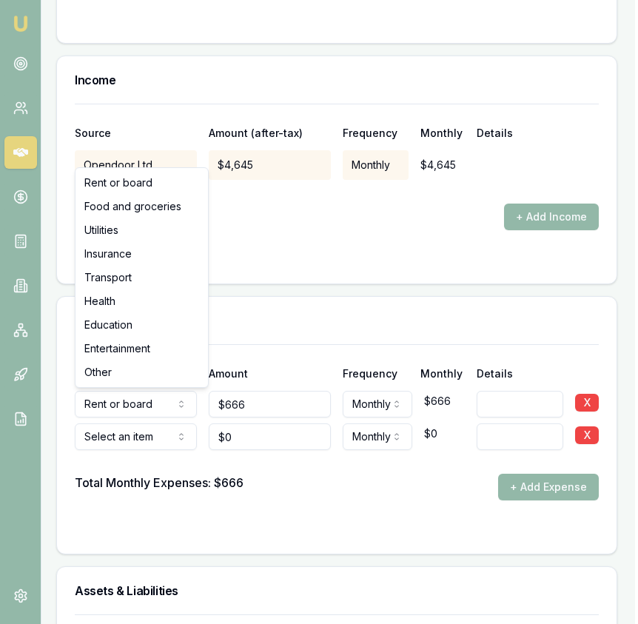
select select "FOOD_AND_GROCERIES"
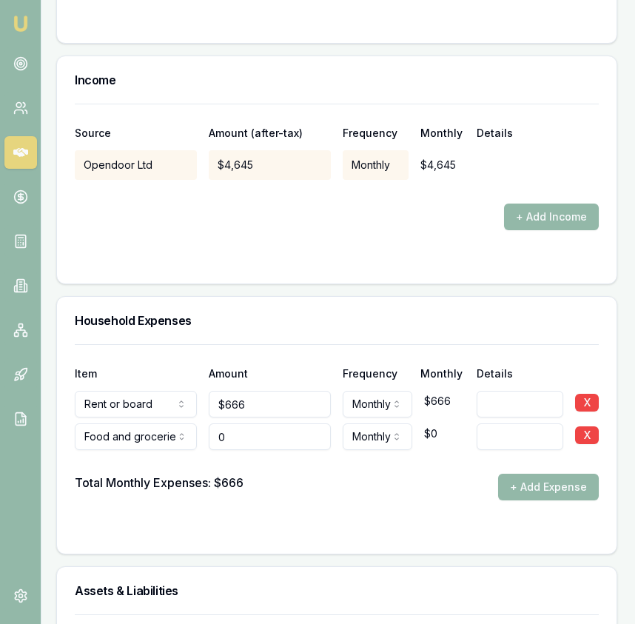
click at [239, 423] on input "0" at bounding box center [270, 436] width 122 height 27
type input "$800"
click at [524, 474] on button "+ Add Expense" at bounding box center [548, 487] width 101 height 27
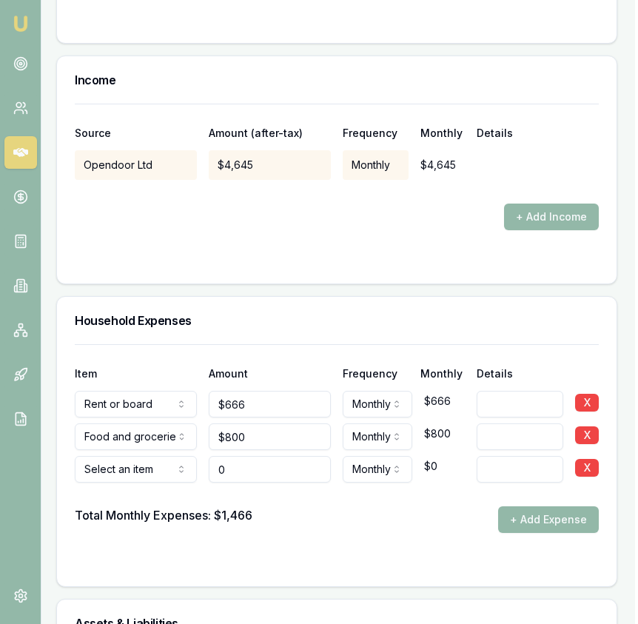
type input "$0"
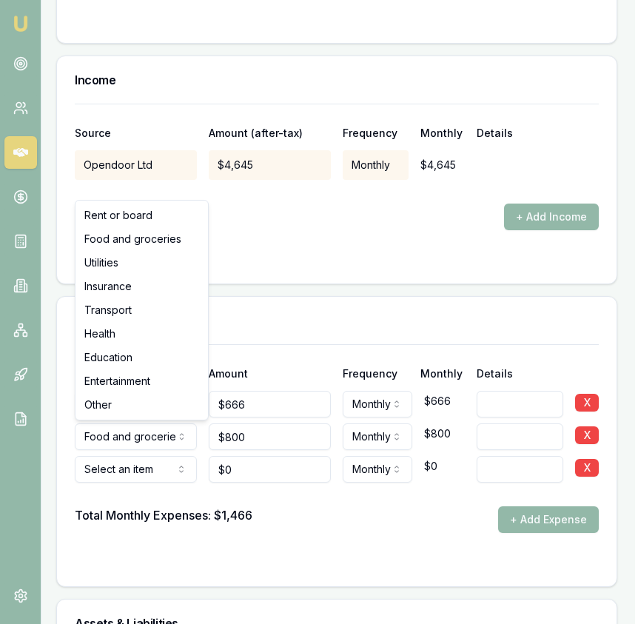
select select "UTILITIES"
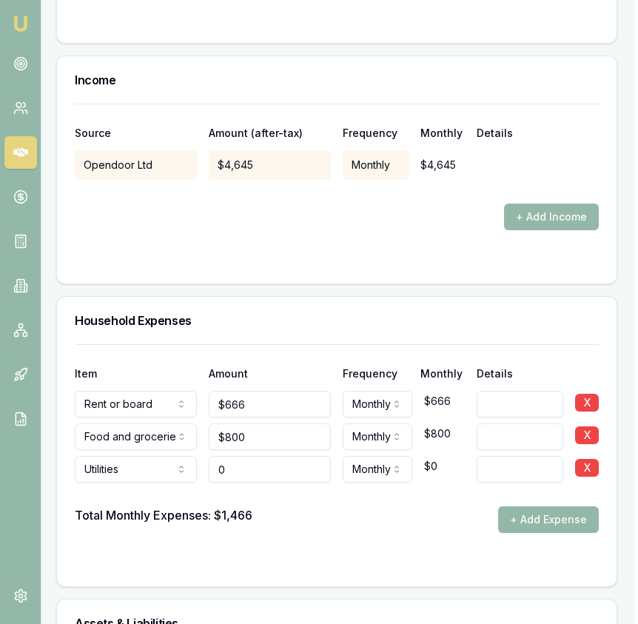
click at [266, 456] on input "0" at bounding box center [270, 469] width 122 height 27
type input "$200"
drag, startPoint x: 380, startPoint y: 502, endPoint x: 375, endPoint y: 494, distance: 8.6
click at [380, 502] on form "Item Amount Frequency Monthly Details Rent or board Rent or board Food and groc…" at bounding box center [337, 456] width 524 height 224
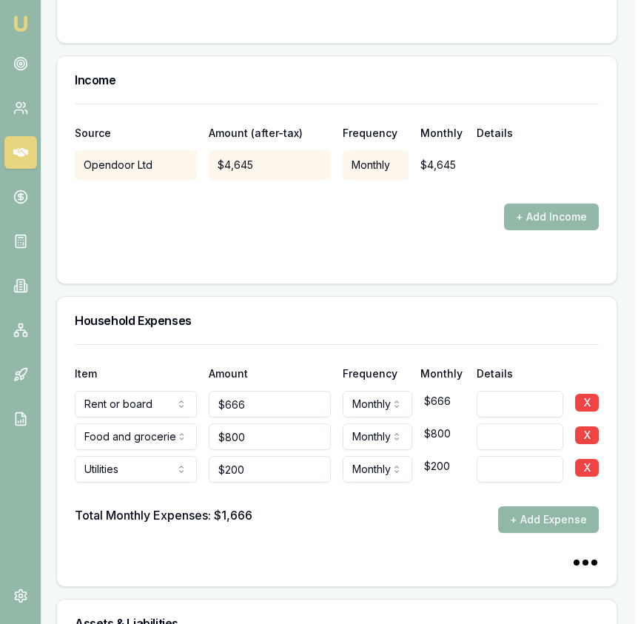
click at [516, 506] on button "+ Add Expense" at bounding box center [548, 519] width 101 height 27
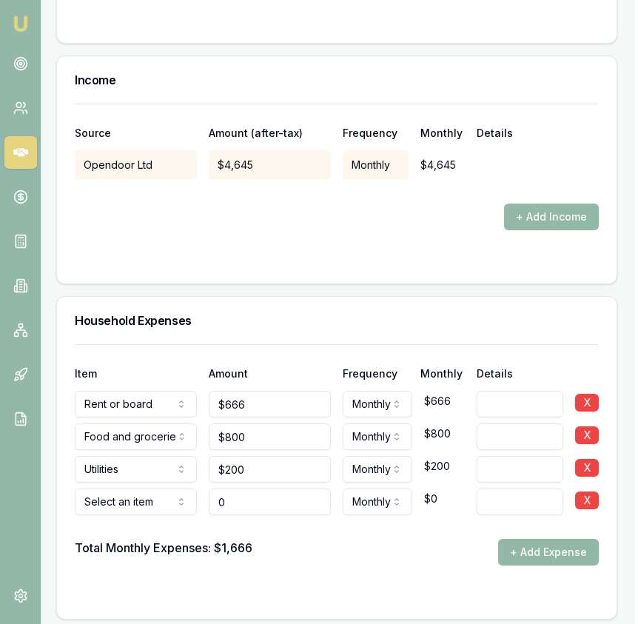
type input "$0"
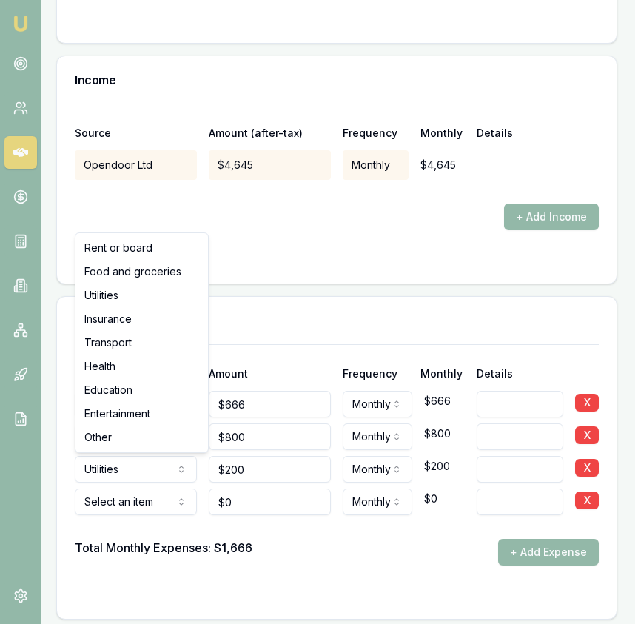
select select "INSURANCE"
drag, startPoint x: 162, startPoint y: 316, endPoint x: 169, endPoint y: 332, distance: 17.2
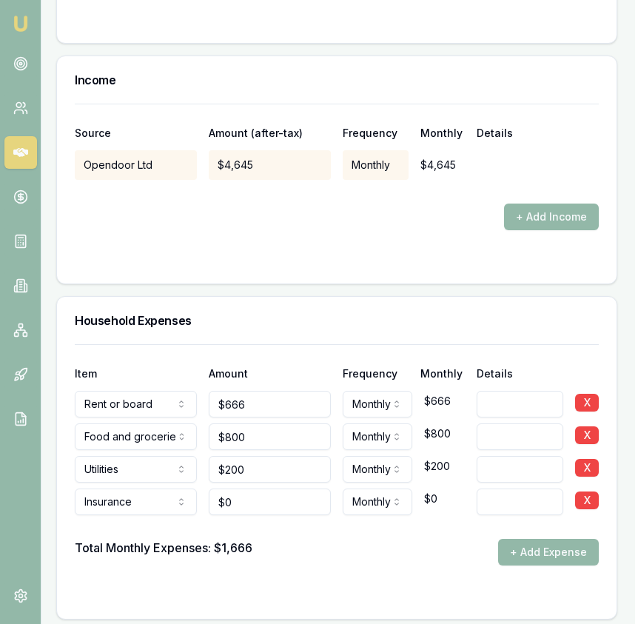
type input "0"
click at [246, 488] on input "0" at bounding box center [270, 501] width 122 height 27
type input "$100"
click at [317, 515] on div at bounding box center [337, 527] width 524 height 24
click at [508, 539] on button "+ Add Expense" at bounding box center [548, 552] width 101 height 27
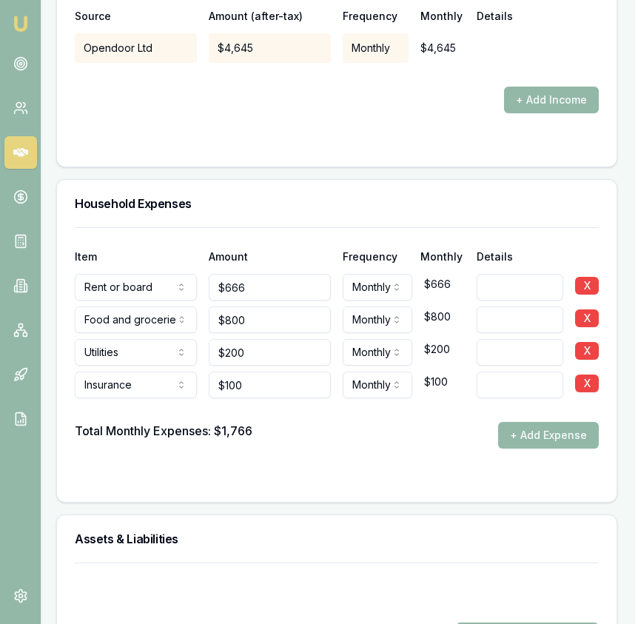
scroll to position [3465, 3]
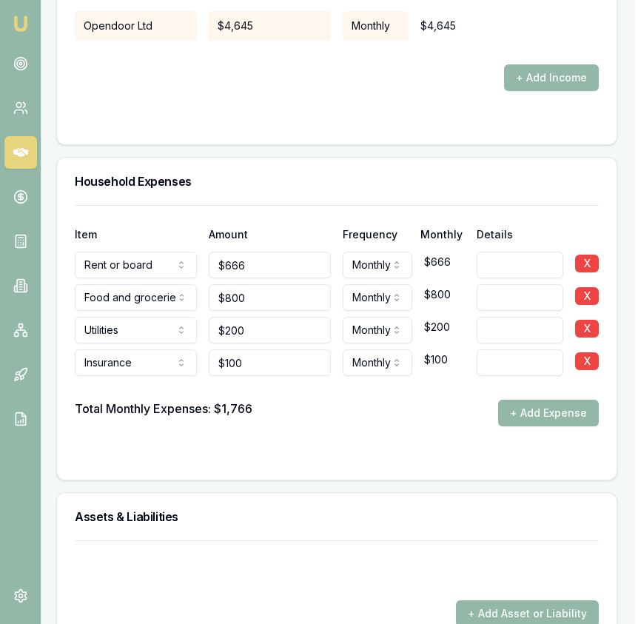
drag, startPoint x: 526, startPoint y: 378, endPoint x: 517, endPoint y: 378, distance: 8.9
click at [526, 400] on button "+ Add Expense" at bounding box center [548, 413] width 101 height 27
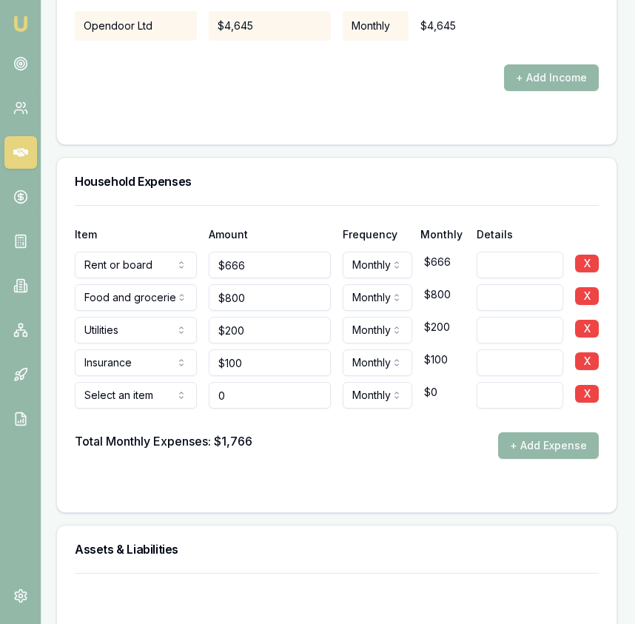
type input "$0"
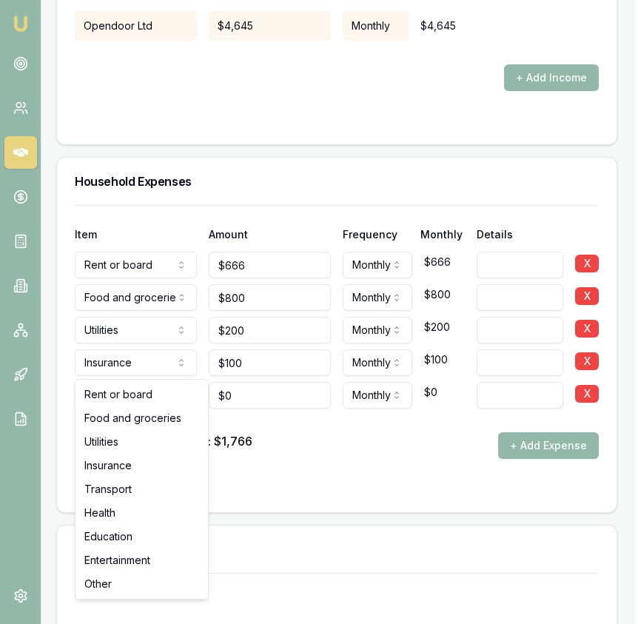
select select "TRANSPORT"
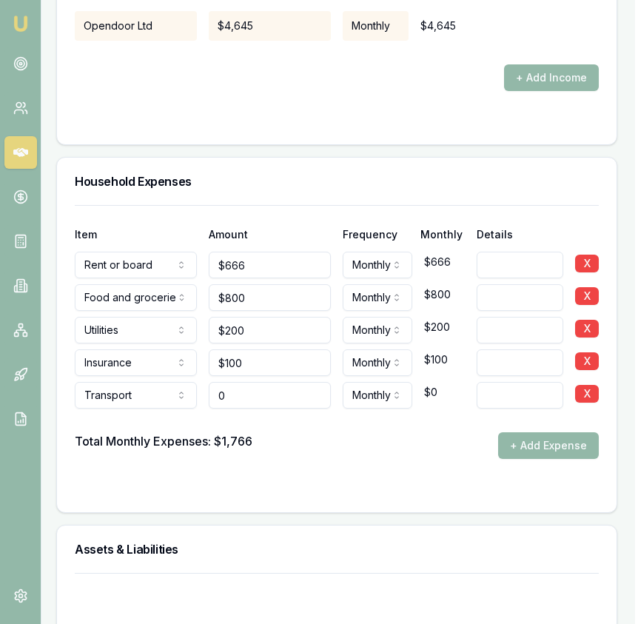
click at [250, 382] on input "0" at bounding box center [270, 395] width 122 height 27
type input "$400"
click at [377, 432] on div "Total Monthly Expenses: $1,766 + Add Expense" at bounding box center [337, 445] width 524 height 27
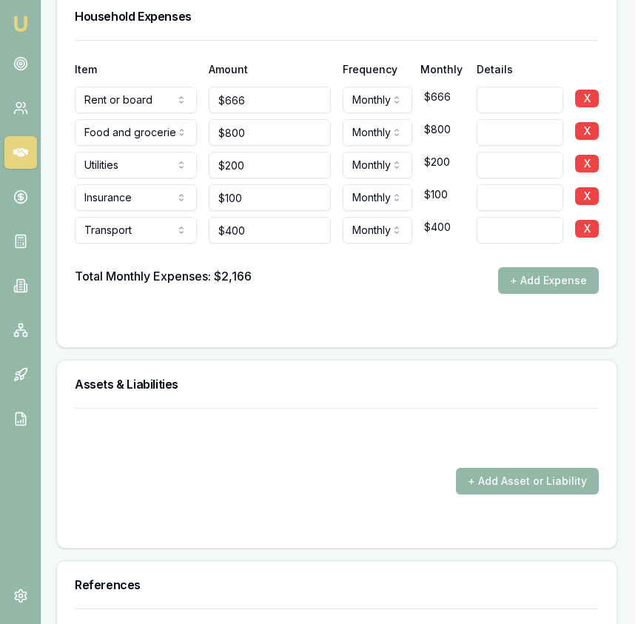
scroll to position [3587, 0]
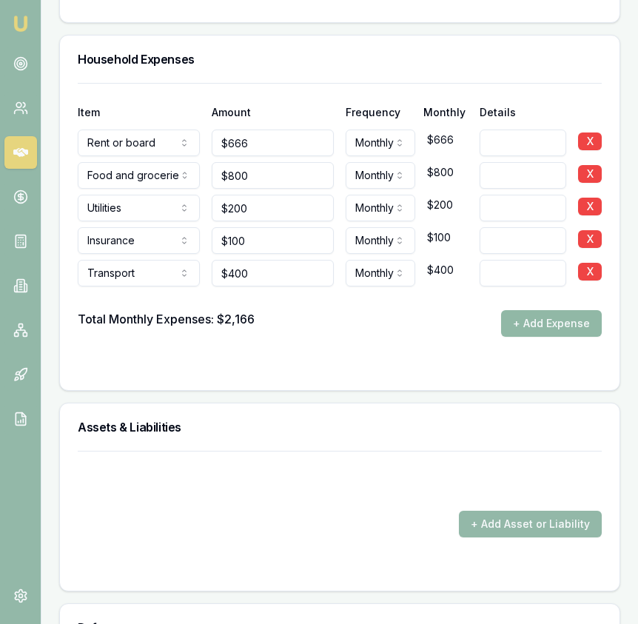
click at [519, 310] on button "+ Add Expense" at bounding box center [551, 323] width 101 height 27
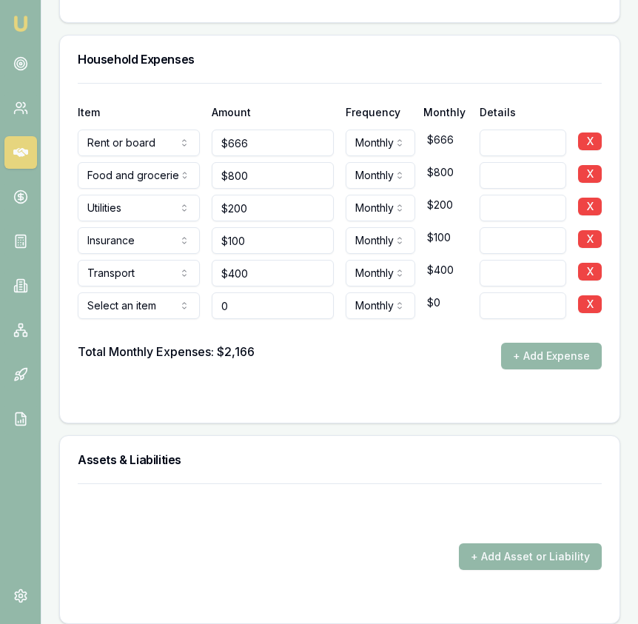
type input "$0"
click at [176, 319] on div at bounding box center [340, 331] width 524 height 24
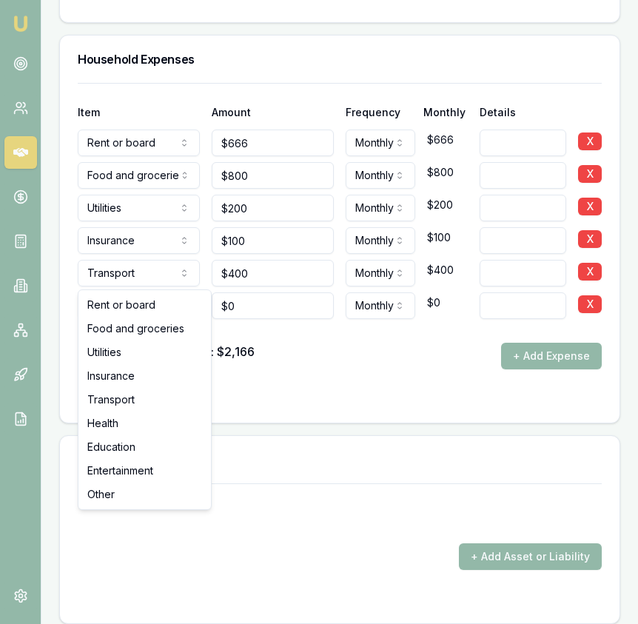
select select "HEALTH"
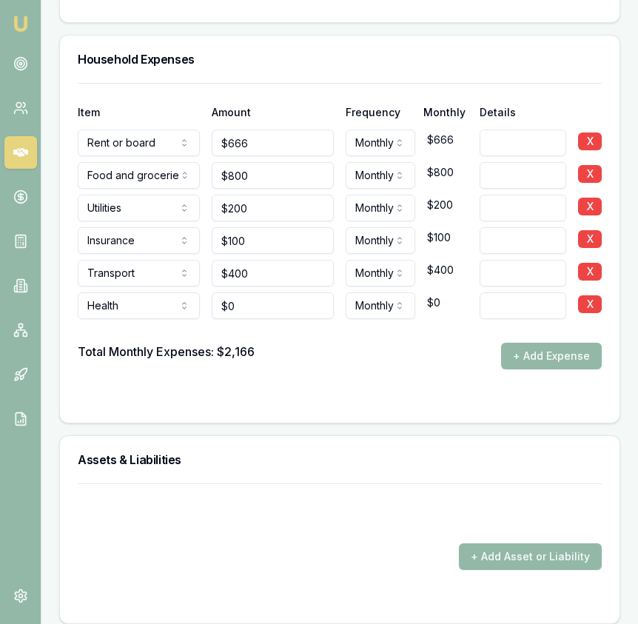
type input "0"
click at [238, 292] on input "0" at bounding box center [273, 305] width 122 height 27
type input "$200"
click at [304, 373] on div "Item Amount Frequency Monthly Details Rent or board Rent or board Food and groc…" at bounding box center [339, 253] width 559 height 340
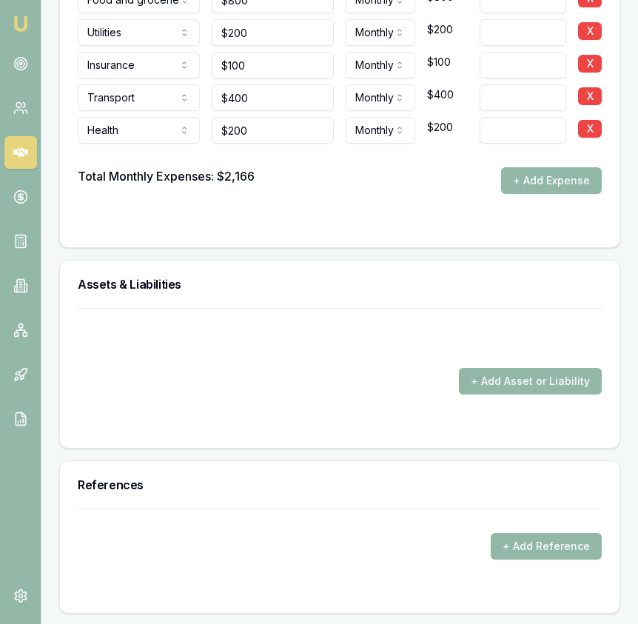
scroll to position [3769, 0]
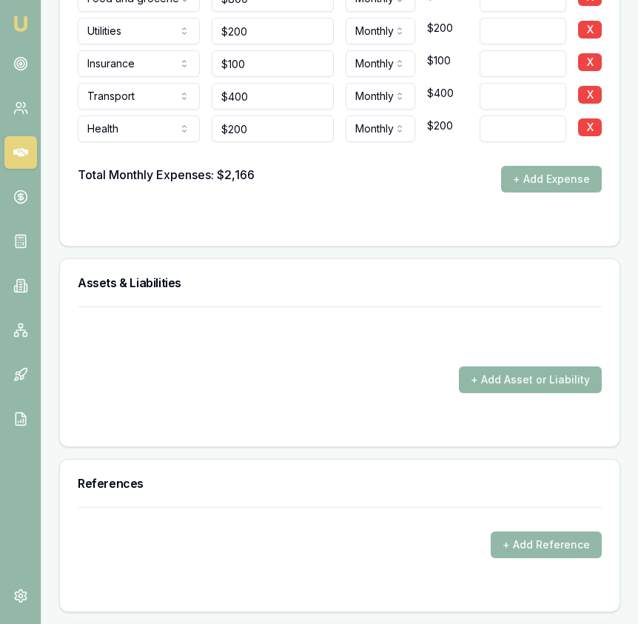
click at [504, 366] on button "+ Add Asset or Liability" at bounding box center [530, 379] width 143 height 27
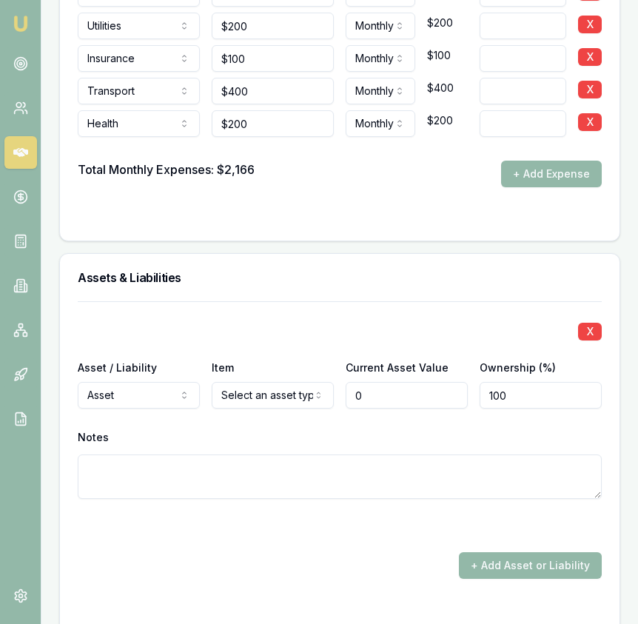
type input "$0"
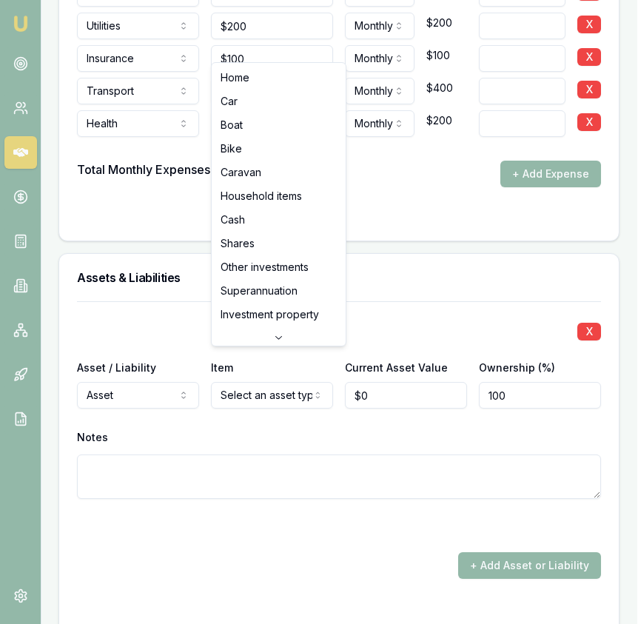
select select "CASH"
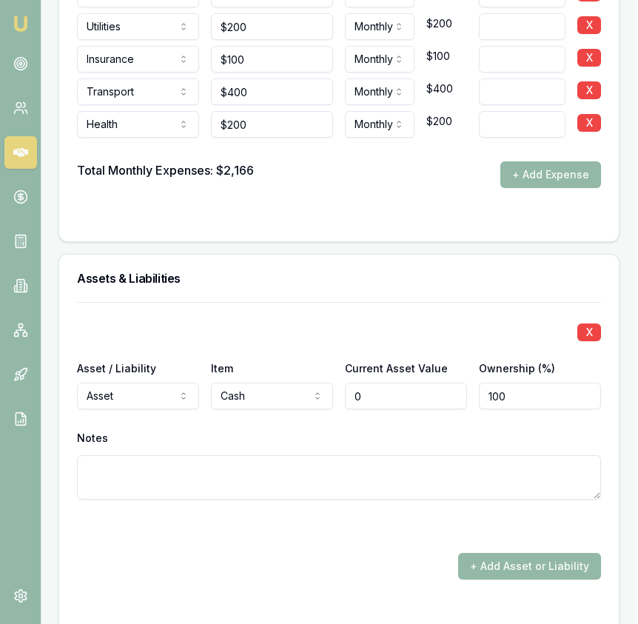
click at [366, 383] on input "0" at bounding box center [406, 396] width 122 height 27
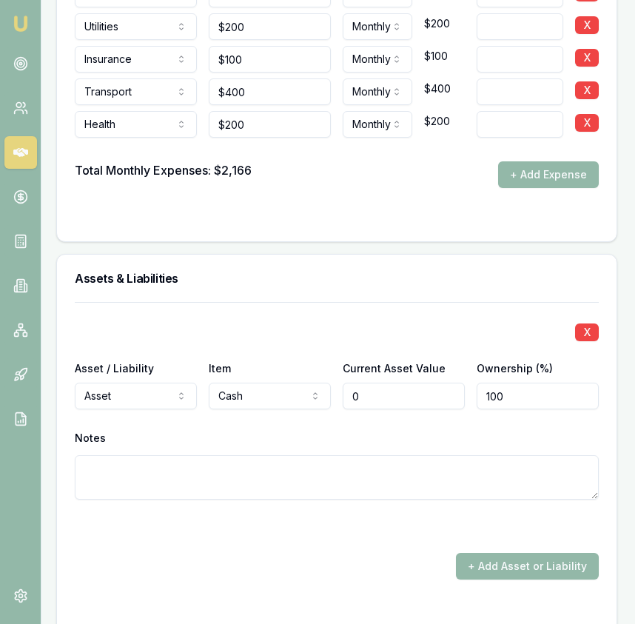
scroll to position [3768, 0]
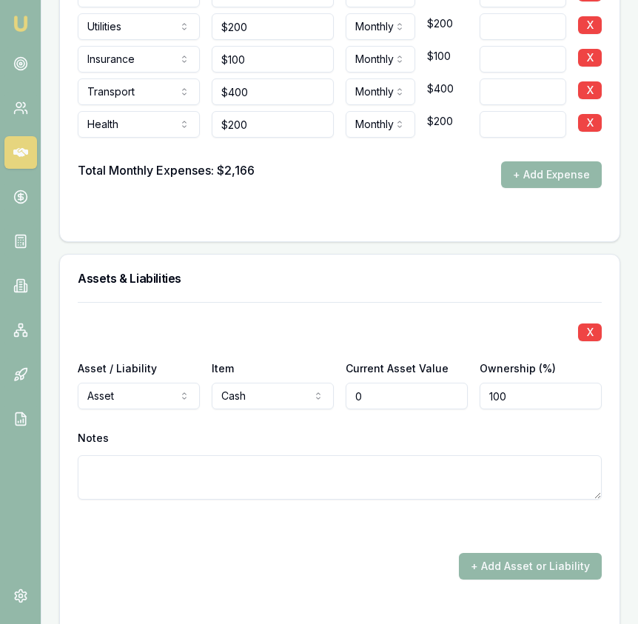
click at [366, 383] on input "0" at bounding box center [407, 396] width 122 height 27
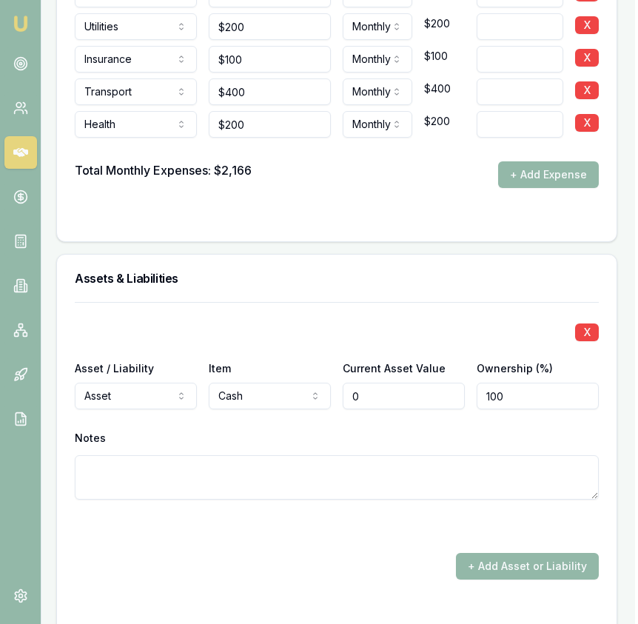
scroll to position [3768, 2]
type input "$9,000"
drag, startPoint x: 403, startPoint y: 495, endPoint x: 487, endPoint y: 508, distance: 84.7
click at [403, 517] on div at bounding box center [337, 526] width 524 height 18
click at [529, 547] on form "X Asset / Liability Asset Asset Liability Item Cash Home Car Boat Bike Caravan …" at bounding box center [337, 458] width 524 height 313
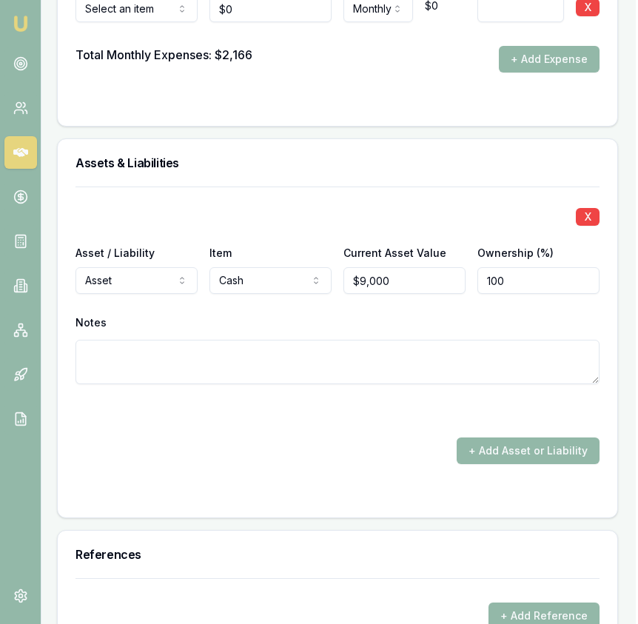
scroll to position [3895, 2]
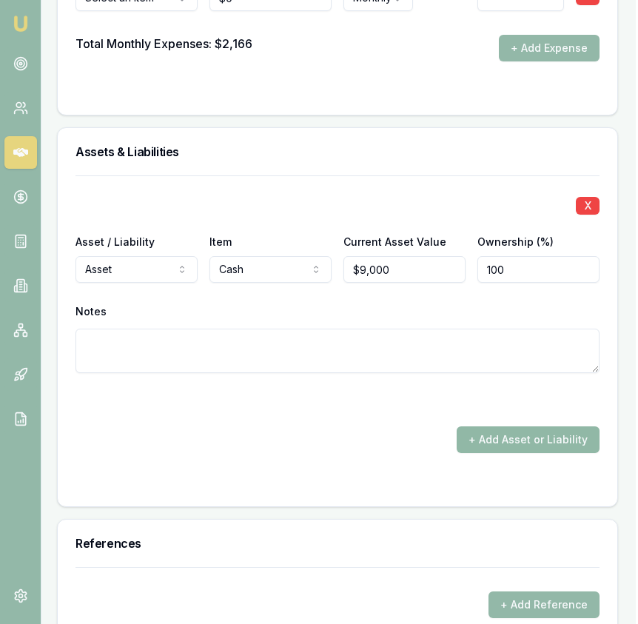
click at [515, 426] on button "+ Add Asset or Liability" at bounding box center [528, 439] width 143 height 27
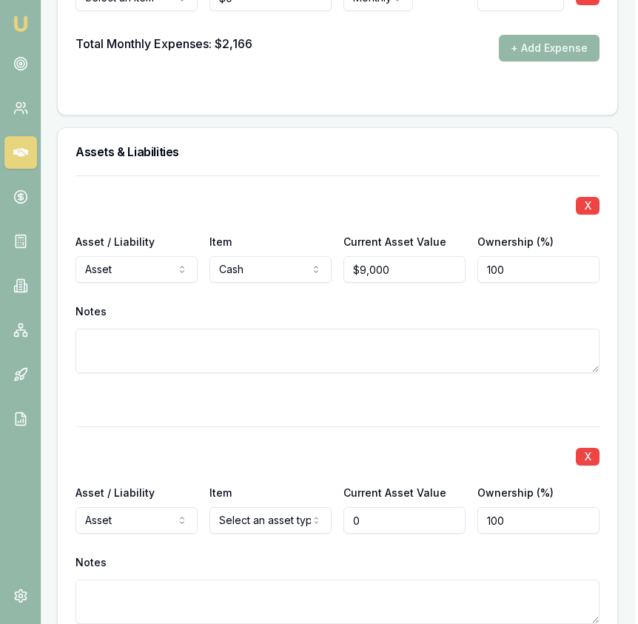
type input "$0"
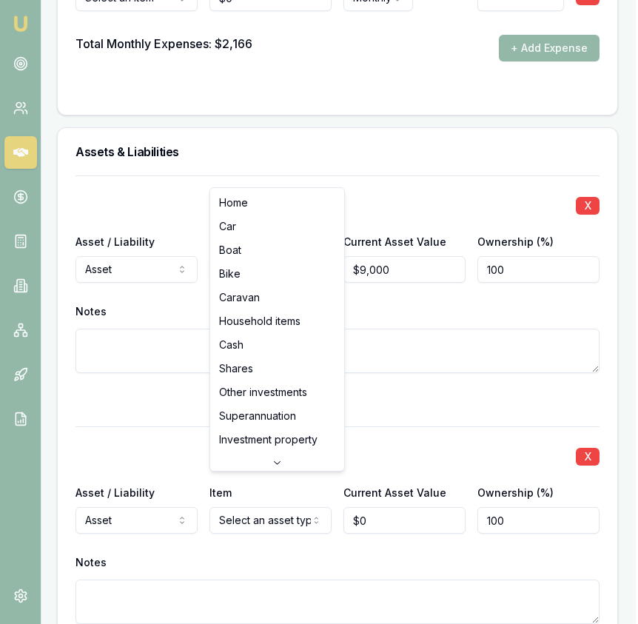
select select "HOUSEHOLD_ITEMS"
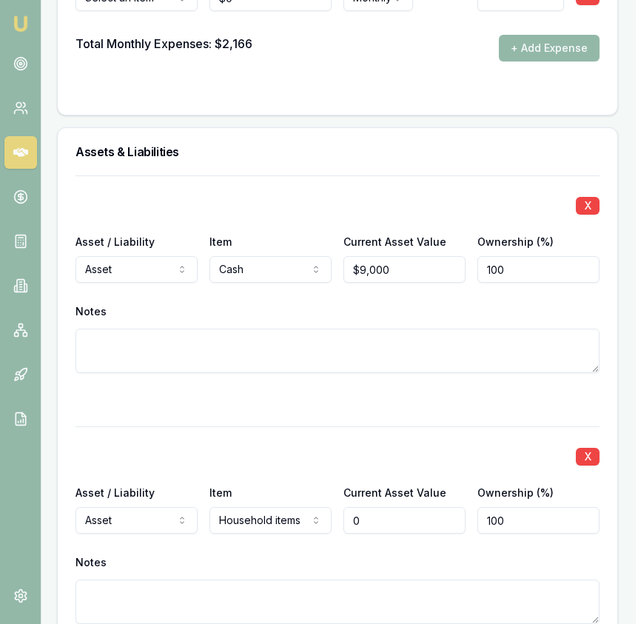
click at [394, 507] on input "0" at bounding box center [404, 520] width 122 height 27
click at [395, 507] on input "0" at bounding box center [404, 520] width 122 height 27
type input "$25,000"
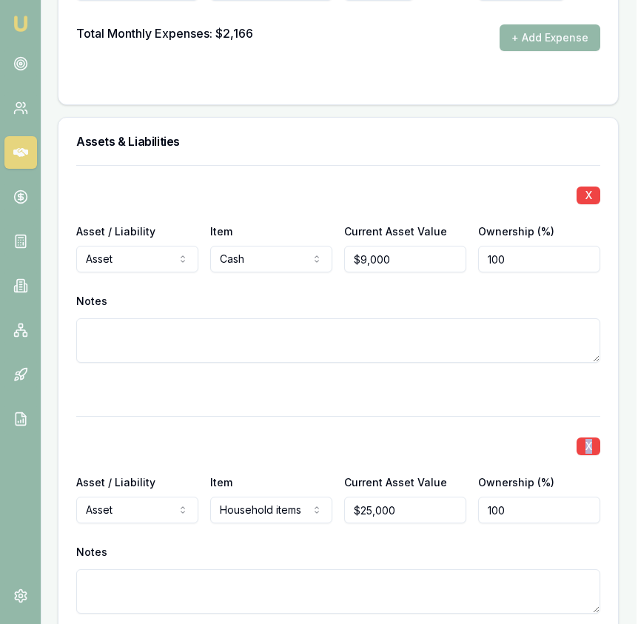
click at [372, 422] on div "X Asset / Liability Asset Asset Liability Item Household items Home Car Boat Bi…" at bounding box center [338, 532] width 524 height 233
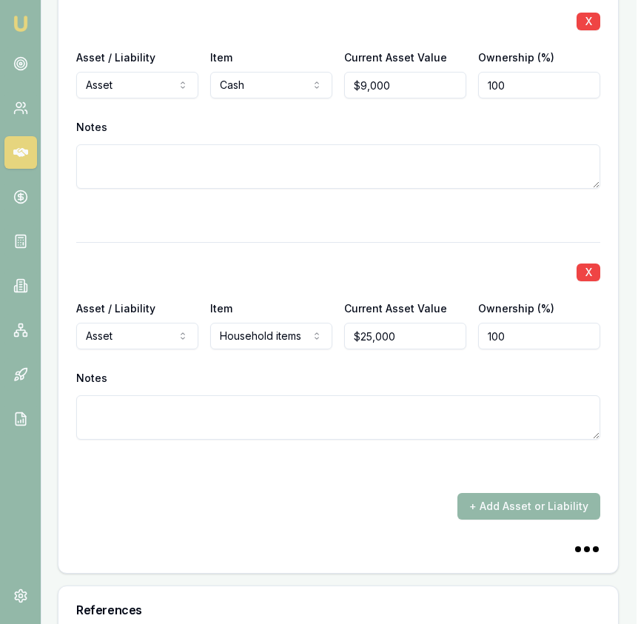
scroll to position [4242, 1]
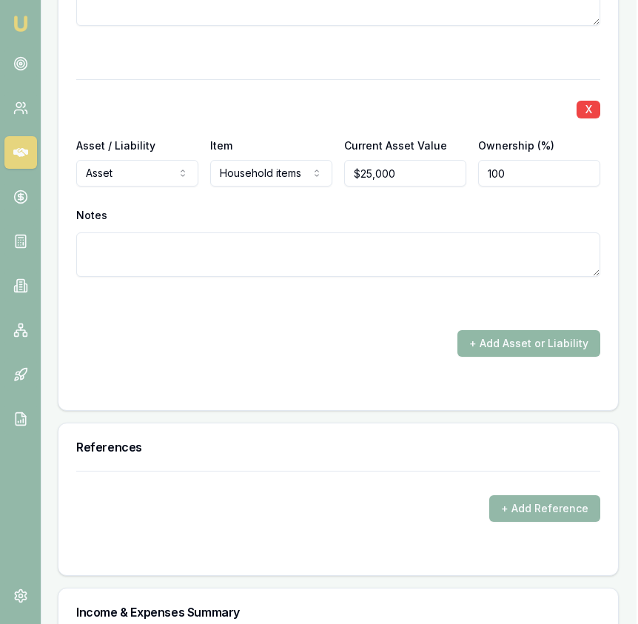
click at [511, 330] on button "+ Add Asset or Liability" at bounding box center [528, 343] width 143 height 27
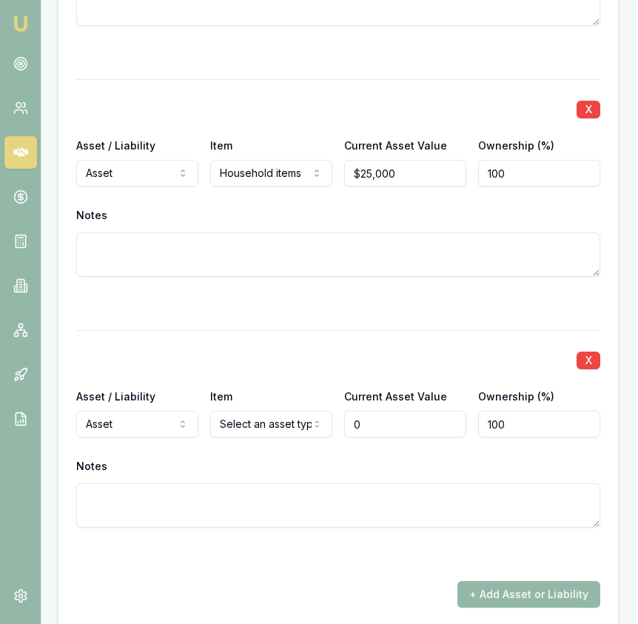
type input "$0"
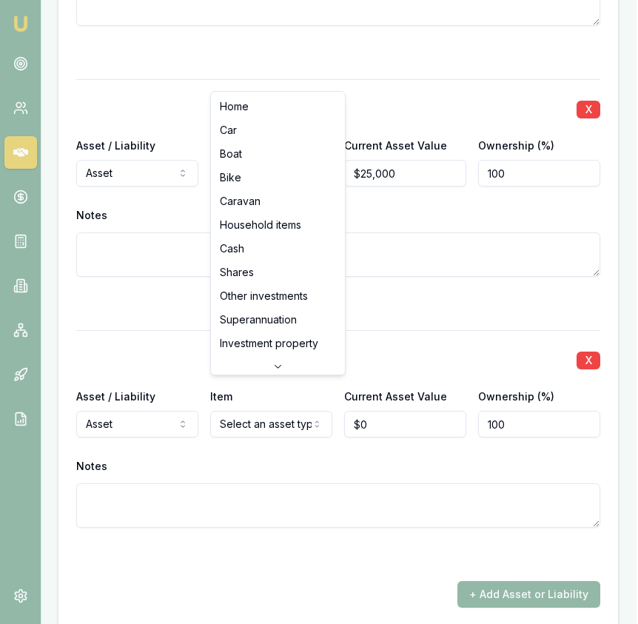
select select "SUPERANNUATION"
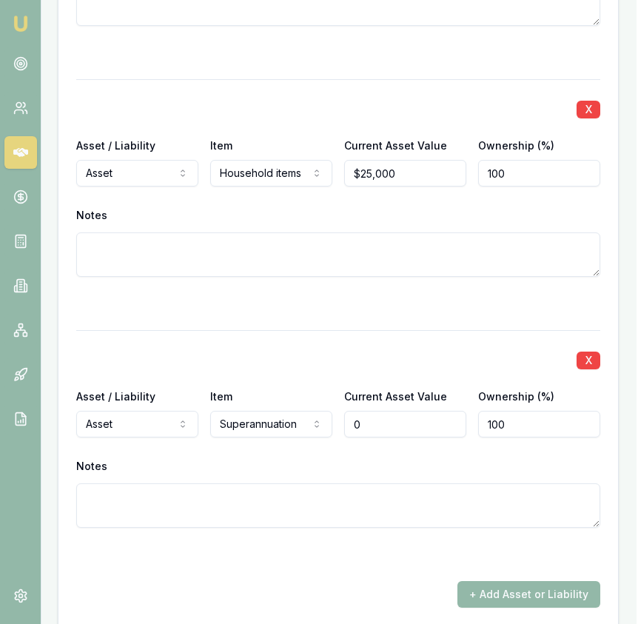
click at [382, 411] on input "0" at bounding box center [405, 424] width 122 height 27
type input "$10,000"
click at [367, 494] on textarea at bounding box center [338, 505] width 524 height 44
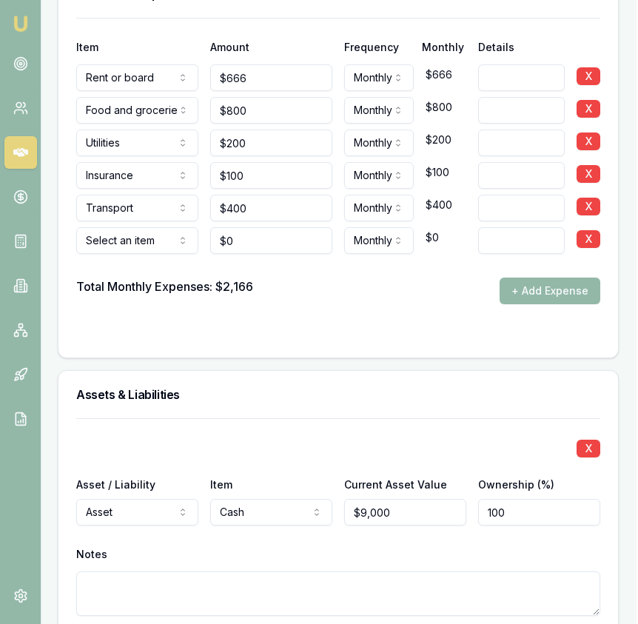
scroll to position [3650, 1]
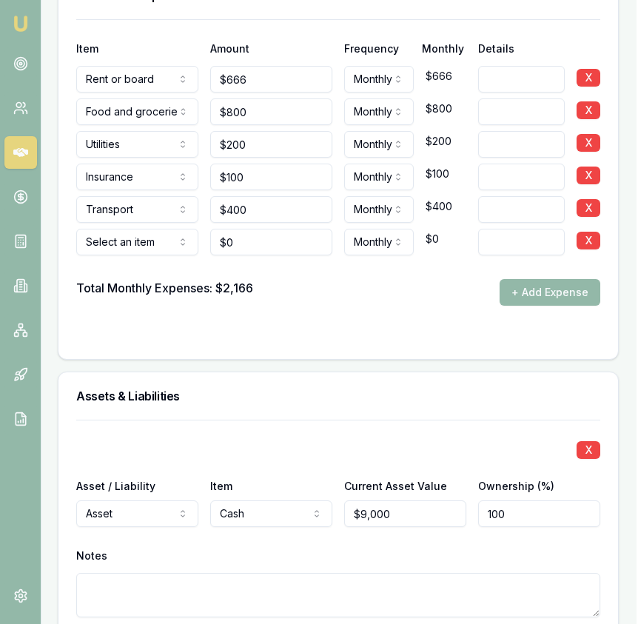
click at [150, 390] on h3 "Assets & Liabilities" at bounding box center [338, 396] width 524 height 12
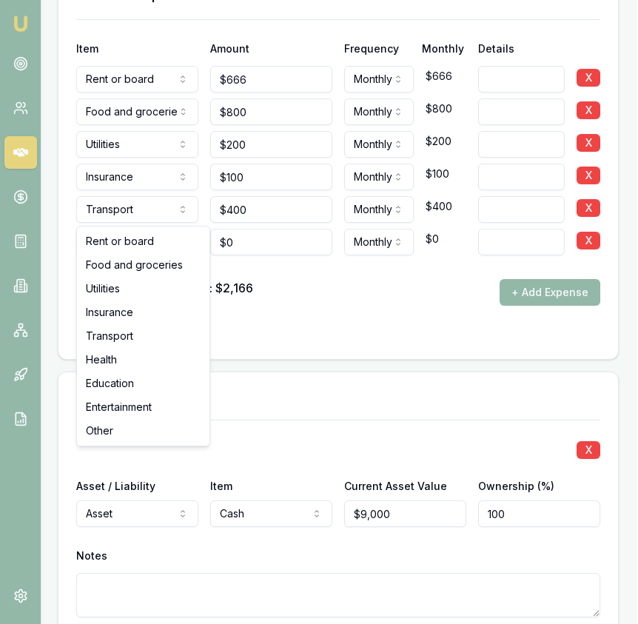
select select "HEALTH"
drag, startPoint x: 142, startPoint y: 364, endPoint x: 155, endPoint y: 354, distance: 16.9
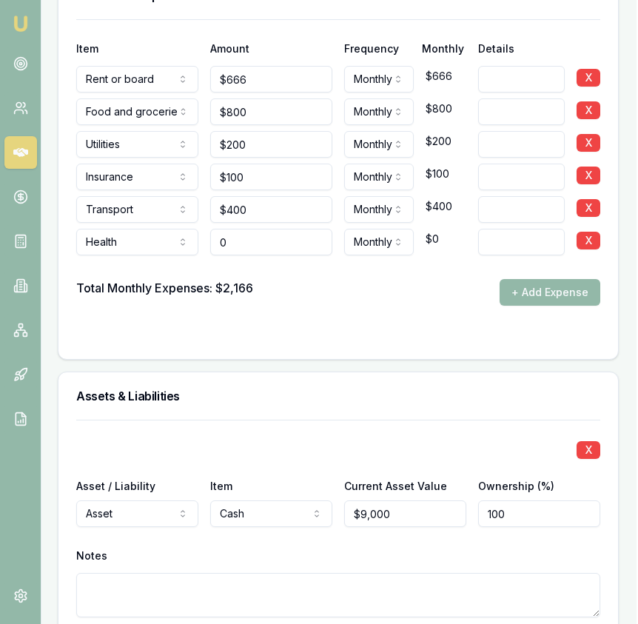
click at [241, 229] on input "0" at bounding box center [271, 242] width 122 height 27
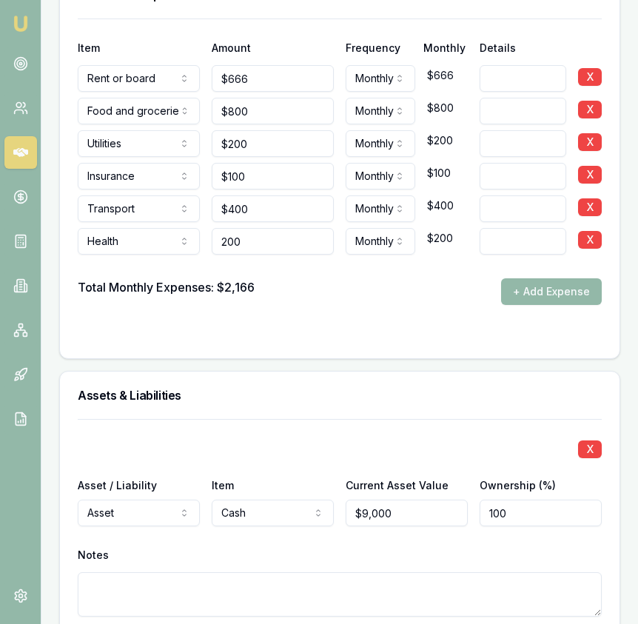
type input "$200"
click at [322, 278] on form "Item Amount Frequency Monthly Details Rent or board Rent or board Food and groc…" at bounding box center [340, 179] width 524 height 322
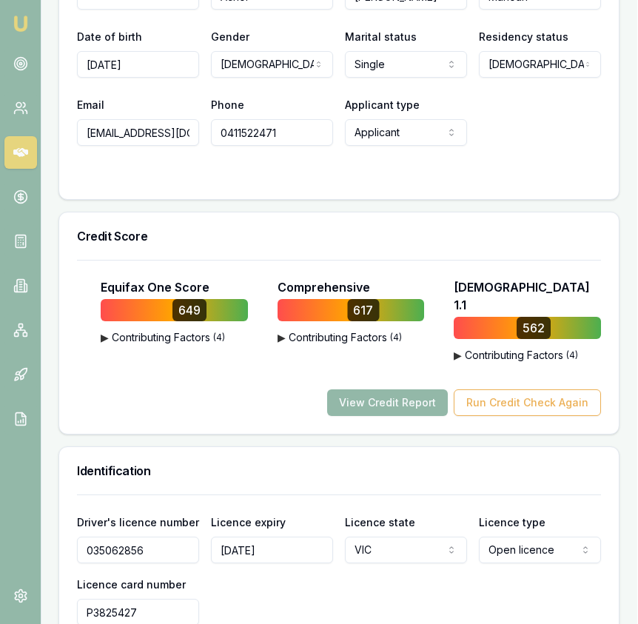
scroll to position [0, 1]
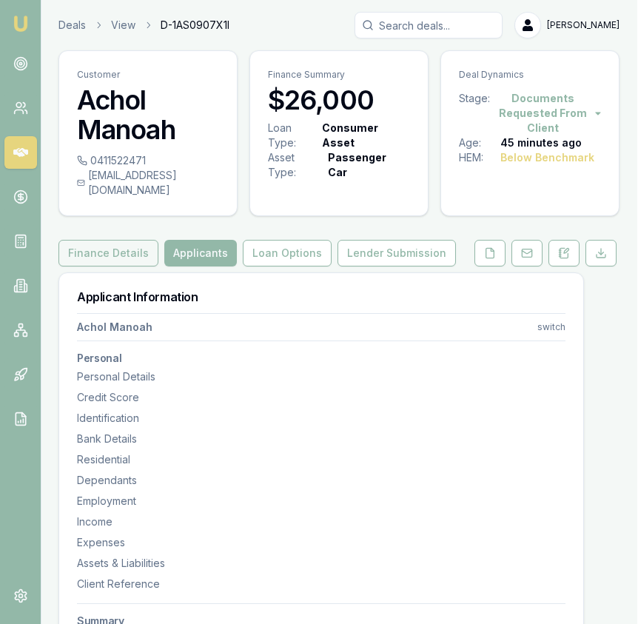
click at [132, 246] on button "Finance Details" at bounding box center [108, 253] width 100 height 27
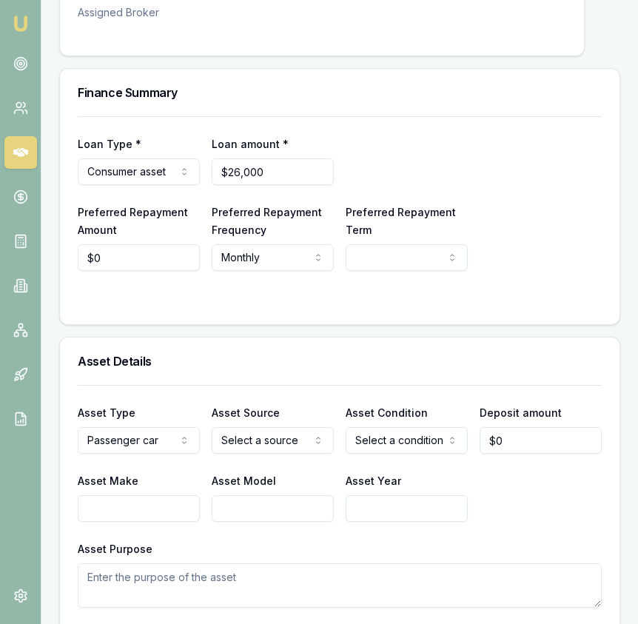
scroll to position [406, 0]
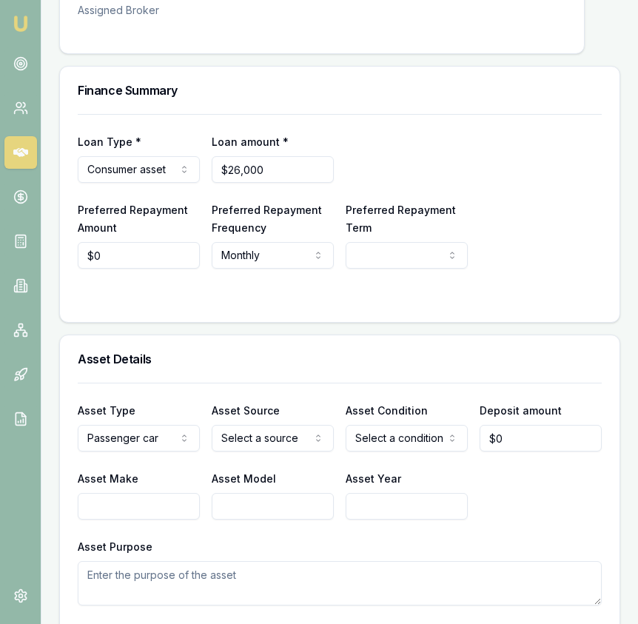
select select "60"
click at [163, 242] on input "0" at bounding box center [139, 255] width 122 height 27
type input "$601"
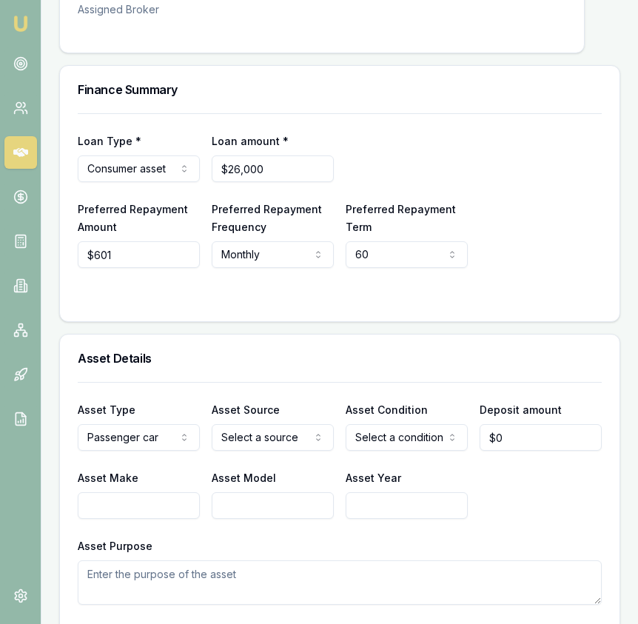
click at [312, 292] on div at bounding box center [340, 298] width 524 height 12
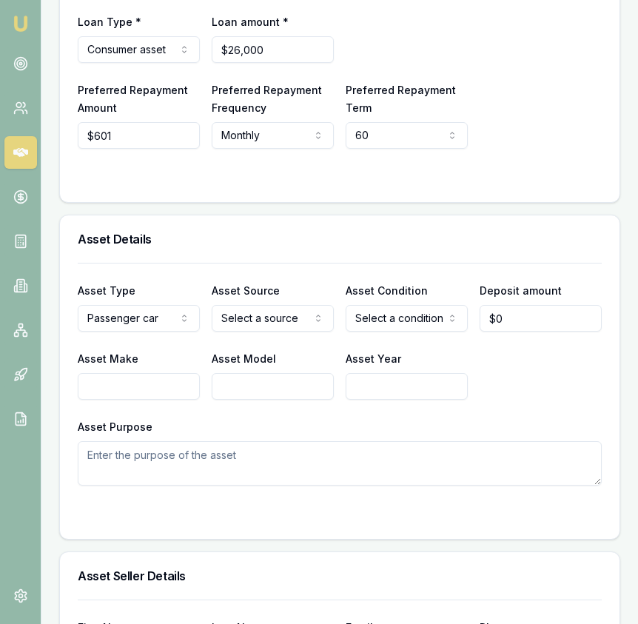
scroll to position [530, 0]
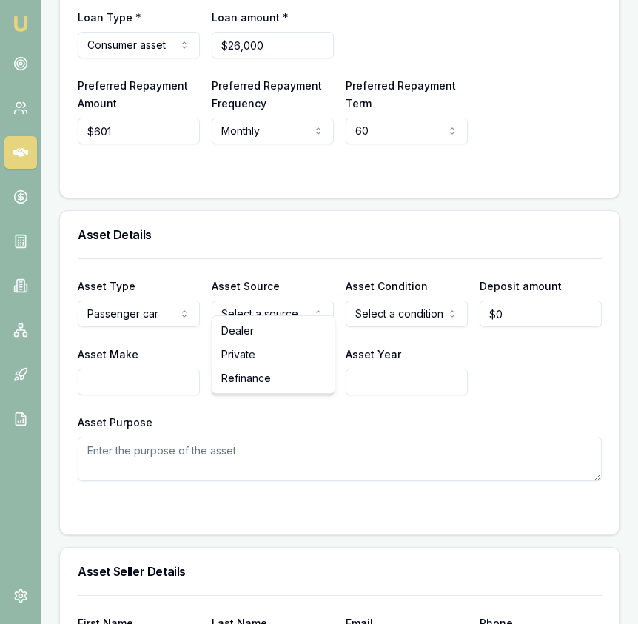
select select "USED"
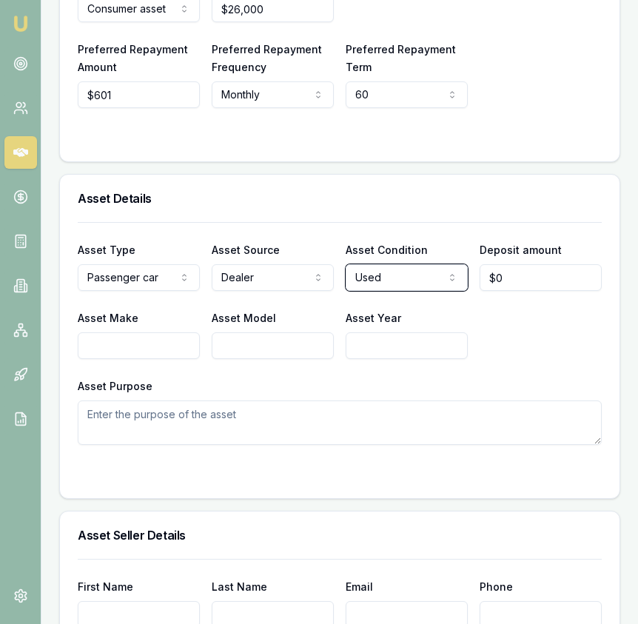
scroll to position [574, 0]
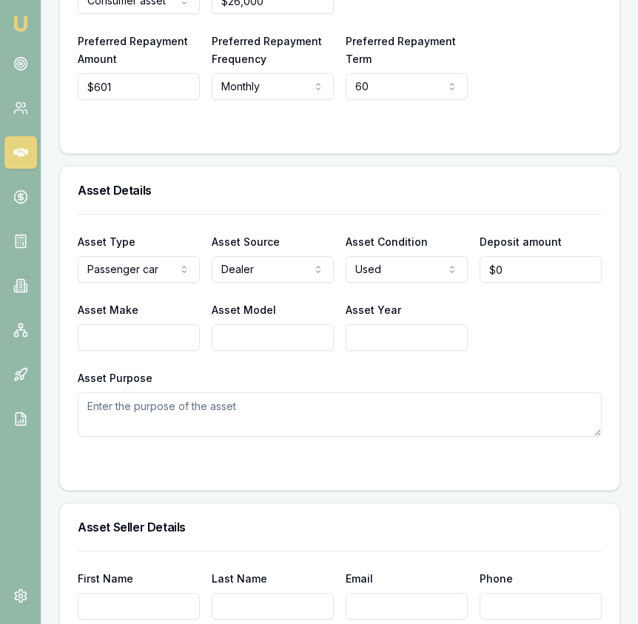
click at [166, 324] on input "Asset Make" at bounding box center [139, 337] width 122 height 27
type input "Honda"
type input "V"
type input "Civic VTi-S"
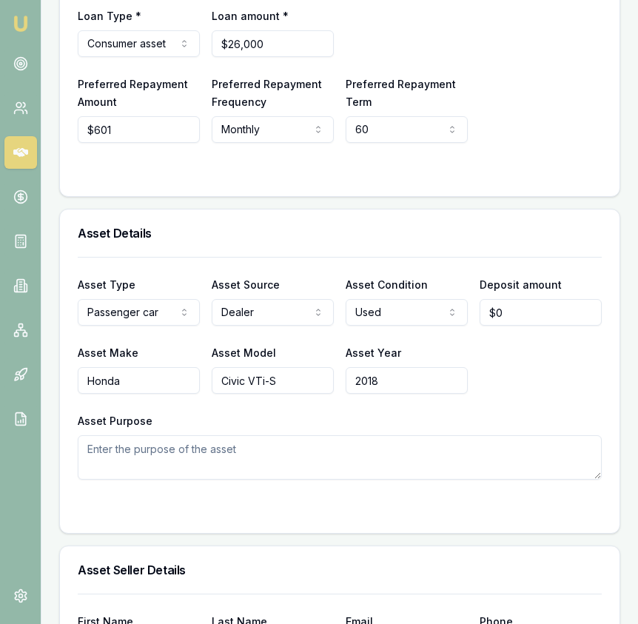
scroll to position [0, 0]
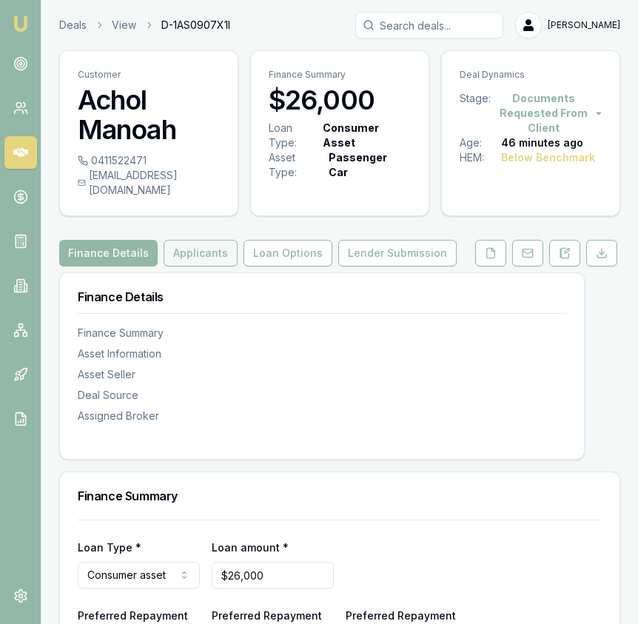
type input "2018"
click at [206, 240] on button "Applicants" at bounding box center [201, 253] width 74 height 27
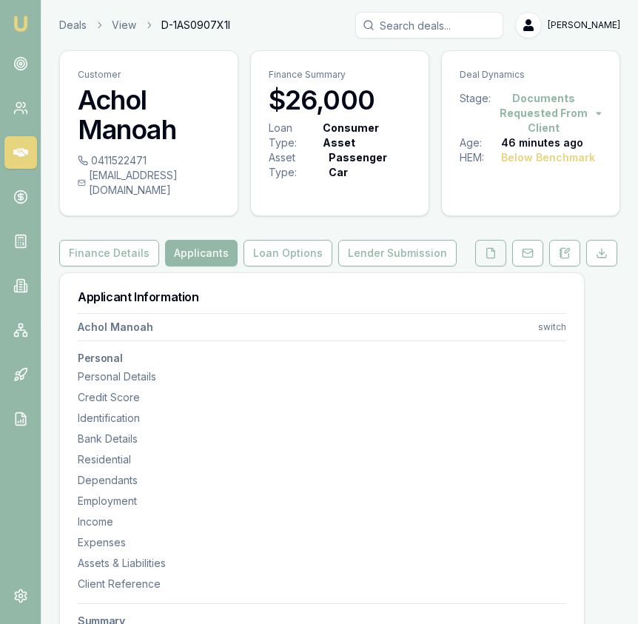
click at [477, 240] on button at bounding box center [490, 253] width 31 height 27
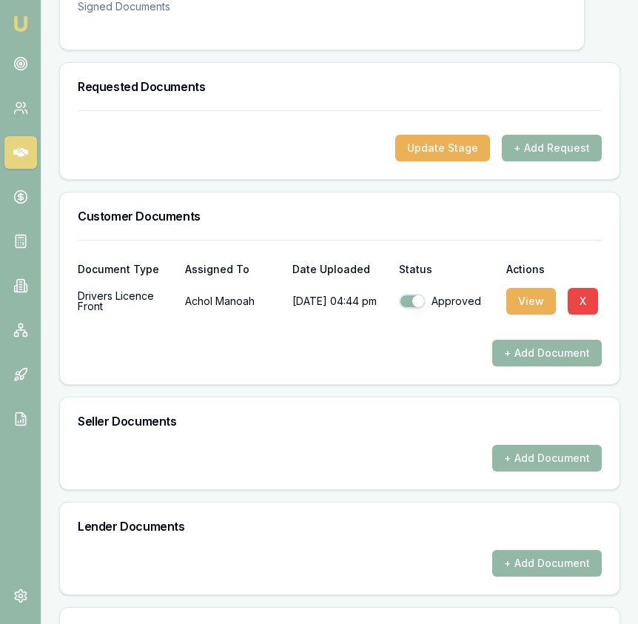
scroll to position [431, 0]
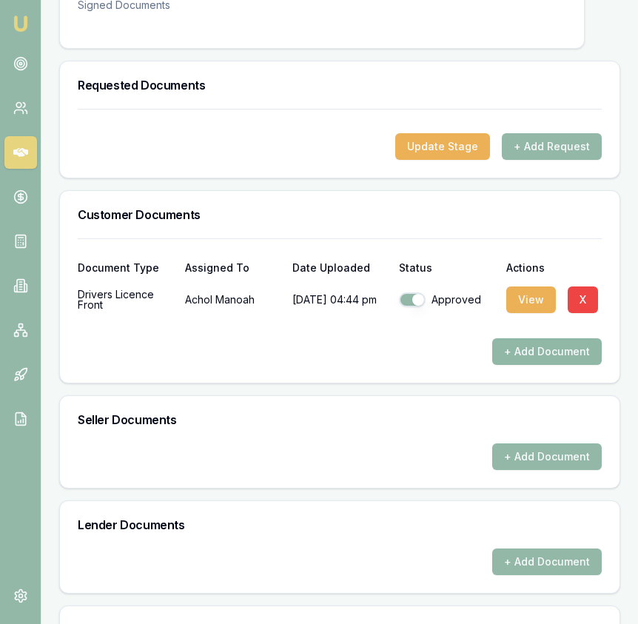
click at [547, 338] on button "+ Add Document" at bounding box center [547, 351] width 110 height 27
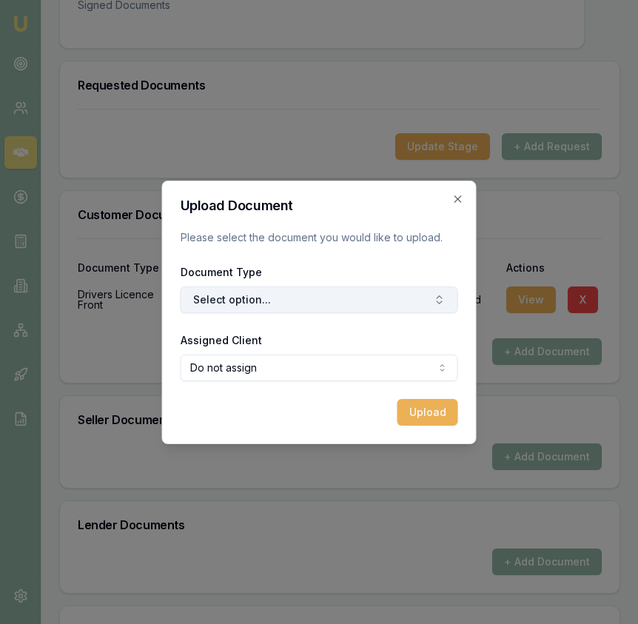
click at [335, 304] on button "Select option..." at bounding box center [319, 299] width 277 height 27
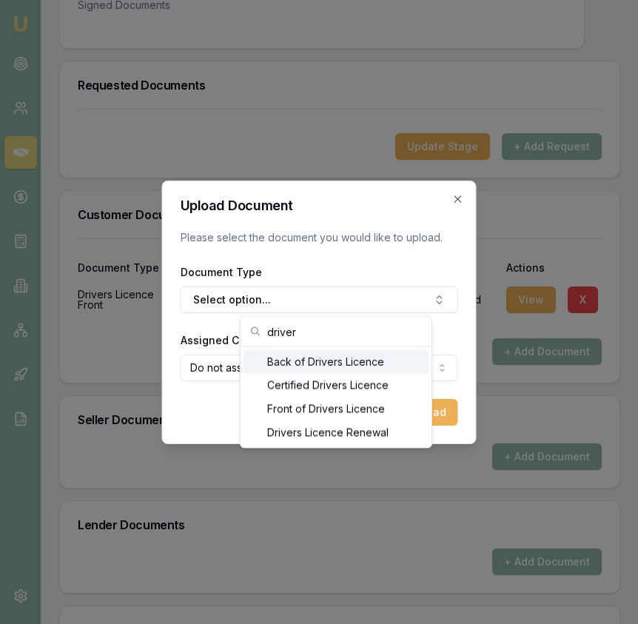
type input "driver"
click at [320, 356] on div "Back of Drivers Licence" at bounding box center [335, 362] width 185 height 24
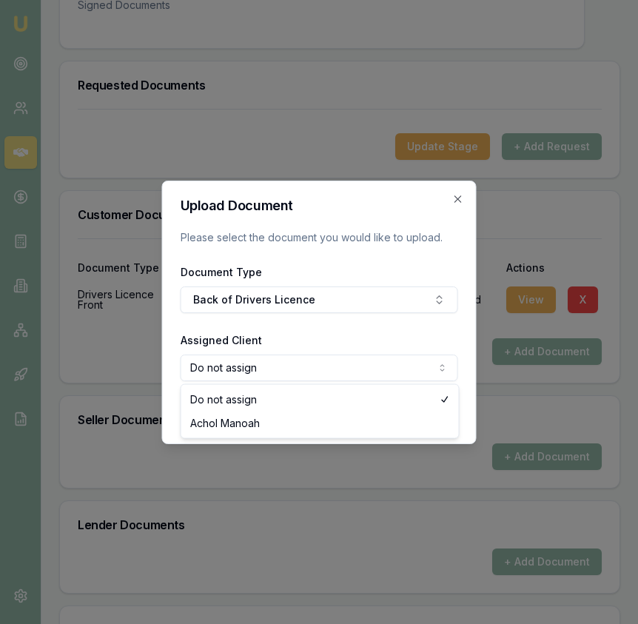
select select "U-ZJX41NFR9R"
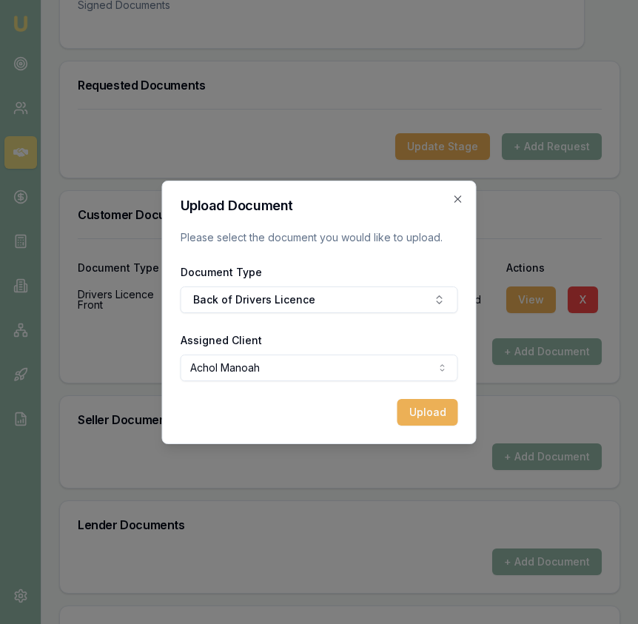
click at [431, 414] on button "Upload" at bounding box center [427, 412] width 61 height 27
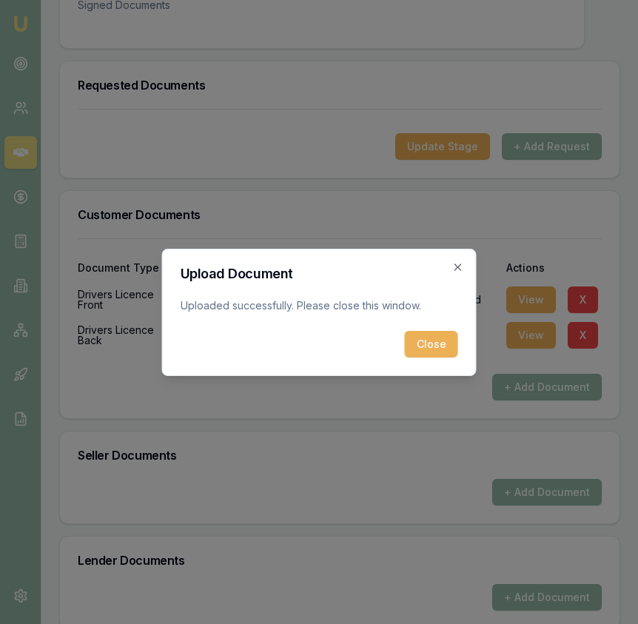
click at [441, 351] on button "Close" at bounding box center [431, 344] width 53 height 27
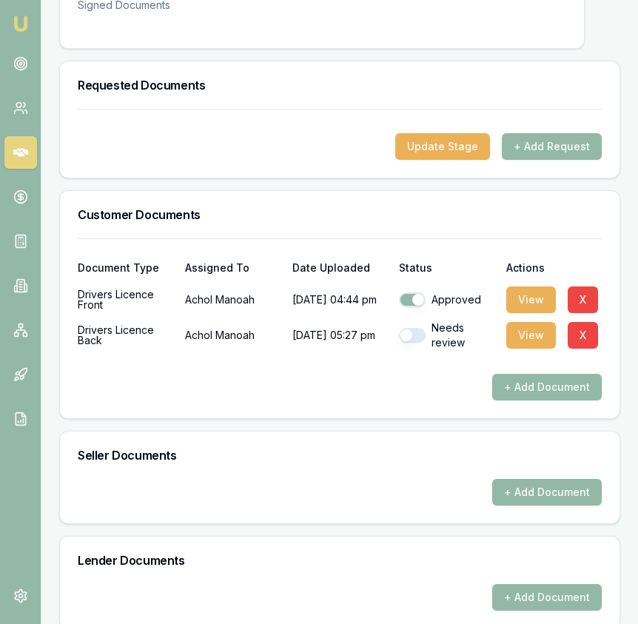
click at [403, 328] on button "button" at bounding box center [412, 335] width 27 height 15
checkbox input "true"
click at [536, 380] on button "+ Add Document" at bounding box center [547, 387] width 110 height 27
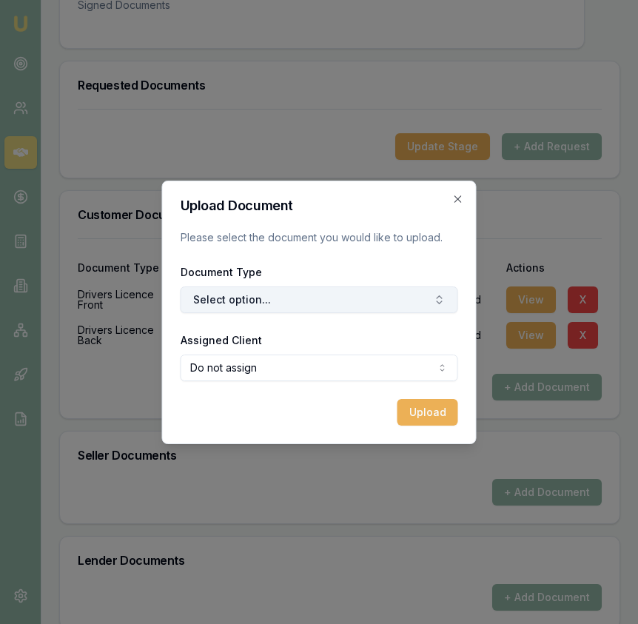
click at [338, 308] on button "Select option..." at bounding box center [319, 299] width 277 height 27
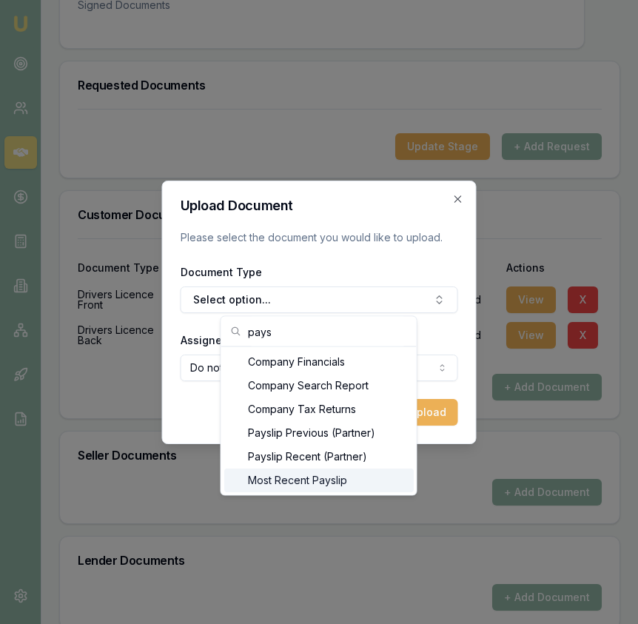
type input "pays"
click at [329, 479] on div "Most Recent Payslip" at bounding box center [318, 480] width 189 height 24
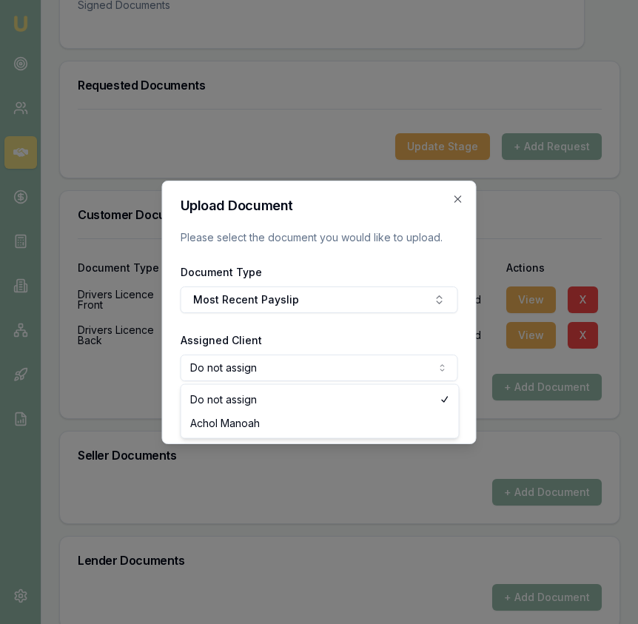
select select "U-ZJX41NFR9R"
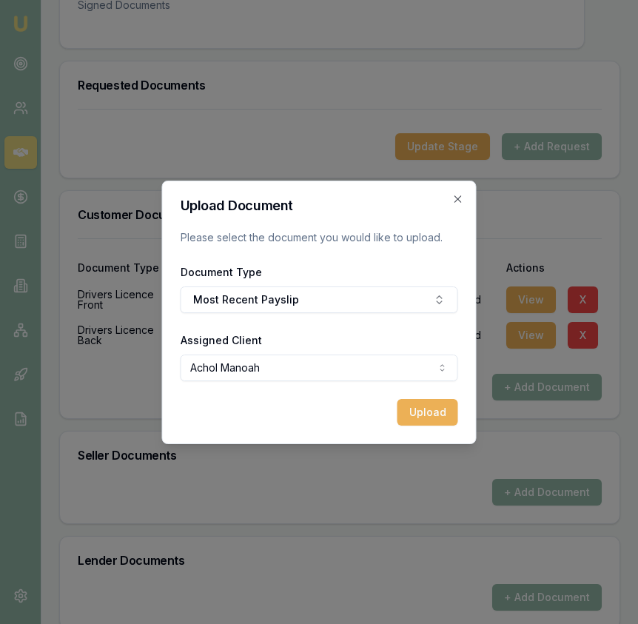
click at [434, 408] on button "Upload" at bounding box center [427, 412] width 61 height 27
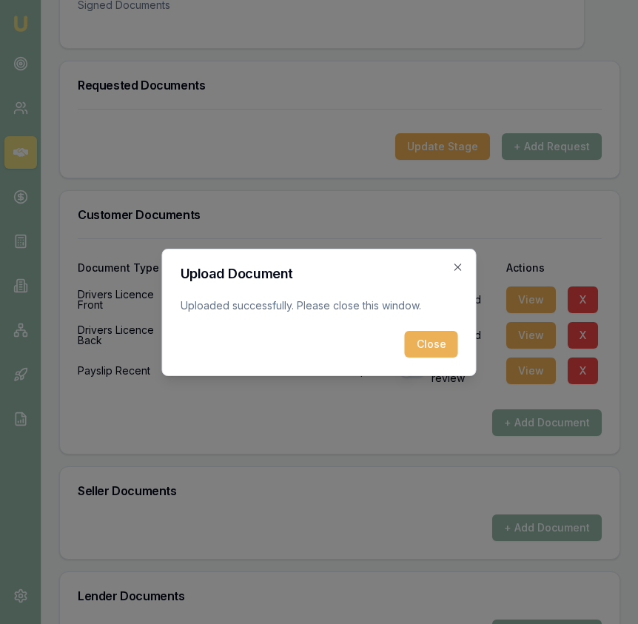
click at [439, 343] on button "Close" at bounding box center [431, 344] width 53 height 27
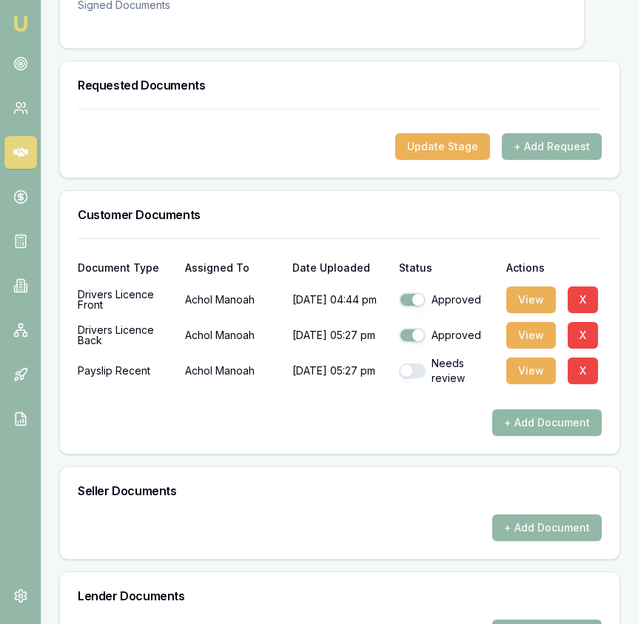
click at [522, 409] on button "+ Add Document" at bounding box center [547, 422] width 110 height 27
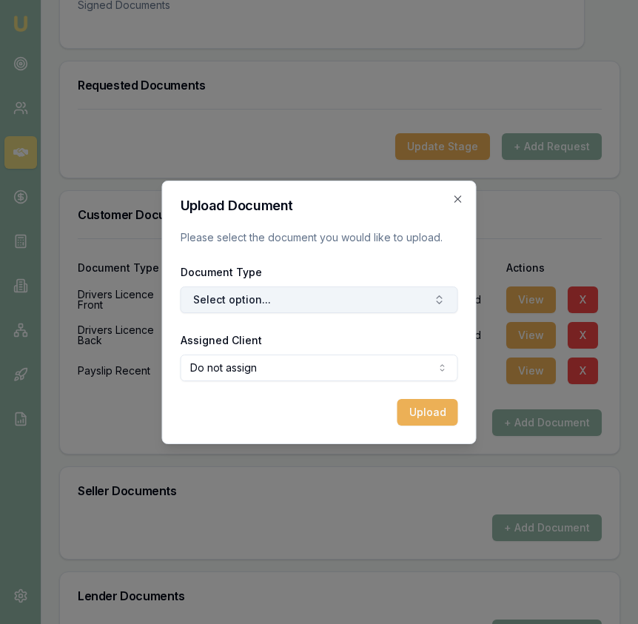
click at [306, 303] on button "Select option..." at bounding box center [319, 299] width 277 height 27
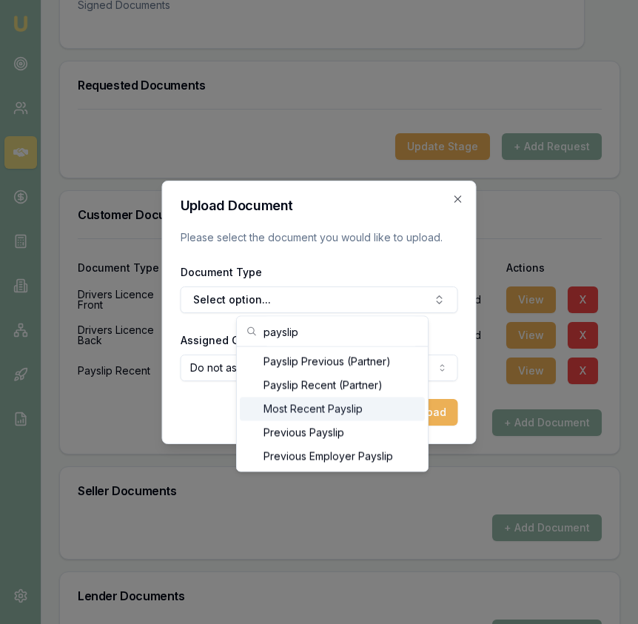
type input "payslip"
click at [331, 412] on div "Most Recent Payslip" at bounding box center [332, 409] width 185 height 24
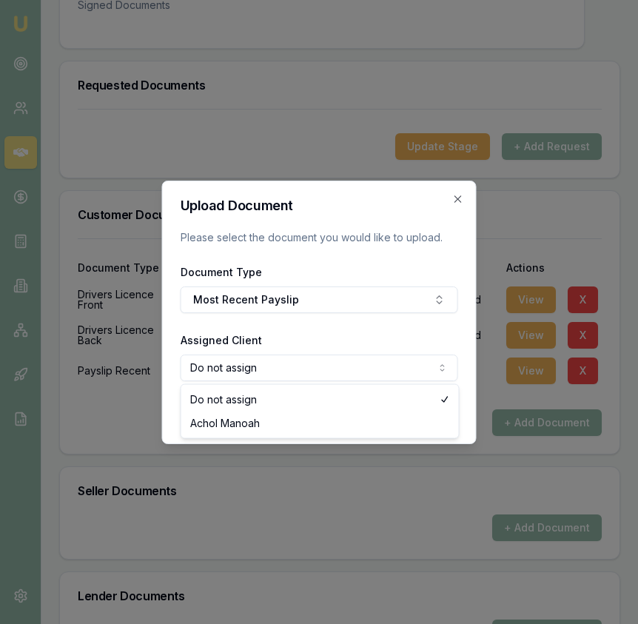
select select "U-ZJX41NFR9R"
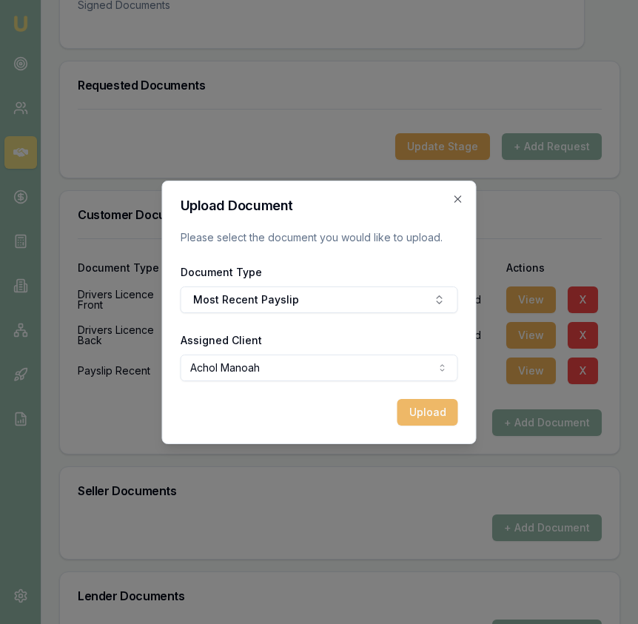
click at [428, 417] on button "Upload" at bounding box center [427, 412] width 61 height 27
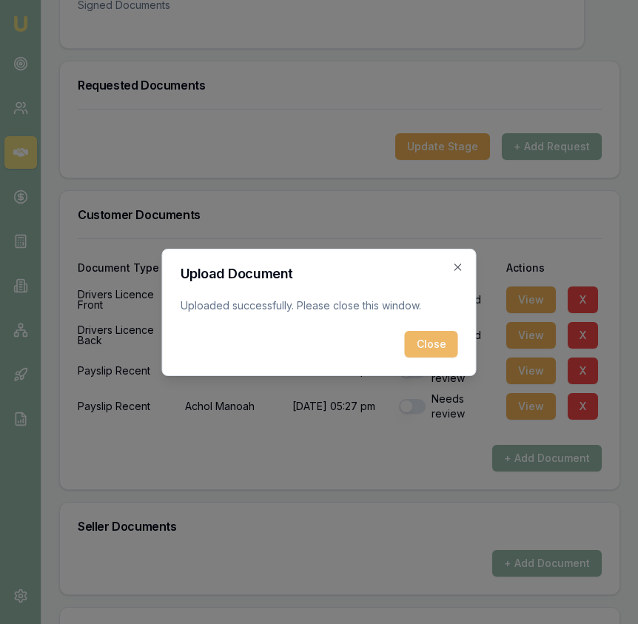
click at [428, 349] on button "Close" at bounding box center [431, 344] width 53 height 27
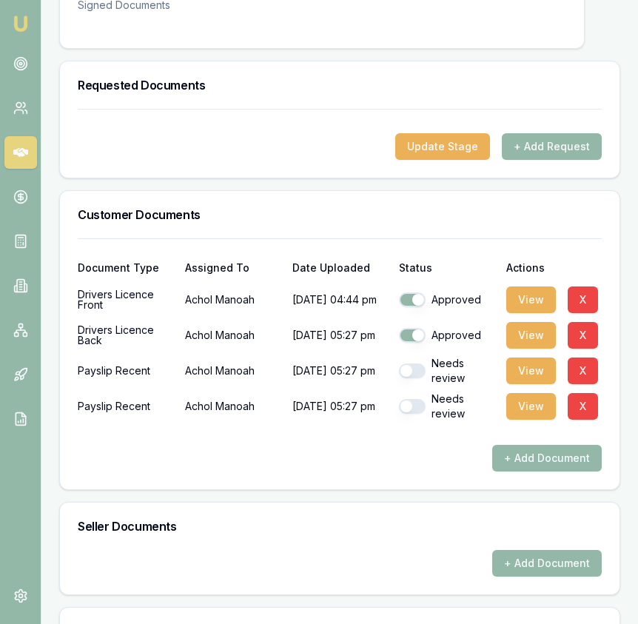
click at [416, 399] on button "button" at bounding box center [412, 406] width 27 height 15
checkbox input "true"
click at [418, 363] on button "button" at bounding box center [412, 370] width 27 height 15
checkbox input "true"
click at [517, 445] on button "+ Add Document" at bounding box center [547, 458] width 110 height 27
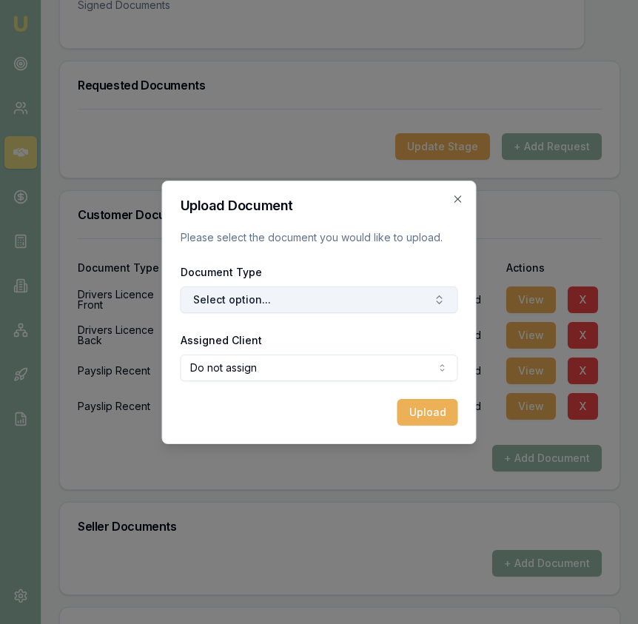
click at [253, 295] on button "Select option..." at bounding box center [319, 299] width 277 height 27
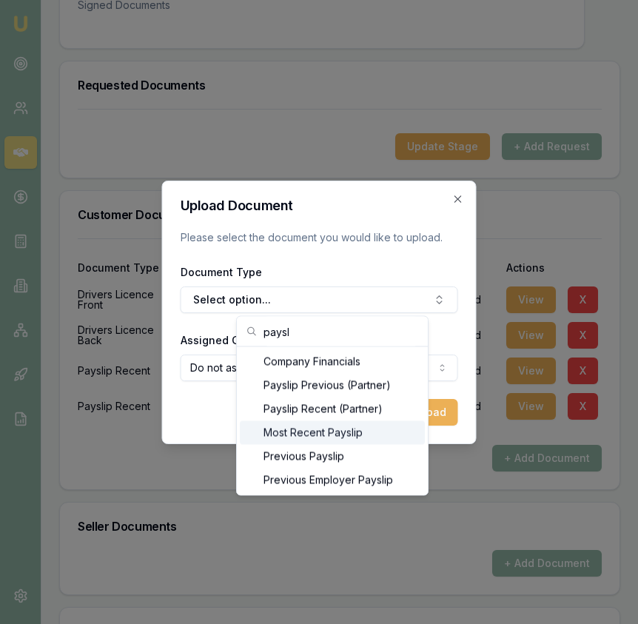
type input "paysl"
click at [286, 435] on div "Most Recent Payslip" at bounding box center [332, 433] width 185 height 24
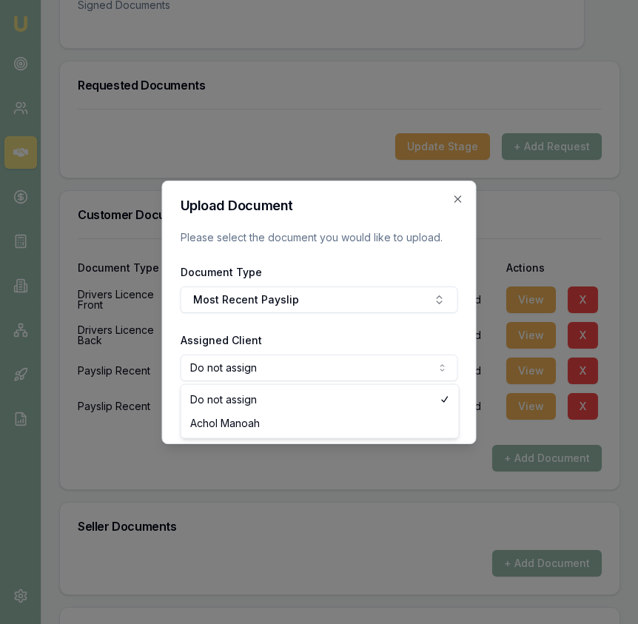
select select "U-ZJX41NFR9R"
drag, startPoint x: 342, startPoint y: 422, endPoint x: 401, endPoint y: 423, distance: 59.2
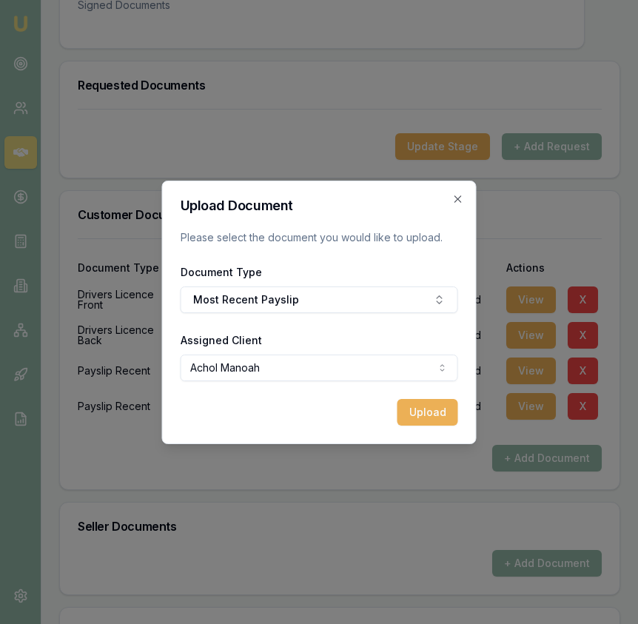
click at [429, 414] on button "Upload" at bounding box center [427, 412] width 61 height 27
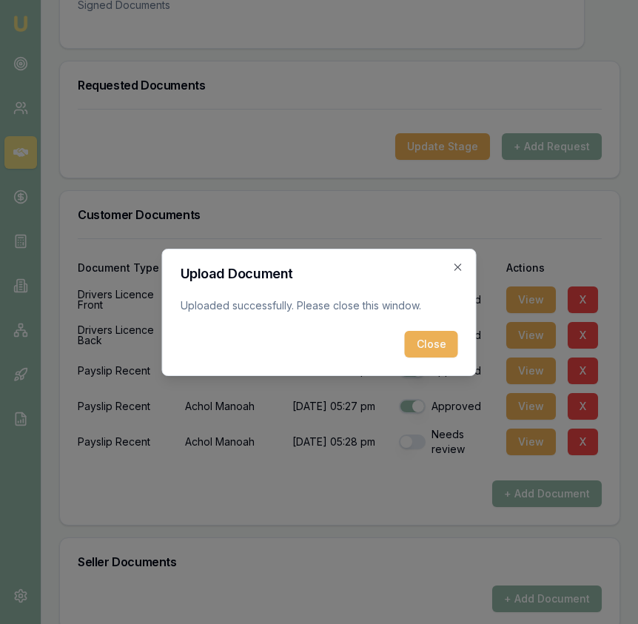
drag, startPoint x: 431, startPoint y: 343, endPoint x: 431, endPoint y: 376, distance: 32.6
click at [431, 343] on button "Close" at bounding box center [431, 344] width 53 height 27
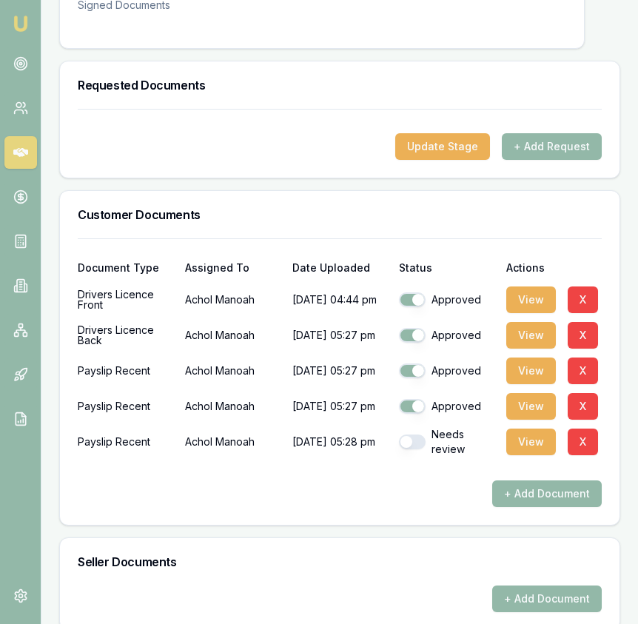
click at [420, 434] on button "button" at bounding box center [412, 441] width 27 height 15
checkbox input "true"
click at [517, 480] on button "+ Add Document" at bounding box center [547, 493] width 110 height 27
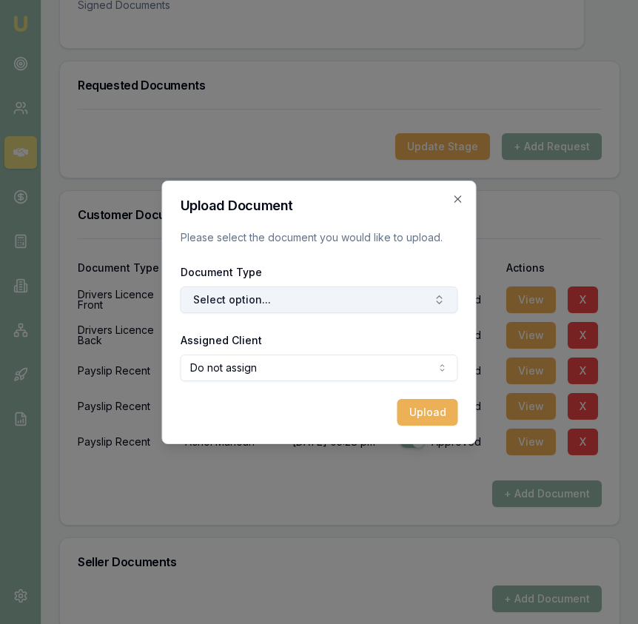
click at [276, 291] on button "Select option..." at bounding box center [319, 299] width 277 height 27
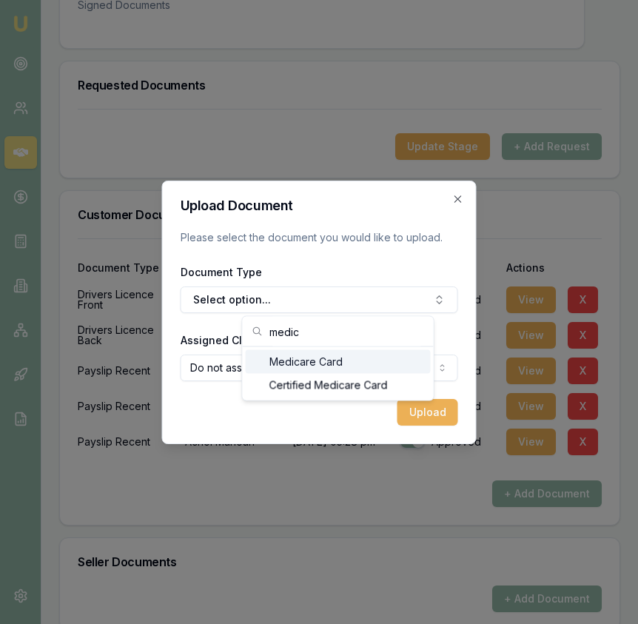
type input "medic"
click at [276, 358] on div "Medicare Card" at bounding box center [338, 362] width 185 height 24
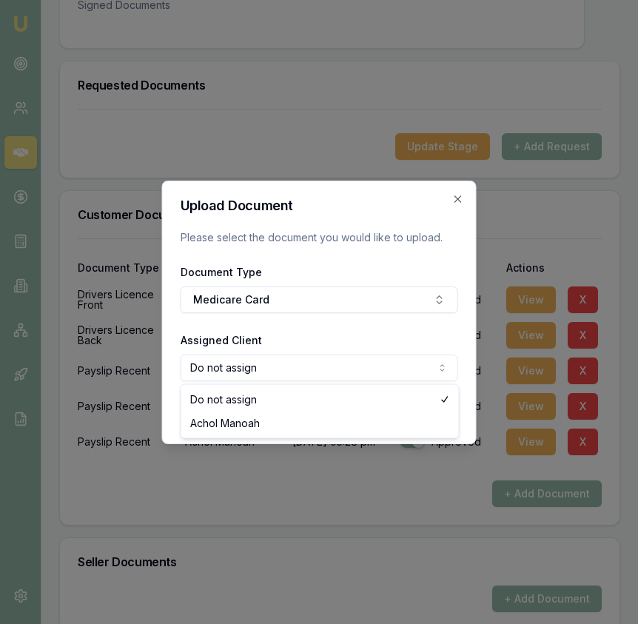
select select "U-ZJX41NFR9R"
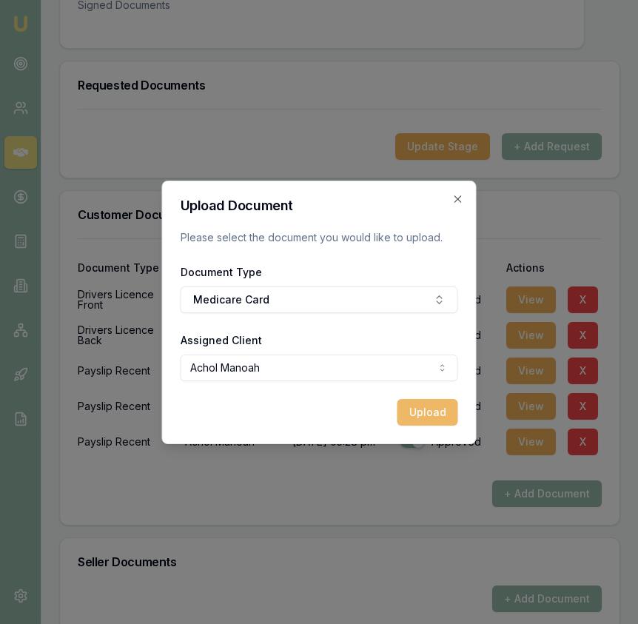
click at [420, 418] on button "Upload" at bounding box center [427, 412] width 61 height 27
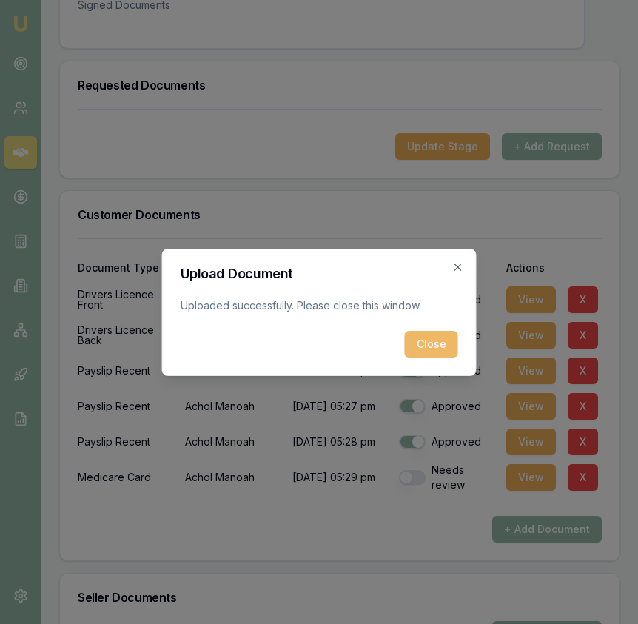
click at [439, 346] on button "Close" at bounding box center [431, 344] width 53 height 27
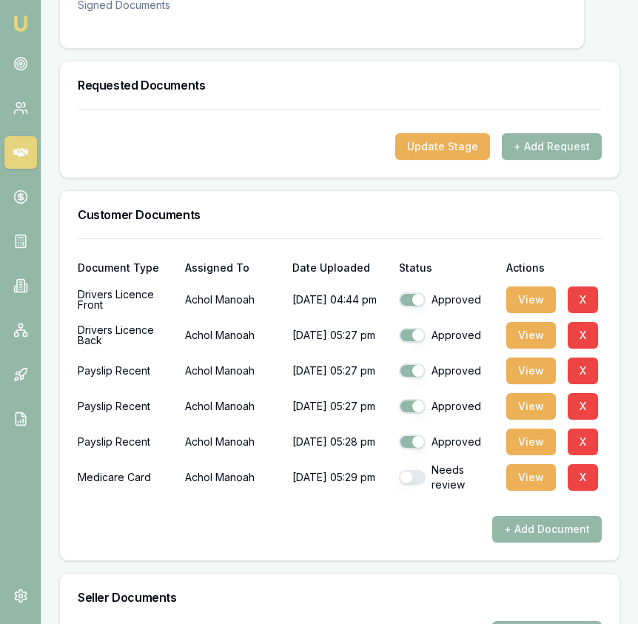
click at [411, 470] on button "button" at bounding box center [412, 477] width 27 height 15
checkbox input "true"
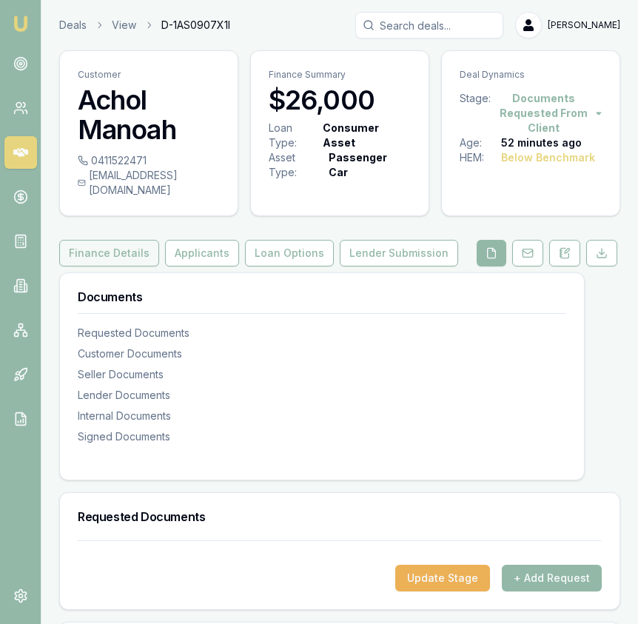
click at [119, 240] on button "Finance Details" at bounding box center [109, 253] width 100 height 27
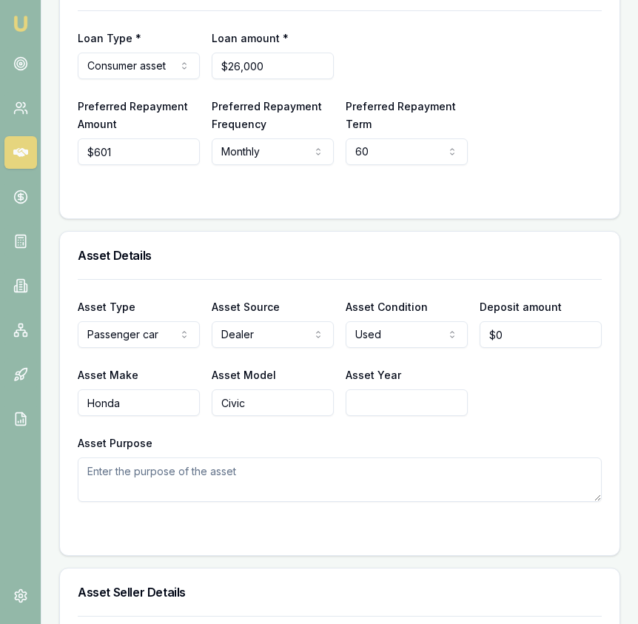
scroll to position [508, 0]
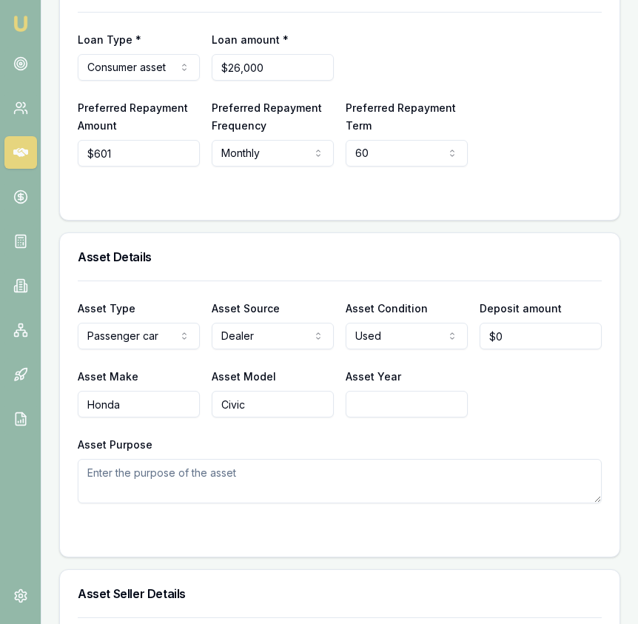
click at [374, 391] on input "Asset Year" at bounding box center [407, 404] width 122 height 27
type input "2018"
click at [283, 471] on textarea "Asset Purpose" at bounding box center [340, 481] width 524 height 44
type textarea "needs car as current car is broken down"
click at [308, 232] on div "Asset Details Asset Type Passenger car Passenger car Electric vehicle Light com…" at bounding box center [339, 394] width 561 height 325
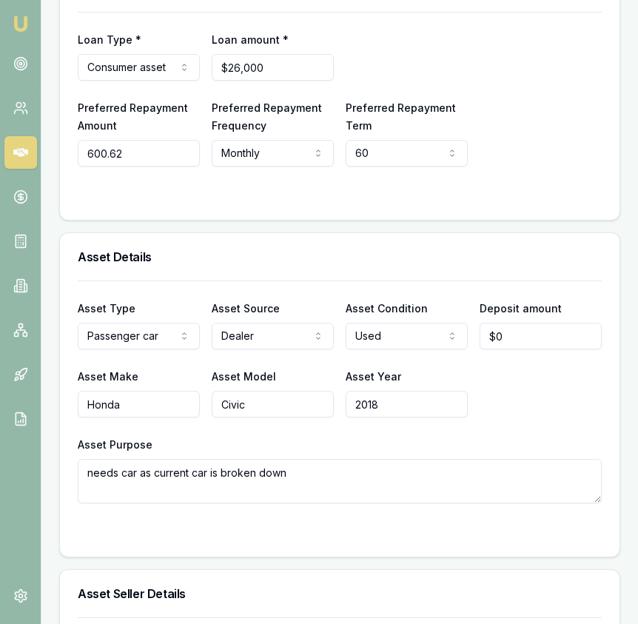
click at [146, 141] on input "600.62" at bounding box center [139, 153] width 122 height 27
type input "$598"
click at [262, 203] on div "Loan Type * Consumer asset Consumer loan Consumer asset Commercial loan Commerc…" at bounding box center [339, 116] width 559 height 208
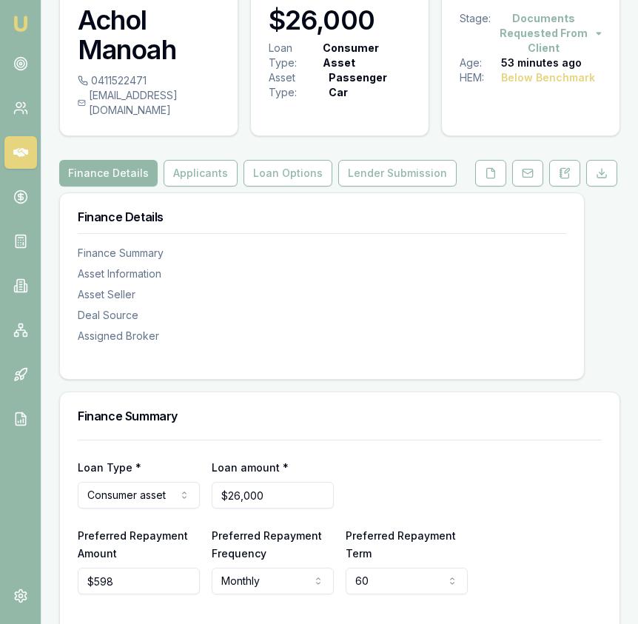
scroll to position [0, 0]
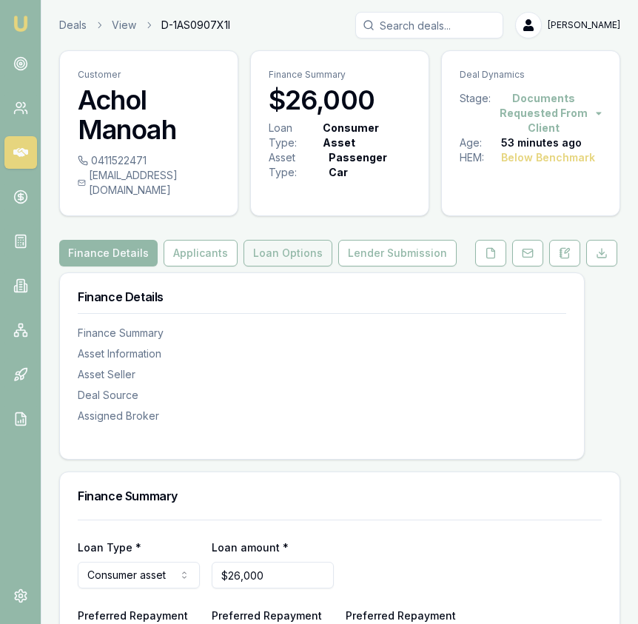
click at [266, 240] on button "Loan Options" at bounding box center [287, 253] width 89 height 27
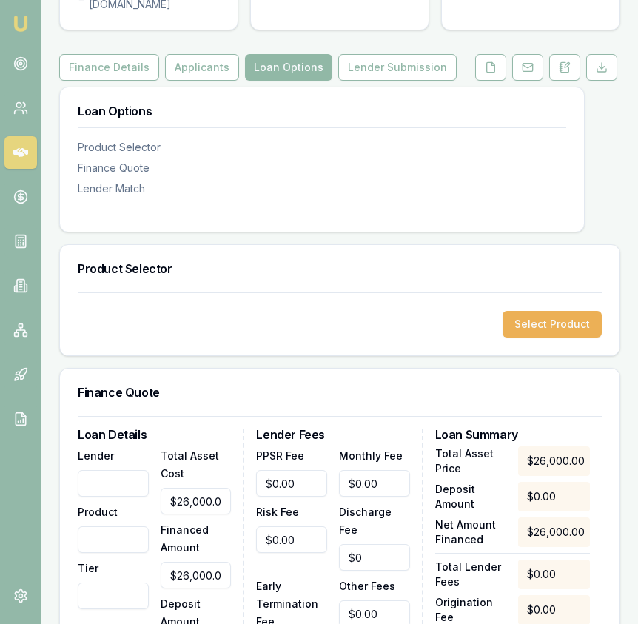
scroll to position [226, 0]
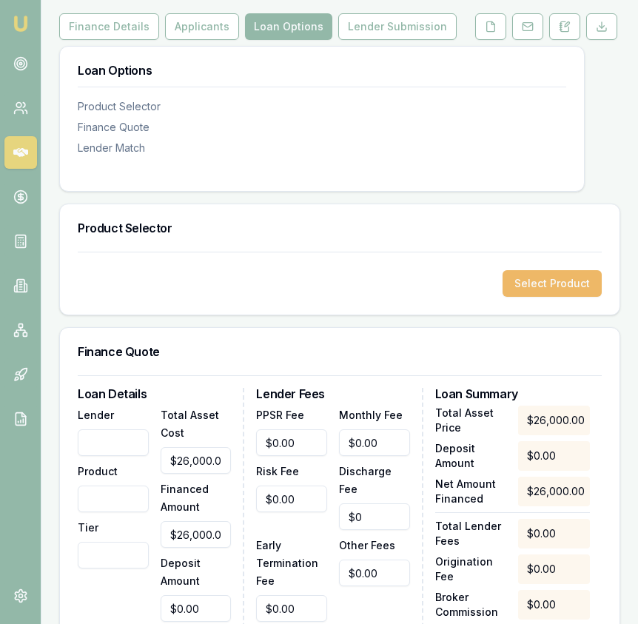
click at [525, 270] on button "Select Product" at bounding box center [551, 283] width 99 height 27
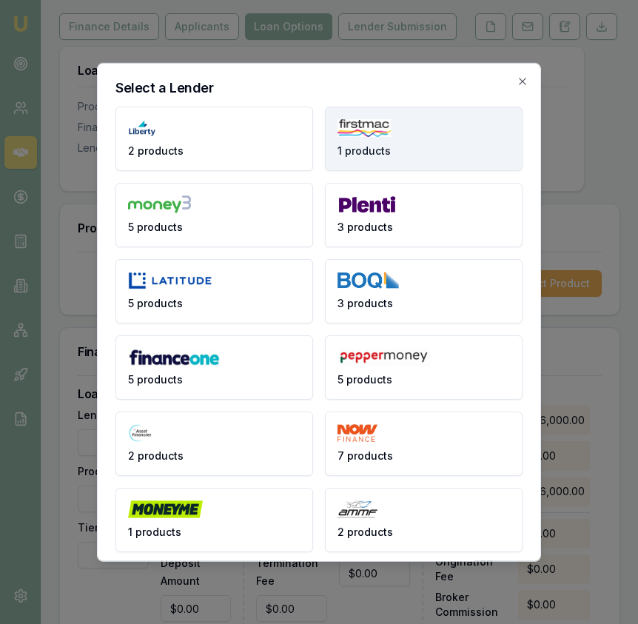
click at [369, 155] on span "1 products" at bounding box center [363, 150] width 53 height 15
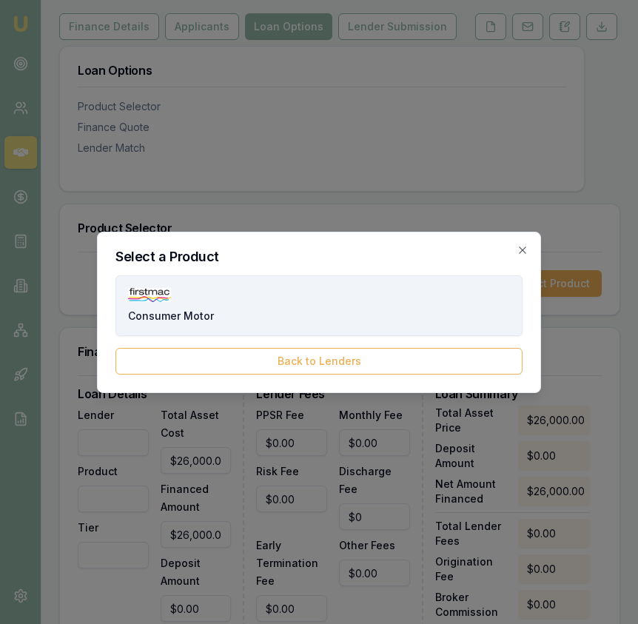
click at [265, 318] on button "Consumer Motor" at bounding box center [318, 305] width 407 height 61
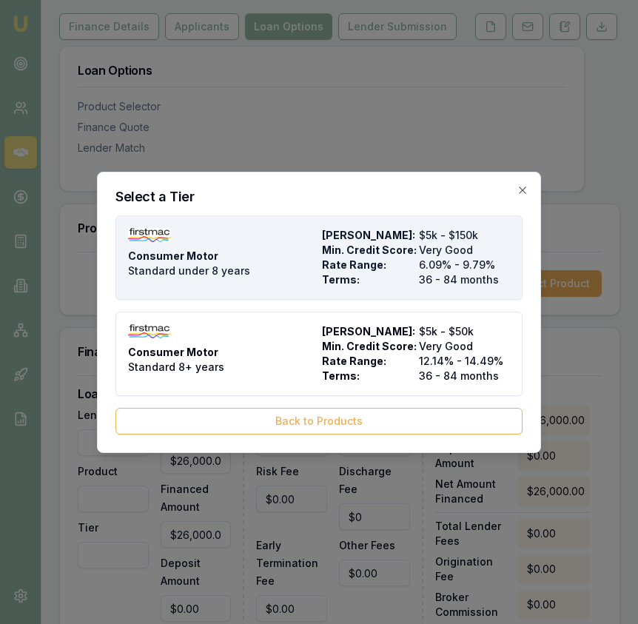
click at [262, 271] on div "Consumer Motor Standard under 8 years" at bounding box center [222, 257] width 188 height 59
type input "Firstmac"
type input "Consumer Motor"
type input "Standard under 8 years"
type input "6.09"
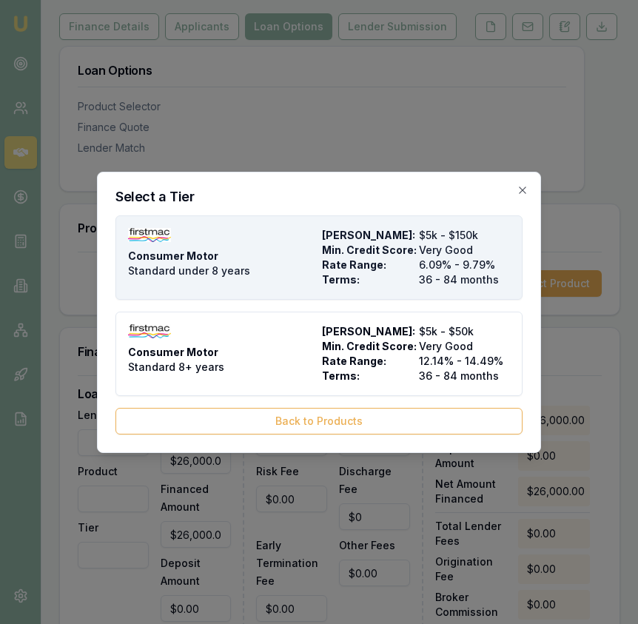
type input "36"
type input "$8.00"
type input "$700.00"
type input "$499.00"
type input "3.5"
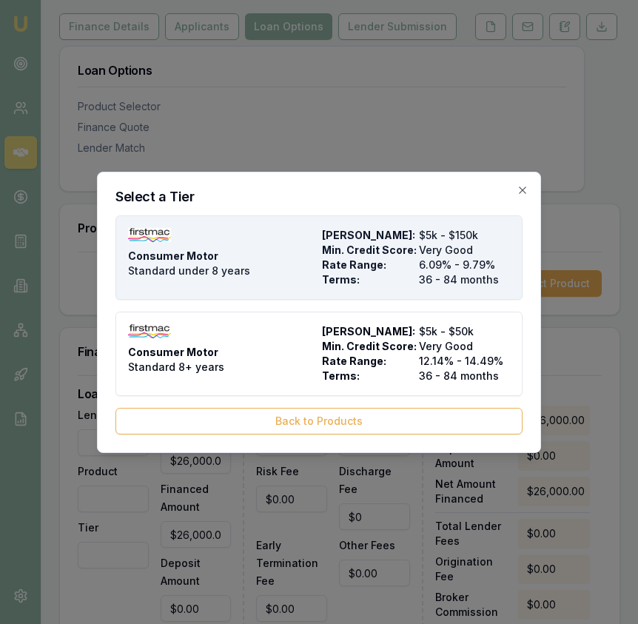
type input "$910.00"
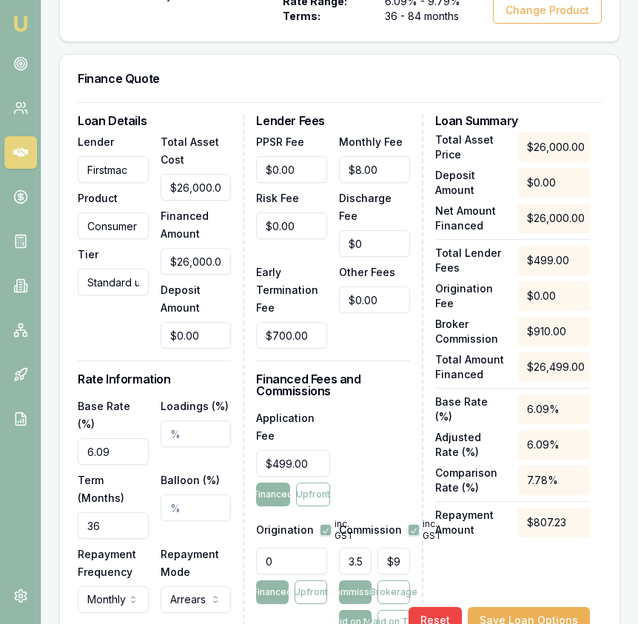
scroll to position [593, 0]
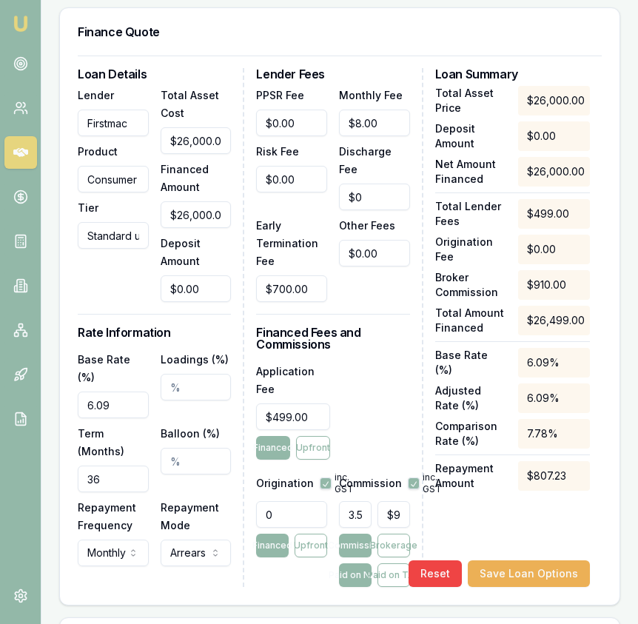
click at [110, 391] on input "6.09" at bounding box center [113, 404] width 71 height 27
type input "10.44%"
click at [114, 465] on input "36" at bounding box center [113, 478] width 71 height 27
click at [113, 465] on input "36" at bounding box center [113, 478] width 71 height 27
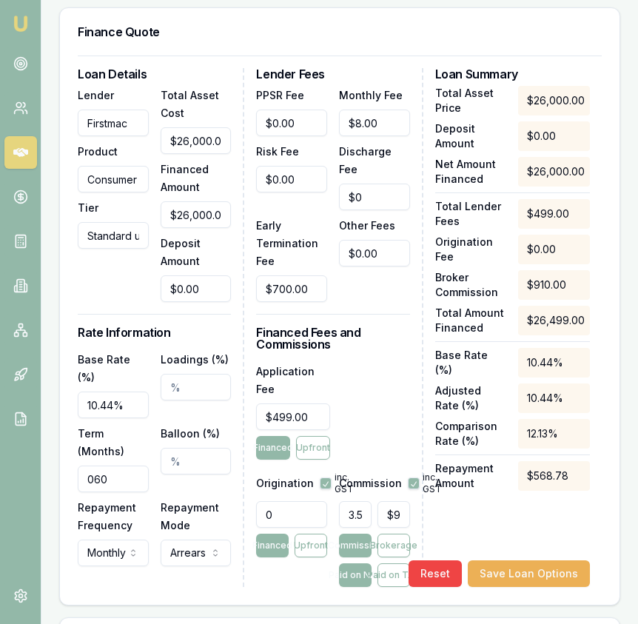
type input "060"
click at [169, 498] on div "Repayment Mode Arrears Arrears Advance" at bounding box center [196, 532] width 71 height 68
click at [295, 501] on input "0" at bounding box center [291, 514] width 71 height 27
type input "990.00"
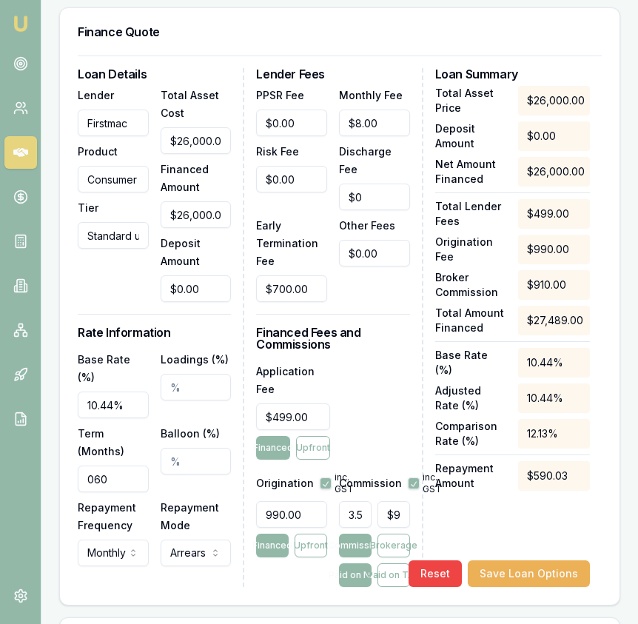
click at [360, 501] on input "3.5" at bounding box center [355, 514] width 33 height 27
type input "4"
type input "$1,040.00"
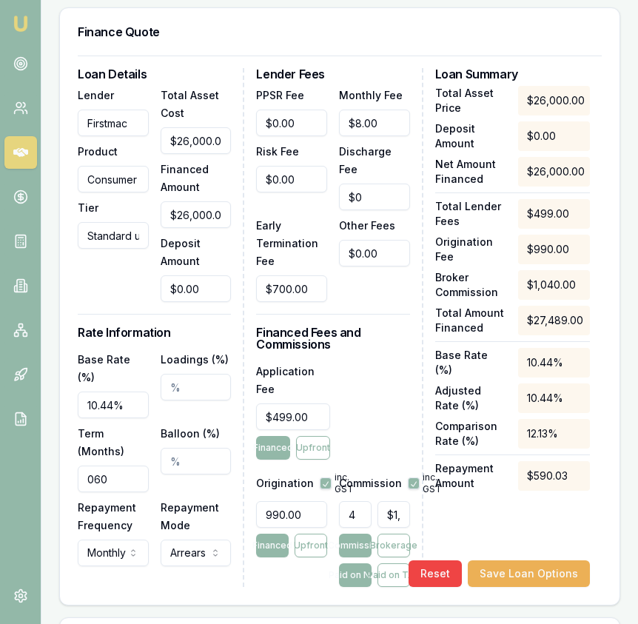
scroll to position [0, 0]
type input "4.00%"
click at [394, 563] on button "Paid on TAF" at bounding box center [393, 575] width 33 height 24
type input "$1,099.56"
click at [377, 395] on div "Application Fee $499.00 Financed Upfront" at bounding box center [332, 411] width 153 height 98
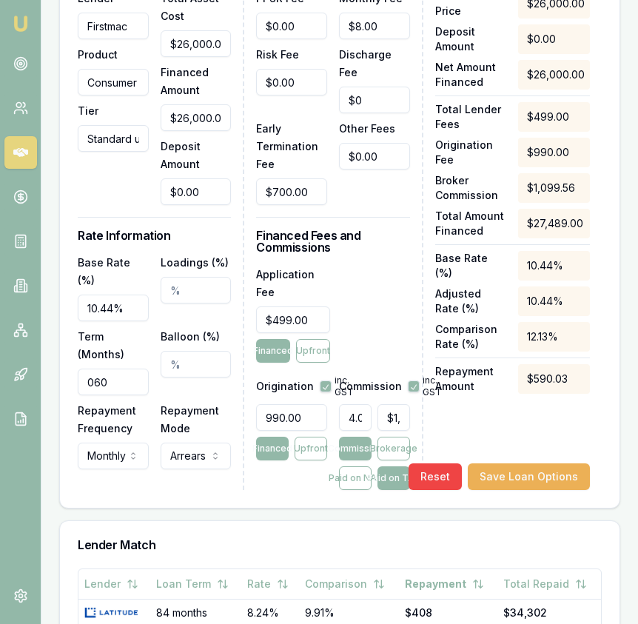
scroll to position [756, 0]
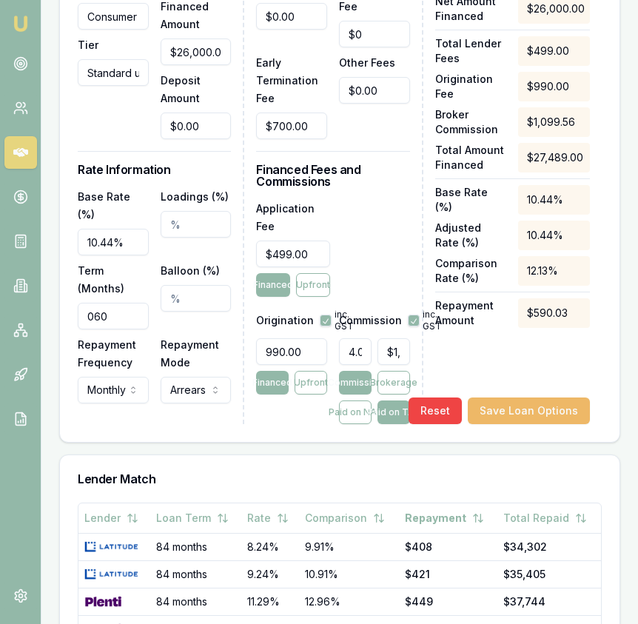
click at [531, 397] on button "Save Loan Options" at bounding box center [529, 410] width 122 height 27
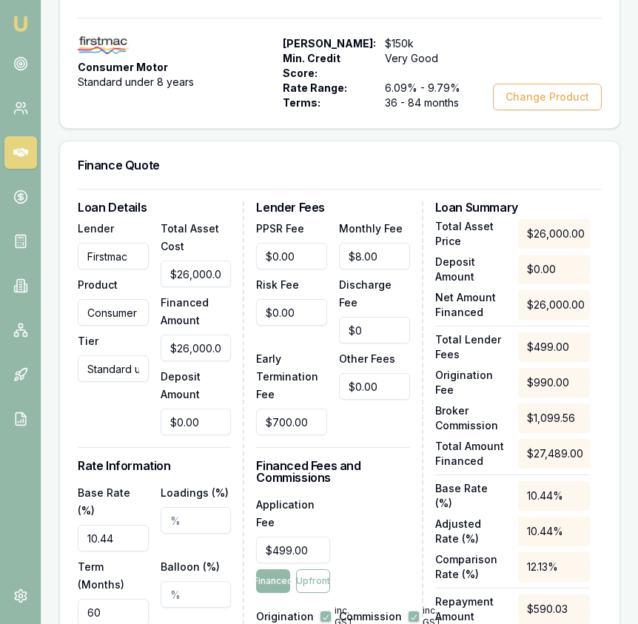
scroll to position [0, 0]
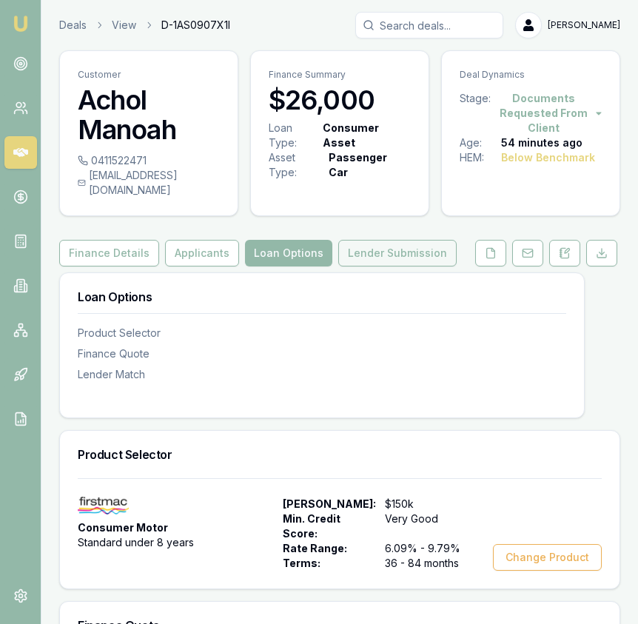
click at [420, 241] on button "Lender Submission" at bounding box center [397, 253] width 118 height 27
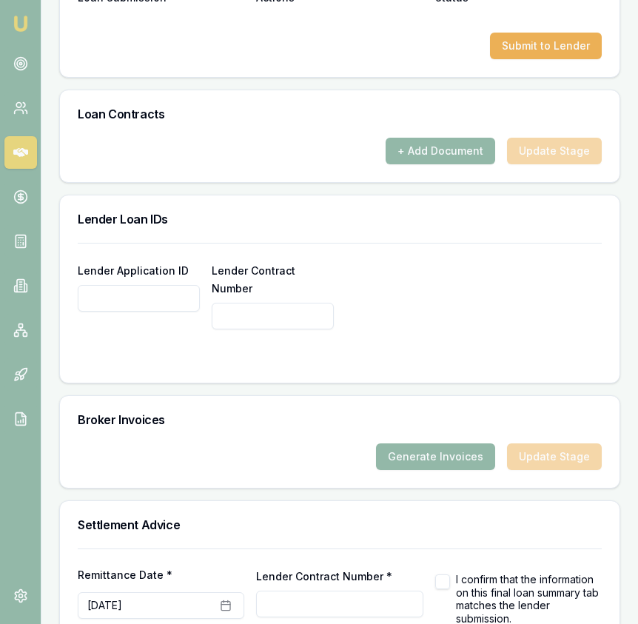
scroll to position [1131, 0]
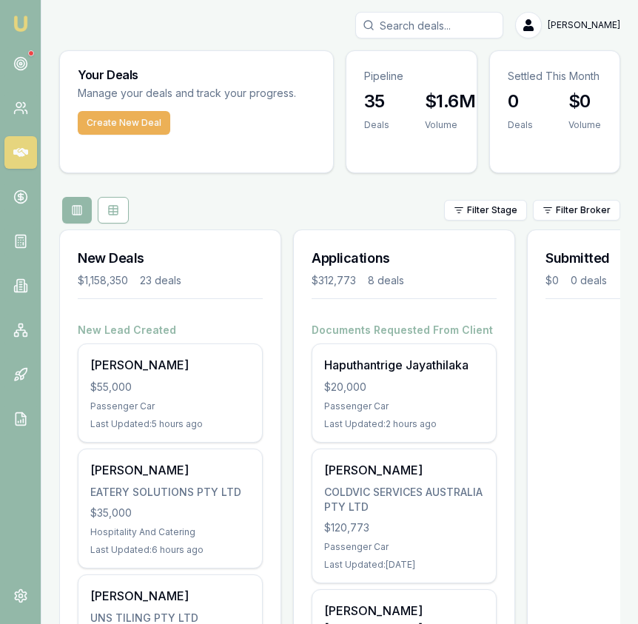
click at [453, 32] on input "Search deals" at bounding box center [429, 25] width 148 height 27
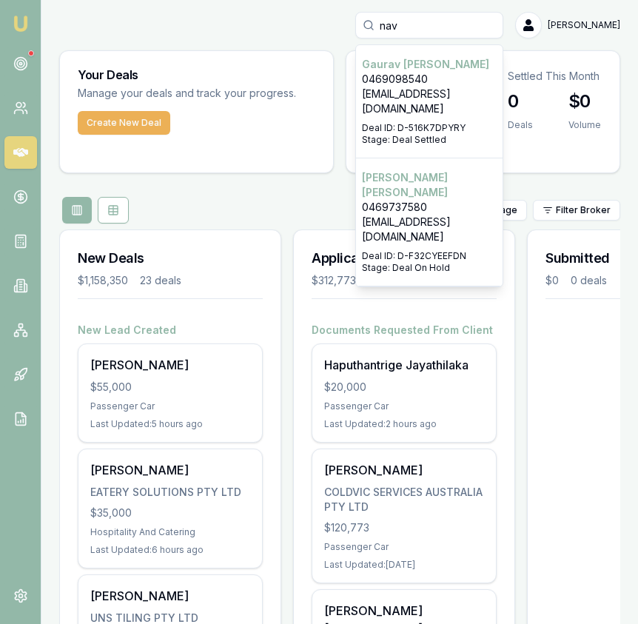
type input "nav"
click at [474, 170] on p "[PERSON_NAME]" at bounding box center [429, 185] width 135 height 30
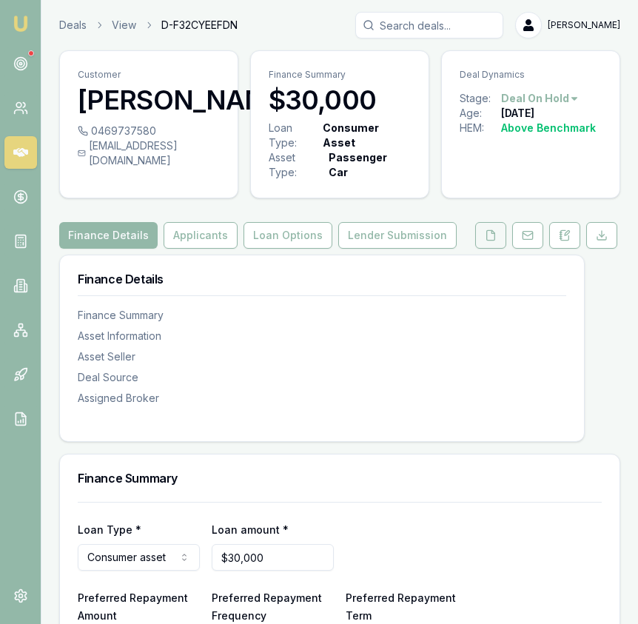
click at [496, 246] on button at bounding box center [490, 235] width 31 height 27
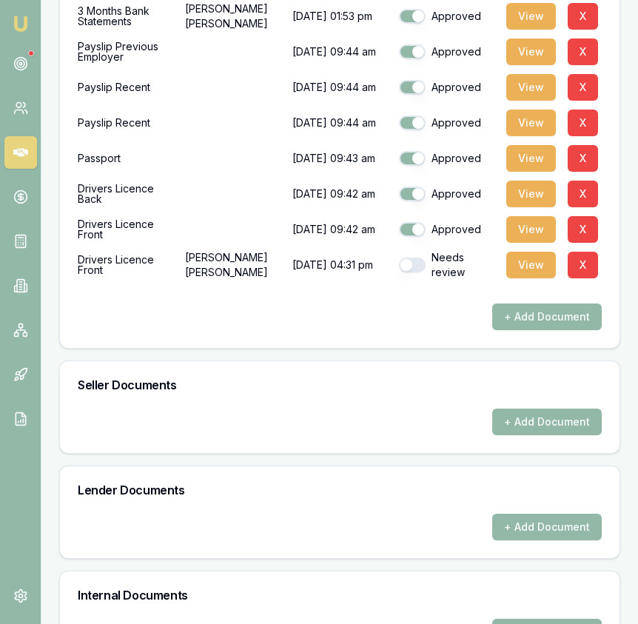
scroll to position [707, 0]
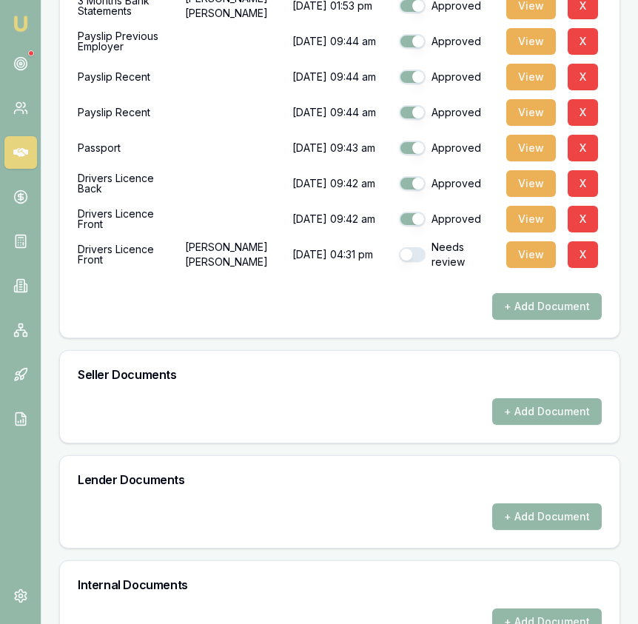
click at [423, 257] on button "button" at bounding box center [412, 254] width 27 height 15
checkbox input "true"
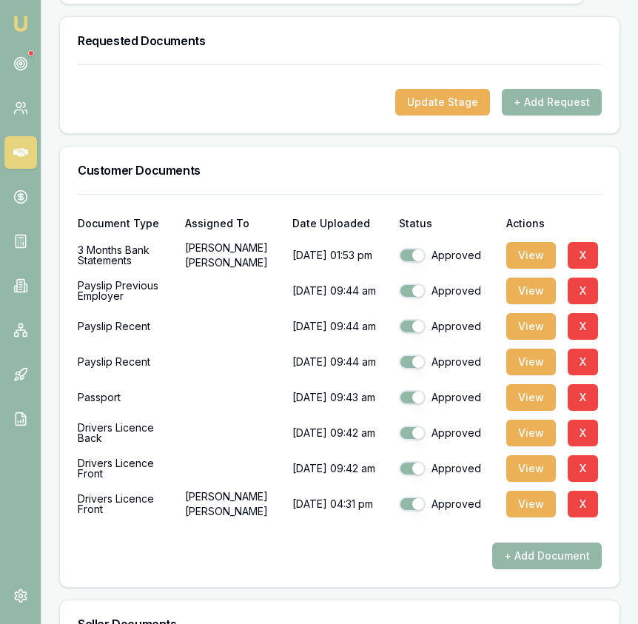
scroll to position [0, 0]
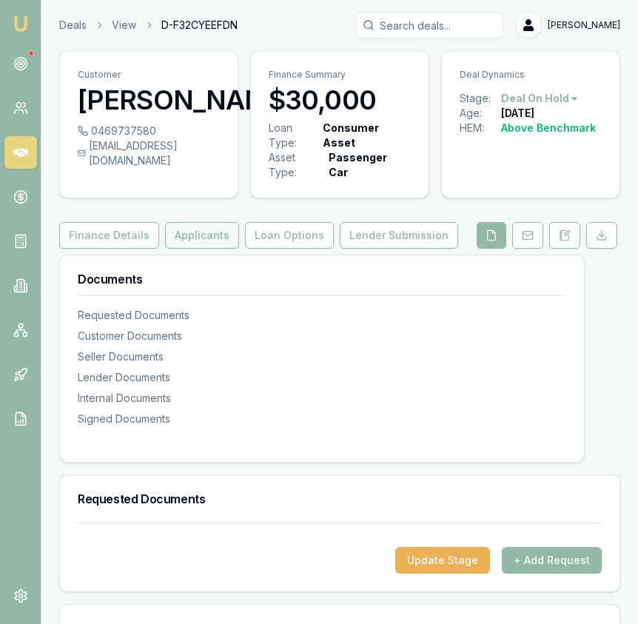
click at [220, 236] on button "Applicants" at bounding box center [202, 235] width 74 height 27
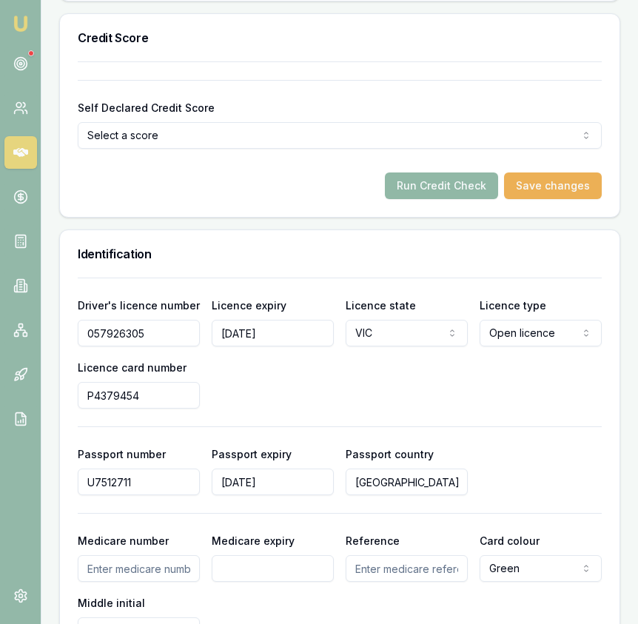
scroll to position [1026, 0]
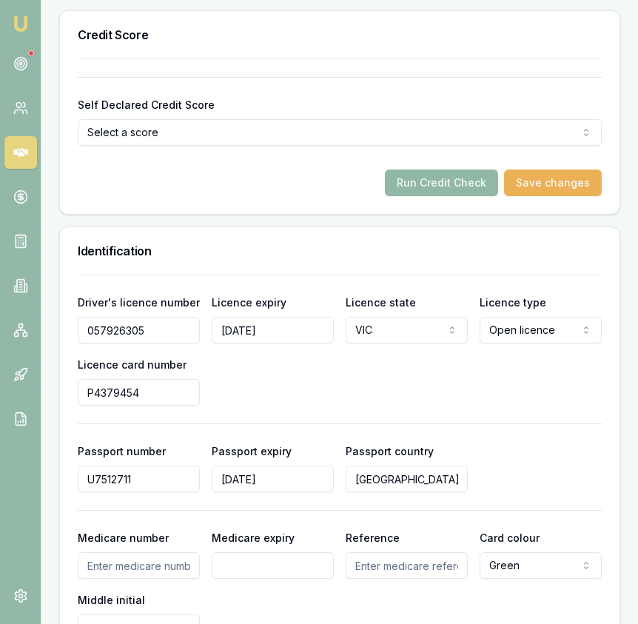
click at [471, 187] on button "Run Credit Check" at bounding box center [441, 182] width 113 height 27
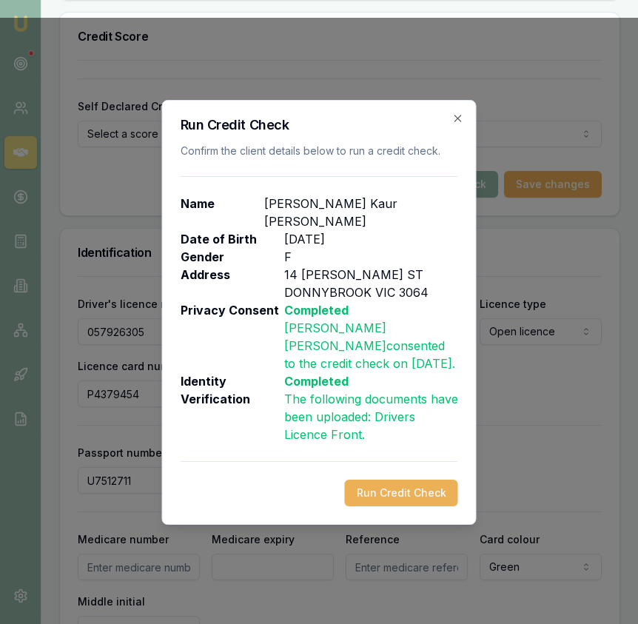
click at [403, 482] on button "Run Credit Check" at bounding box center [401, 493] width 113 height 27
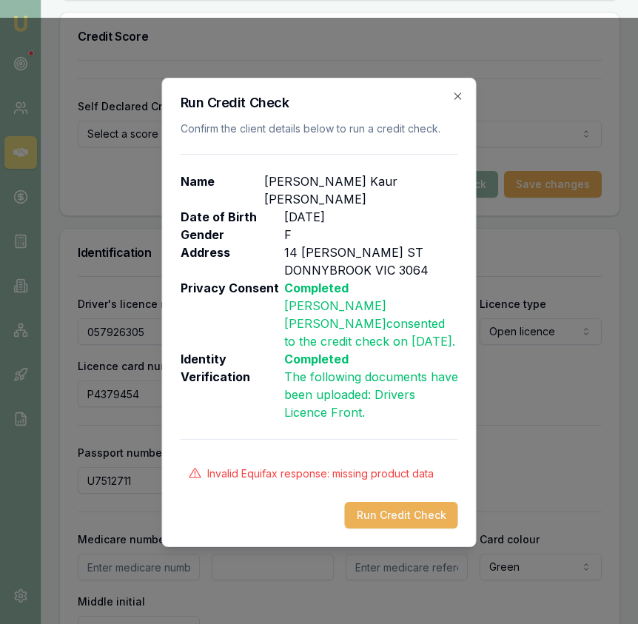
click at [456, 98] on icon "button" at bounding box center [458, 96] width 12 height 12
